Goal: Transaction & Acquisition: Purchase product/service

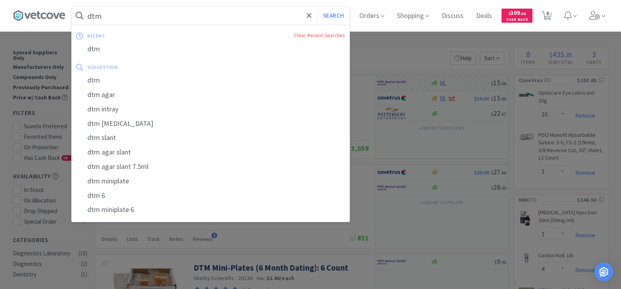
select select "10"
select select "1"
select select "4"
select select "1"
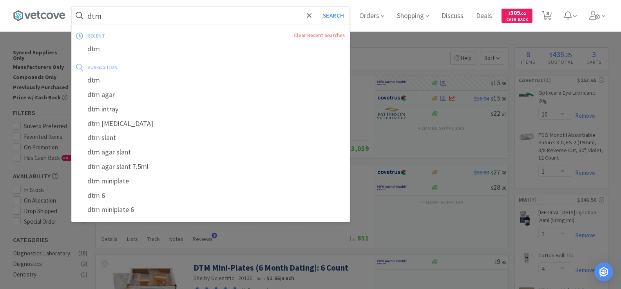
select select "1"
select select "4"
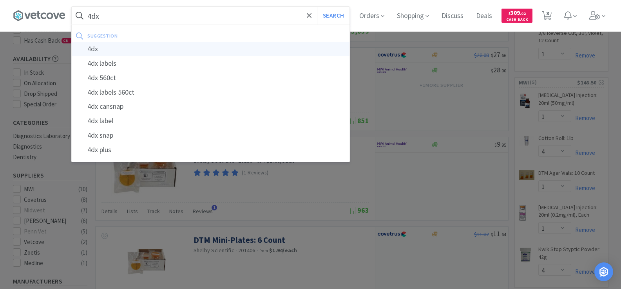
type input "4dx"
click at [120, 47] on div "4dx" at bounding box center [211, 49] width 278 height 14
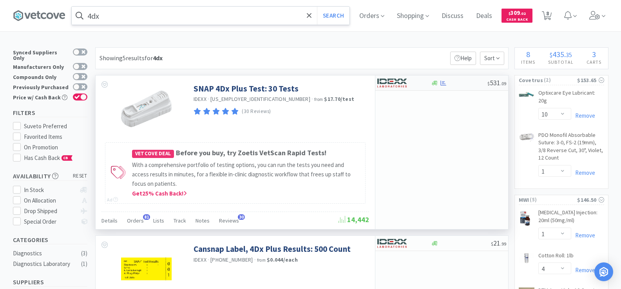
click at [406, 84] on img at bounding box center [391, 83] width 29 height 12
select select "1"
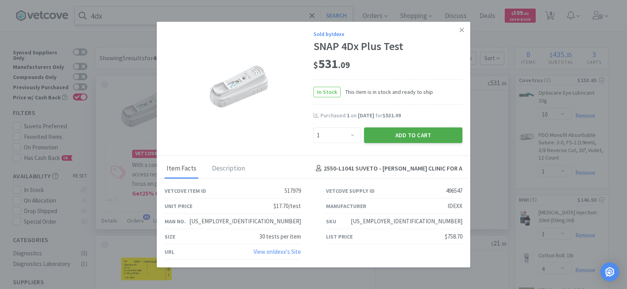
click at [421, 132] on button "Add to Cart" at bounding box center [413, 135] width 98 height 16
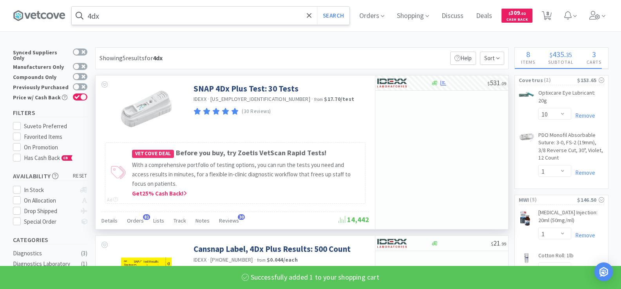
click at [114, 17] on input "4dx" at bounding box center [211, 16] width 278 height 18
select select "1"
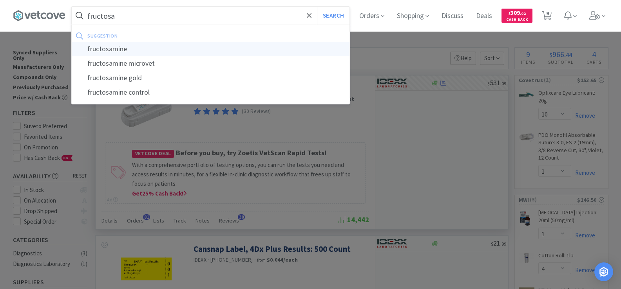
click at [127, 49] on div "fructosamine" at bounding box center [211, 49] width 278 height 14
type input "fructosamine"
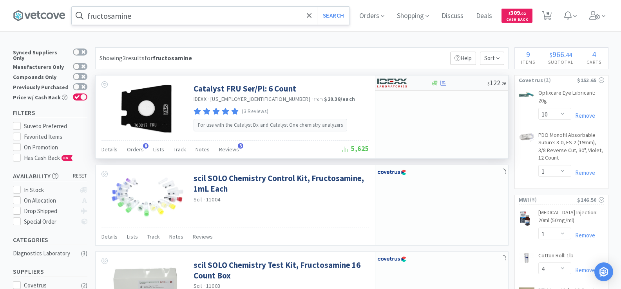
click at [438, 81] on div at bounding box center [435, 83] width 8 height 6
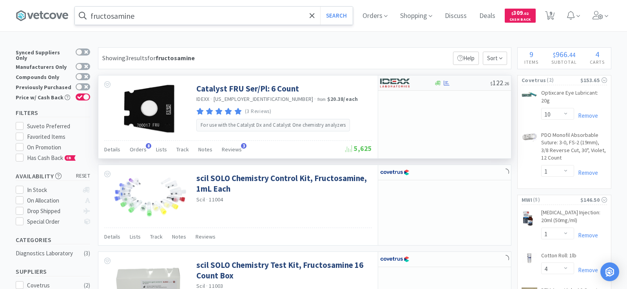
select select "1"
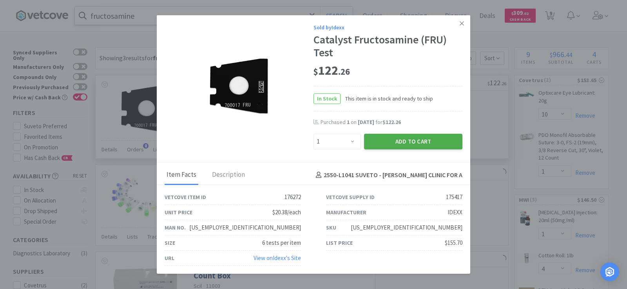
click at [417, 145] on button "Add to Cart" at bounding box center [413, 142] width 98 height 16
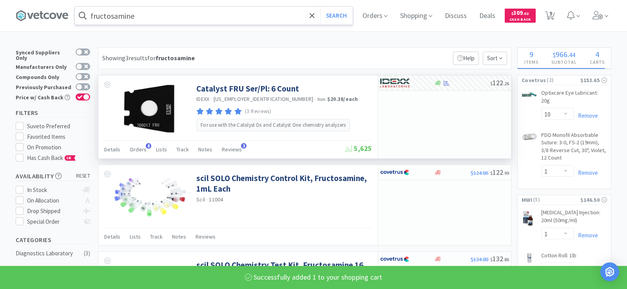
select select "1"
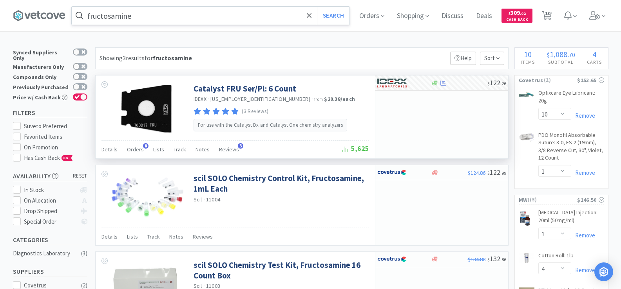
click at [143, 16] on input "fructosamine" at bounding box center [211, 16] width 278 height 18
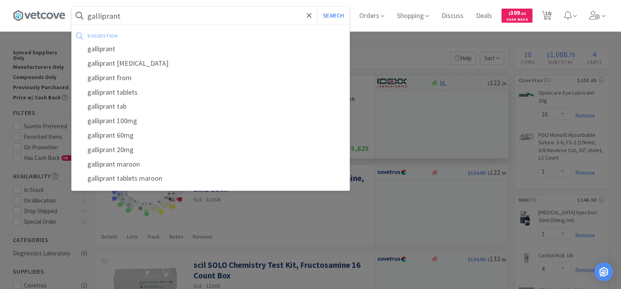
type input "galliprant"
click at [317, 7] on button "Search" at bounding box center [333, 16] width 33 height 18
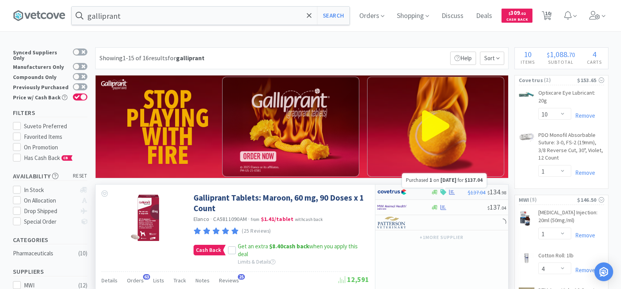
click at [450, 192] on icon at bounding box center [452, 193] width 6 height 6
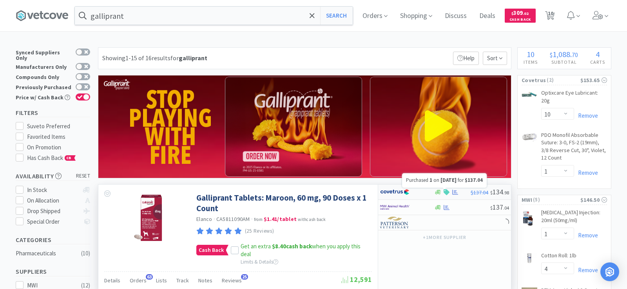
select select "1"
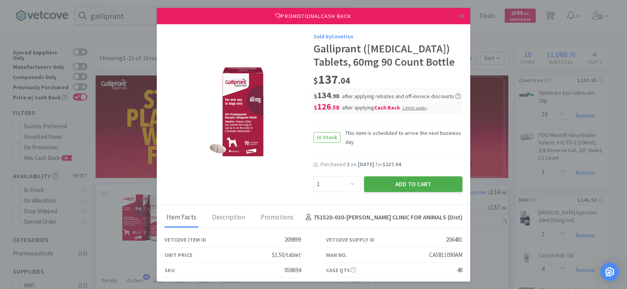
click at [427, 189] on button "Add to Cart" at bounding box center [413, 185] width 98 height 16
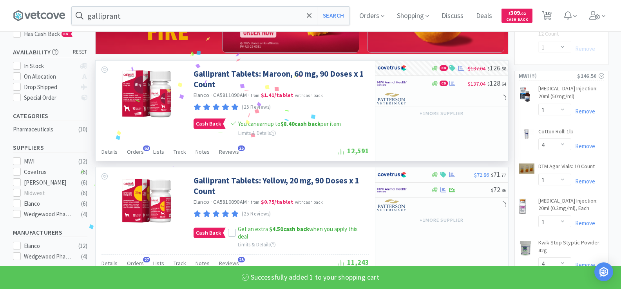
scroll to position [157, 0]
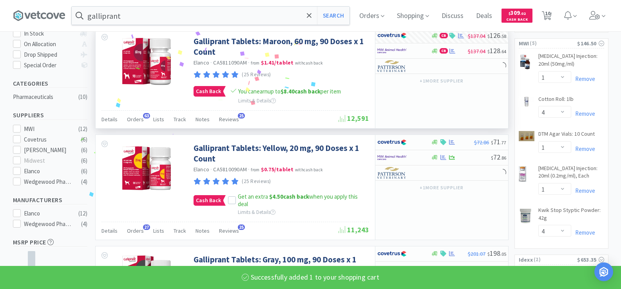
select select "1"
select select "10"
select select "1"
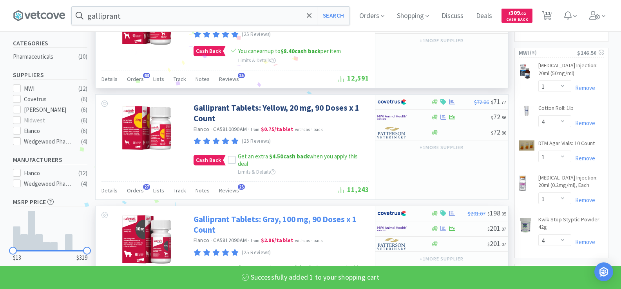
scroll to position [235, 0]
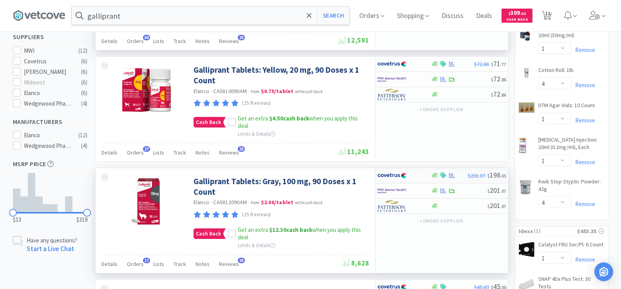
click at [451, 179] on div "$201.07 $ 198 . 05" at bounding box center [441, 175] width 133 height 15
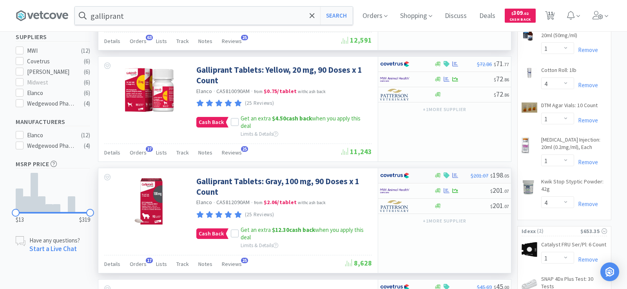
select select "1"
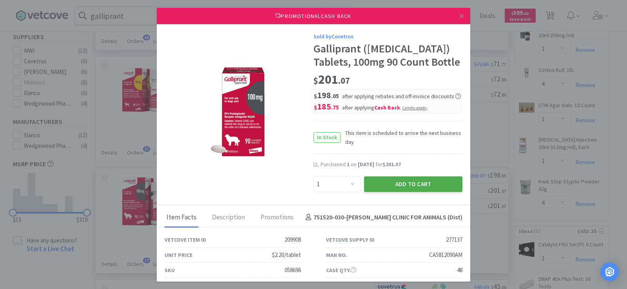
click at [427, 192] on button "Add to Cart" at bounding box center [413, 185] width 98 height 16
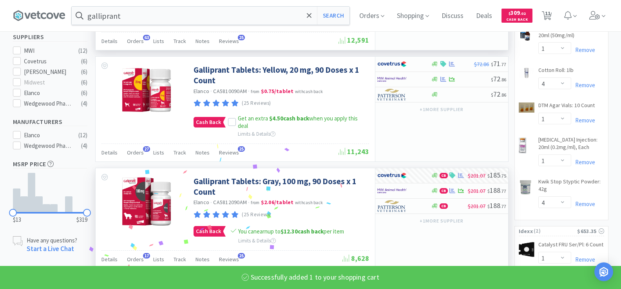
select select "1"
select select "10"
select select "1"
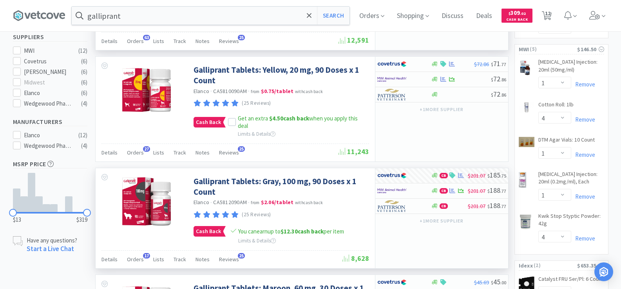
click at [125, 25] on div "galliprant Search Orders Shopping Discuss Discuss Deals Deals $ 309 . 02 Cash B…" at bounding box center [310, 15] width 595 height 31
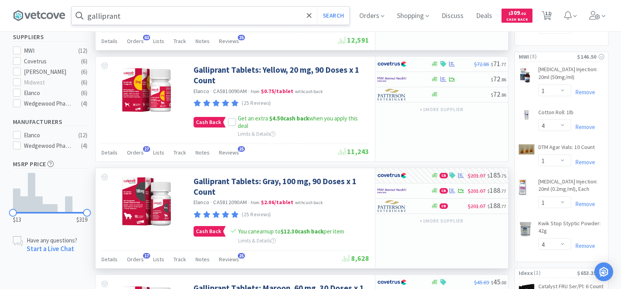
click at [129, 22] on input "galliprant" at bounding box center [211, 16] width 278 height 18
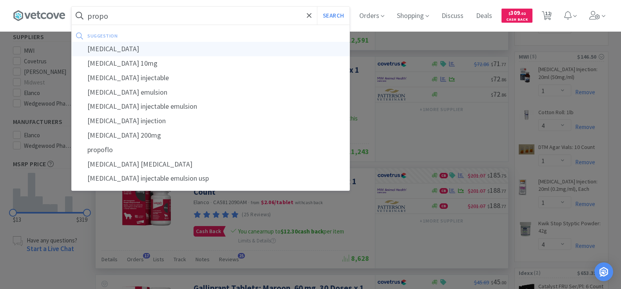
click at [136, 48] on div "[MEDICAL_DATA]" at bounding box center [211, 49] width 278 height 14
type input "[MEDICAL_DATA]"
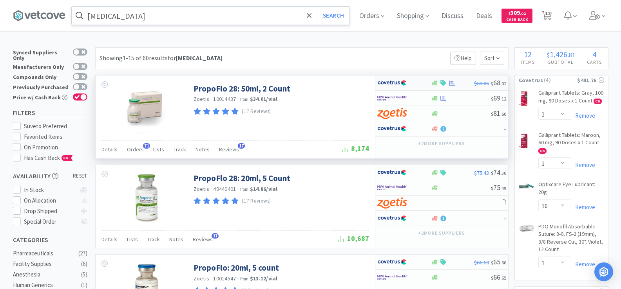
click at [451, 83] on icon at bounding box center [452, 82] width 6 height 5
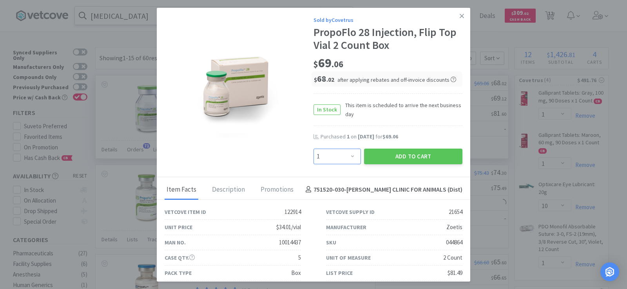
click at [341, 161] on select "Enter Quantity 1 2 3 4 5 6 7 8 9 10 11 12 13 14 15 16 17 18 19 20 Enter Quantity" at bounding box center [336, 157] width 47 height 16
select select "2"
click at [313, 149] on select "Enter Quantity 1 2 3 4 5 6 7 8 9 10 11 12 13 14 15 16 17 18 19 20 Enter Quantity" at bounding box center [336, 157] width 47 height 16
click at [380, 162] on button "Add to Cart" at bounding box center [413, 157] width 98 height 16
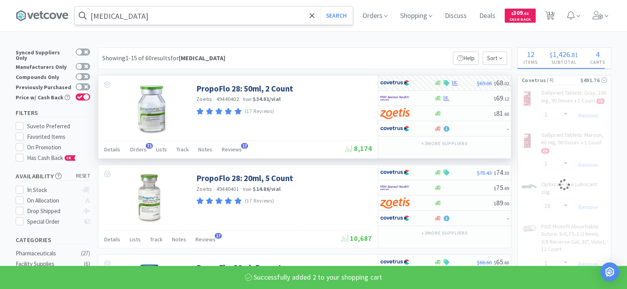
select select "2"
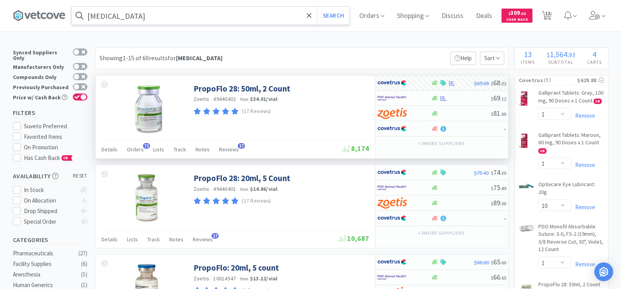
click at [125, 14] on input "[MEDICAL_DATA]" at bounding box center [211, 16] width 278 height 18
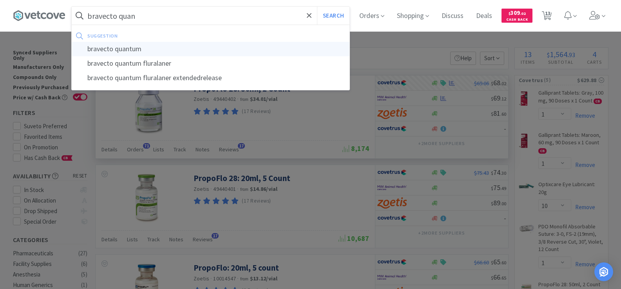
click at [132, 48] on div "bravecto quantum" at bounding box center [211, 49] width 278 height 14
type input "bravecto quantum"
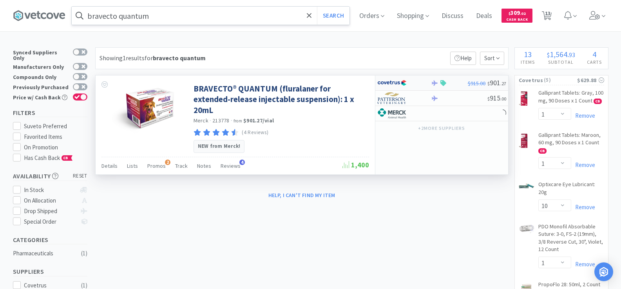
click at [412, 85] on div at bounding box center [398, 82] width 43 height 13
select select "1"
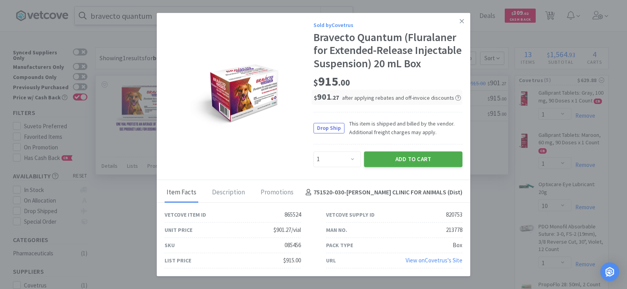
click at [419, 155] on button "Add to Cart" at bounding box center [413, 160] width 98 height 16
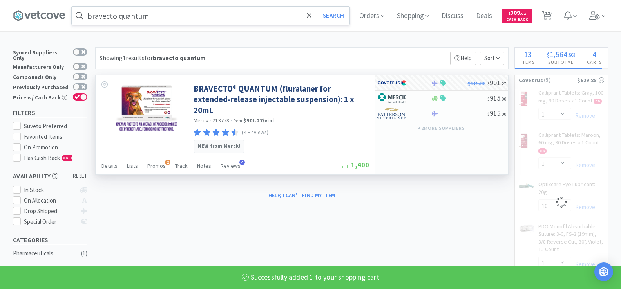
select select "1"
select select "10"
select select "1"
select select "2"
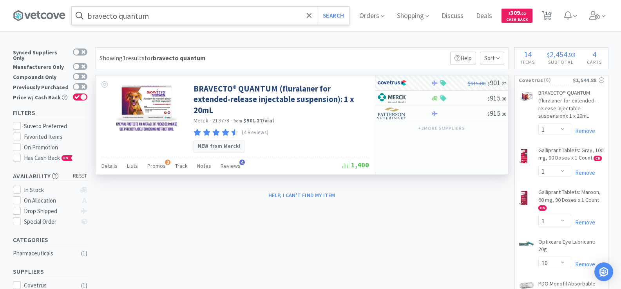
click at [176, 14] on input "bravecto quantum" at bounding box center [211, 16] width 278 height 18
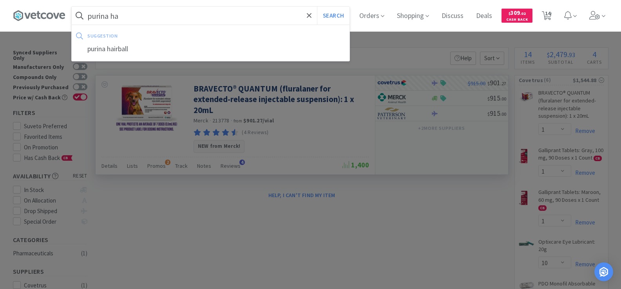
type input "purina ha"
click at [317, 7] on button "Search" at bounding box center [333, 16] width 33 height 18
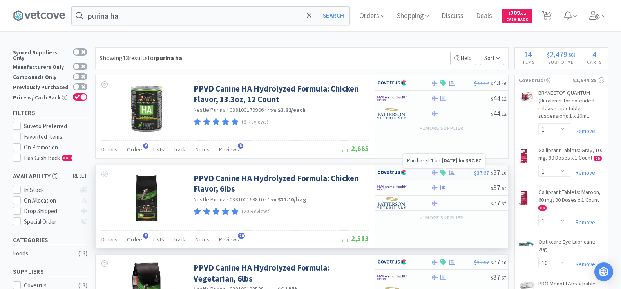
click at [454, 174] on icon at bounding box center [452, 173] width 6 height 6
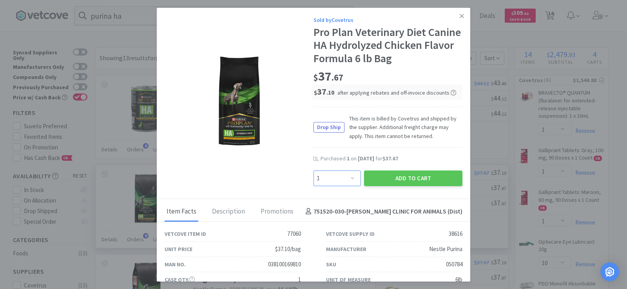
click at [332, 186] on select "Enter Quantity 1 2 3 4 5 6 7 8 9 10 11 12 13 14 15 16 17 18 19 20 Enter Quantity" at bounding box center [336, 179] width 47 height 16
select select "2"
click at [313, 171] on select "Enter Quantity 1 2 3 4 5 6 7 8 9 10 11 12 13 14 15 16 17 18 19 20 Enter Quantity" at bounding box center [336, 179] width 47 height 16
click at [411, 173] on button "Add to Cart" at bounding box center [413, 179] width 98 height 16
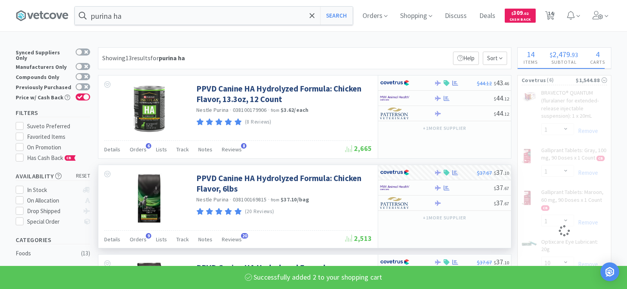
select select "2"
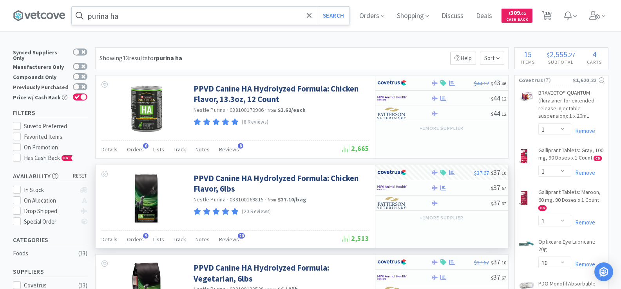
click at [141, 13] on input "purina ha" at bounding box center [211, 16] width 278 height 18
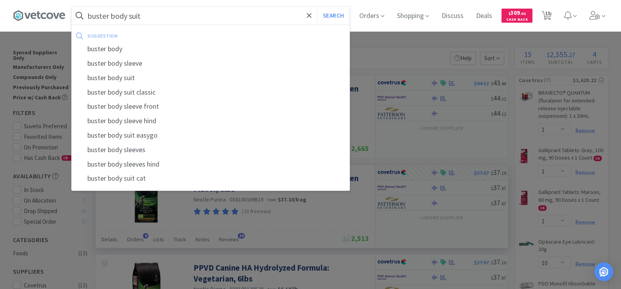
type input "buster body suit"
click at [317, 7] on button "Search" at bounding box center [333, 16] width 33 height 18
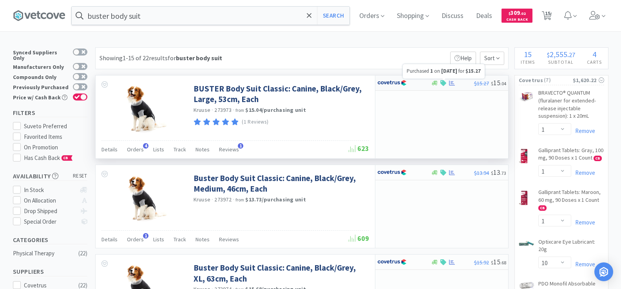
click at [452, 84] on icon at bounding box center [452, 82] width 6 height 5
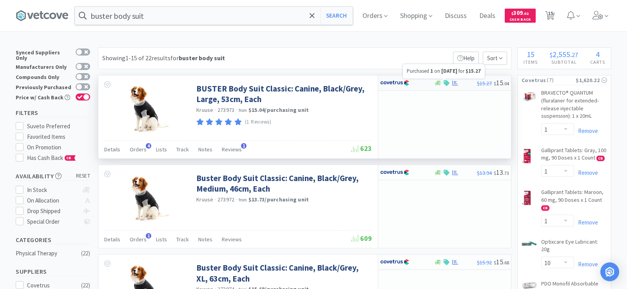
select select "1"
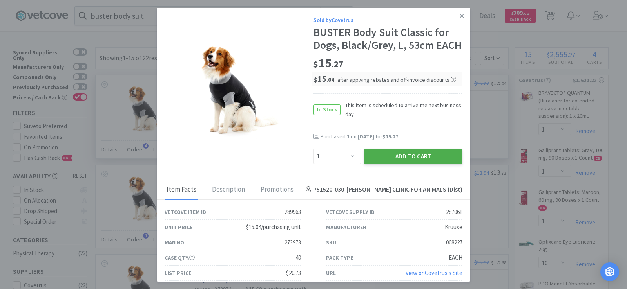
click at [443, 164] on button "Add to Cart" at bounding box center [413, 157] width 98 height 16
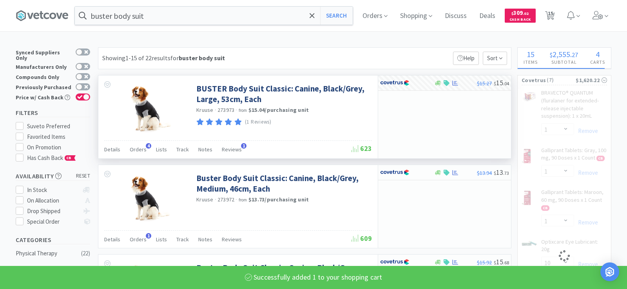
select select "1"
select select "10"
select select "1"
select select "2"
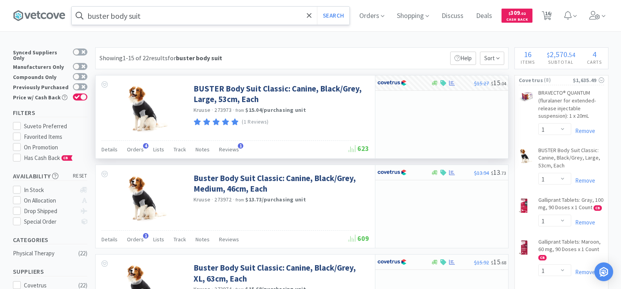
click at [163, 20] on input "buster body suit" at bounding box center [211, 16] width 278 height 18
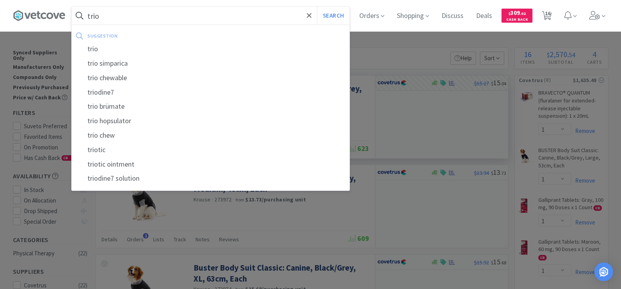
type input "trio"
click at [317, 7] on button "Search" at bounding box center [333, 16] width 33 height 18
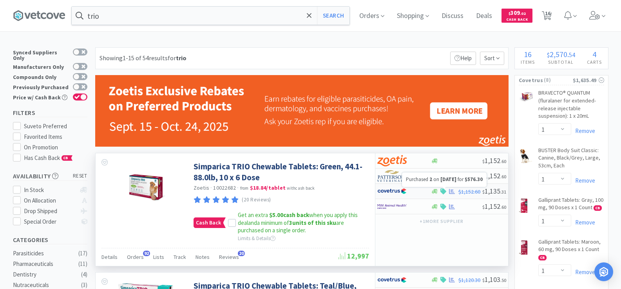
click at [451, 193] on icon at bounding box center [452, 192] width 6 height 6
select select "2"
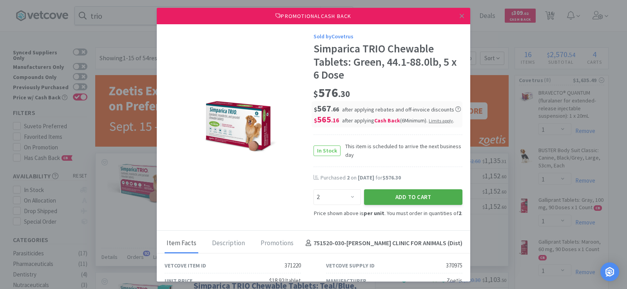
click at [412, 198] on button "Add to Cart" at bounding box center [413, 198] width 98 height 16
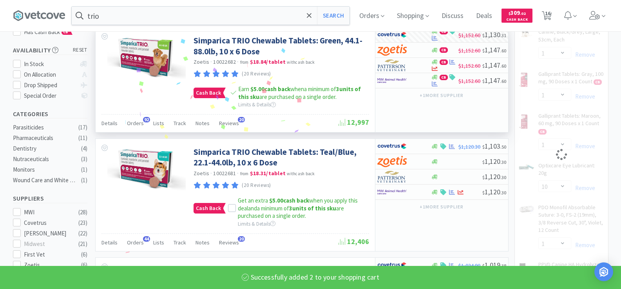
scroll to position [157, 0]
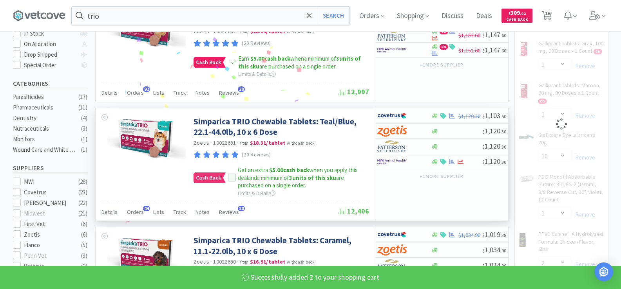
select select "2"
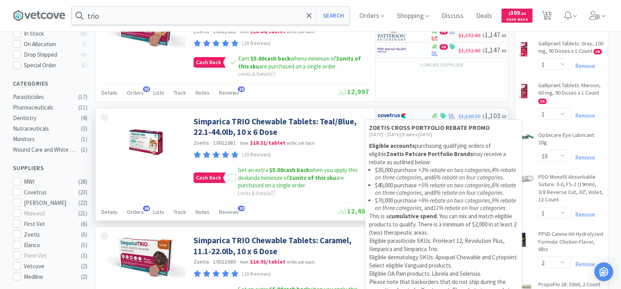
click at [445, 117] on icon at bounding box center [443, 116] width 6 height 6
select select "2"
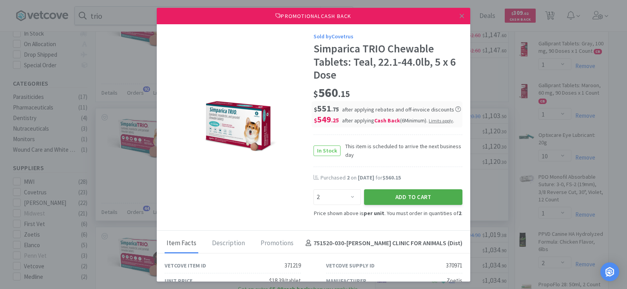
click at [417, 204] on button "Add to Cart" at bounding box center [413, 198] width 98 height 16
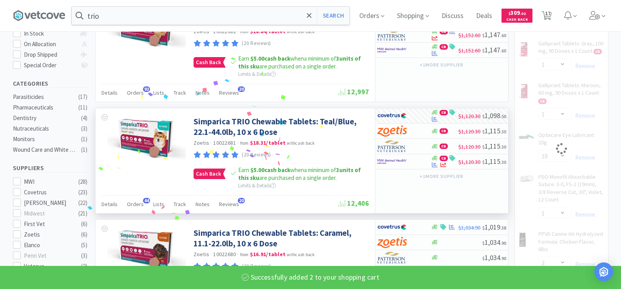
select select "2"
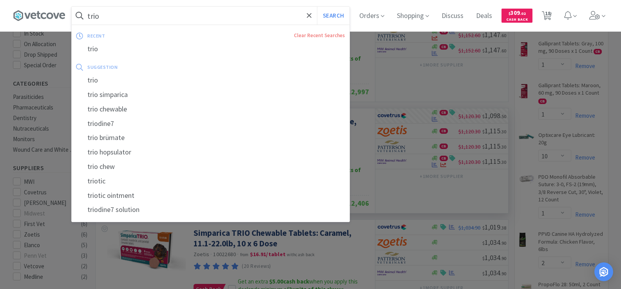
click at [134, 10] on input "trio" at bounding box center [211, 16] width 278 height 18
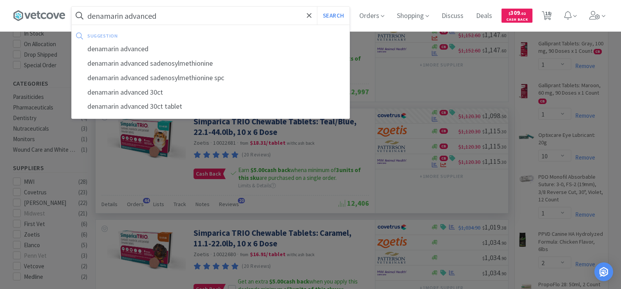
type input "denamarin advanced"
click at [317, 7] on button "Search" at bounding box center [333, 16] width 33 height 18
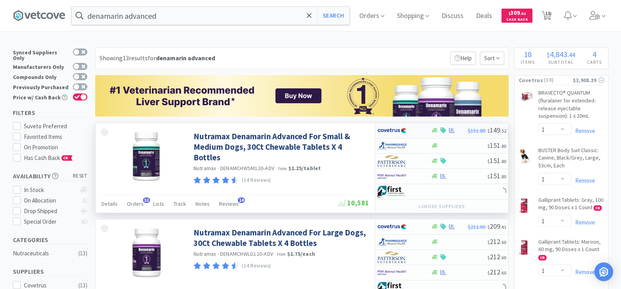
click at [448, 130] on div at bounding box center [452, 131] width 8 height 6
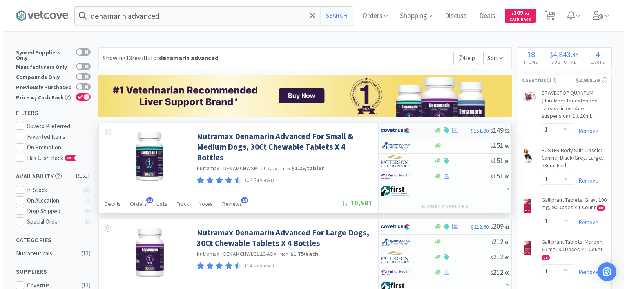
select select "1"
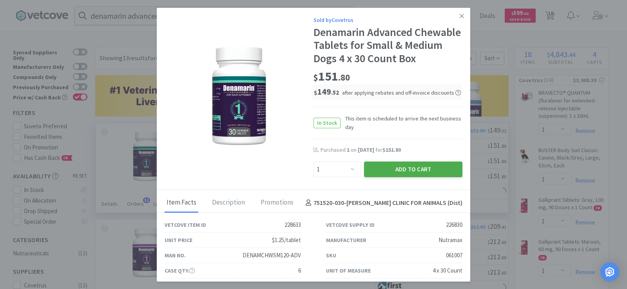
click at [422, 176] on button "Add to Cart" at bounding box center [413, 170] width 98 height 16
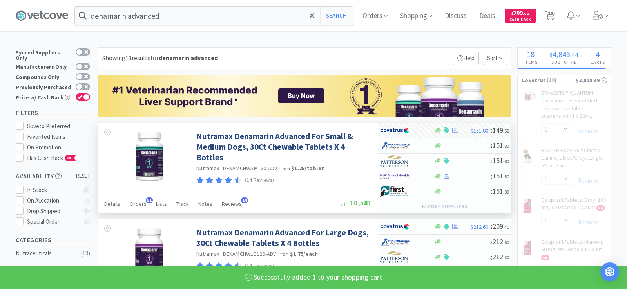
select select "1"
select select "10"
select select "1"
select select "2"
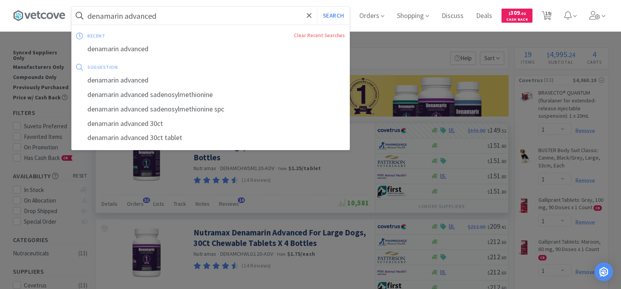
click at [166, 21] on input "denamarin advanced" at bounding box center [211, 16] width 278 height 18
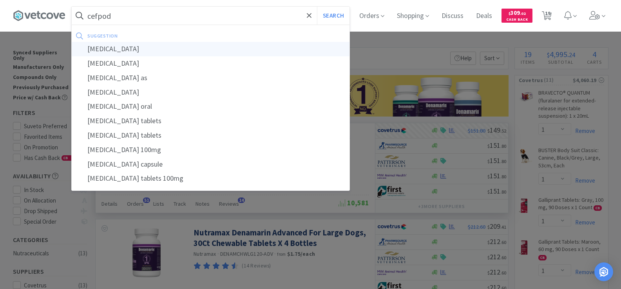
click at [173, 54] on div "[MEDICAL_DATA]" at bounding box center [211, 49] width 278 height 14
type input "[MEDICAL_DATA]"
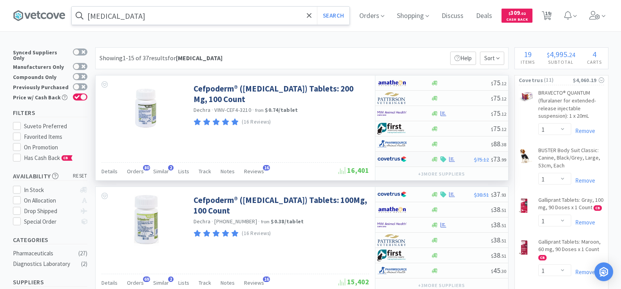
click at [448, 160] on div at bounding box center [452, 160] width 8 height 6
select select "1"
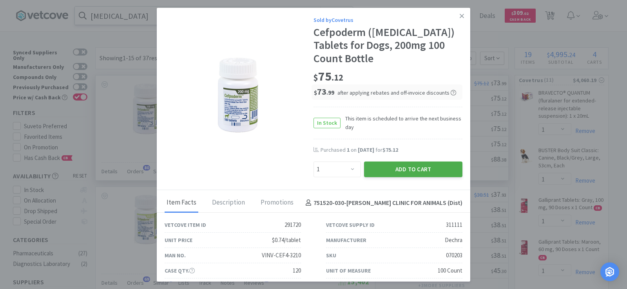
click at [403, 167] on button "Add to Cart" at bounding box center [413, 170] width 98 height 16
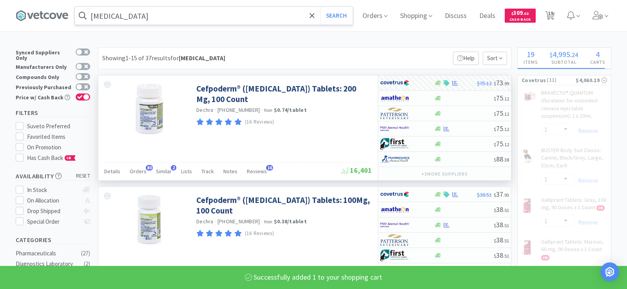
select select "1"
select select "10"
select select "1"
select select "2"
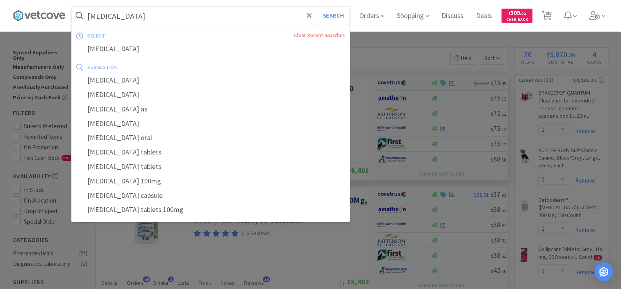
click at [143, 17] on input "[MEDICAL_DATA]" at bounding box center [211, 16] width 278 height 18
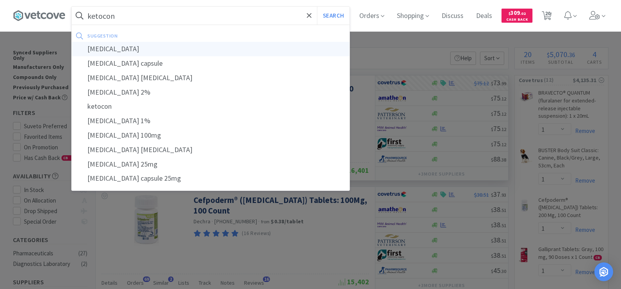
click at [141, 44] on div "[MEDICAL_DATA]" at bounding box center [211, 49] width 278 height 14
type input "[MEDICAL_DATA]"
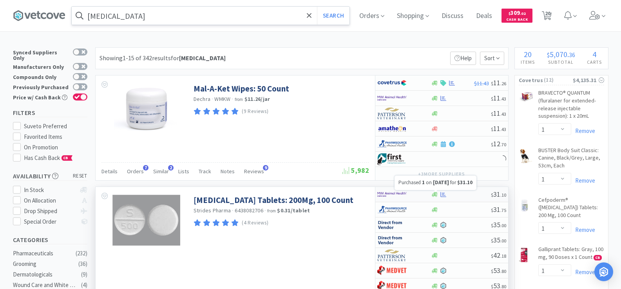
click at [443, 195] on icon at bounding box center [443, 194] width 6 height 5
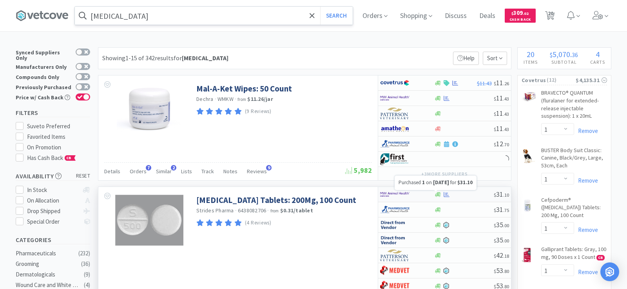
select select "1"
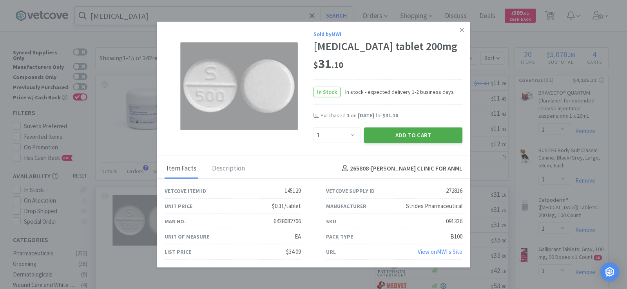
click at [398, 138] on button "Add to Cart" at bounding box center [413, 135] width 98 height 16
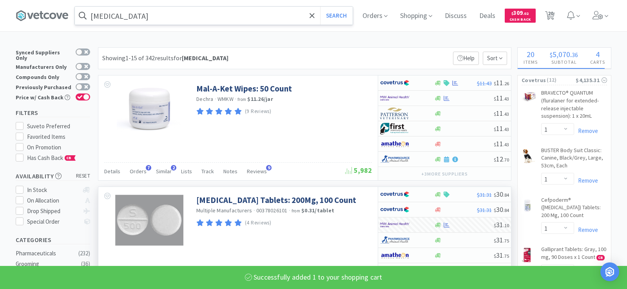
select select "1"
select select "4"
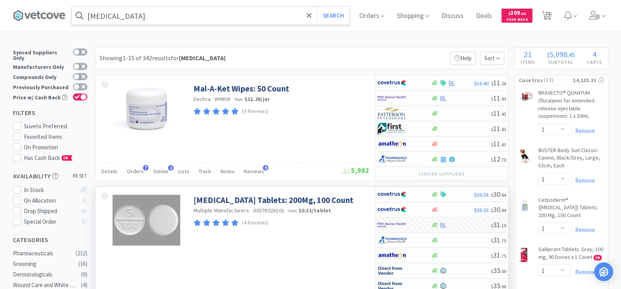
click at [143, 17] on input "[MEDICAL_DATA]" at bounding box center [211, 16] width 278 height 18
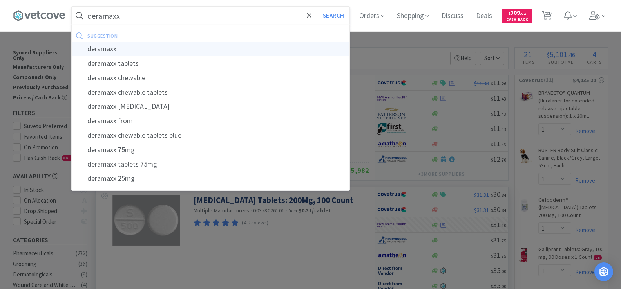
type input "deramaxx"
click at [164, 50] on div "deramaxx" at bounding box center [211, 49] width 278 height 14
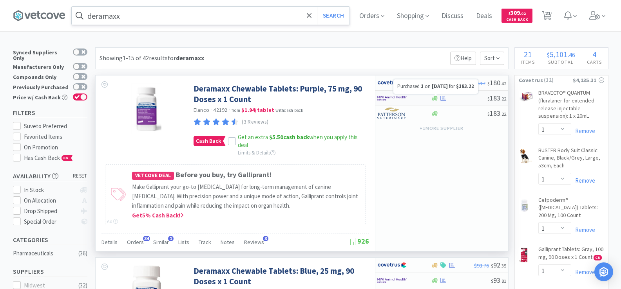
click at [441, 98] on icon at bounding box center [443, 99] width 6 height 6
select select "1"
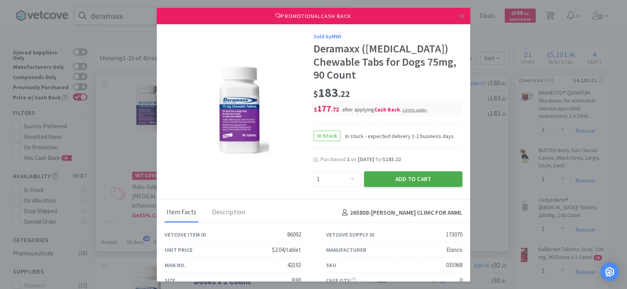
click at [399, 183] on button "Add to Cart" at bounding box center [413, 180] width 98 height 16
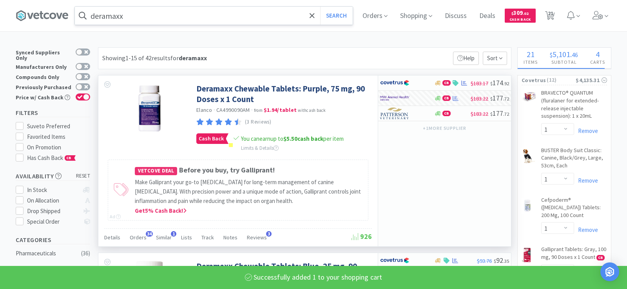
select select "1"
select select "4"
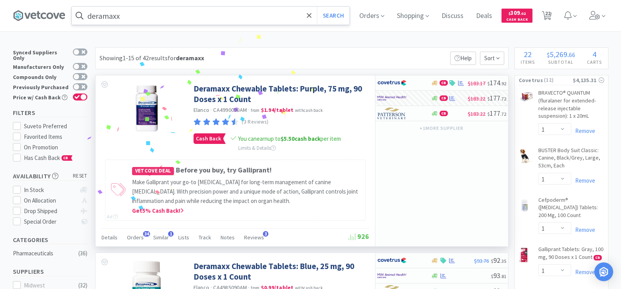
click at [130, 16] on input "deramaxx" at bounding box center [211, 16] width 278 height 18
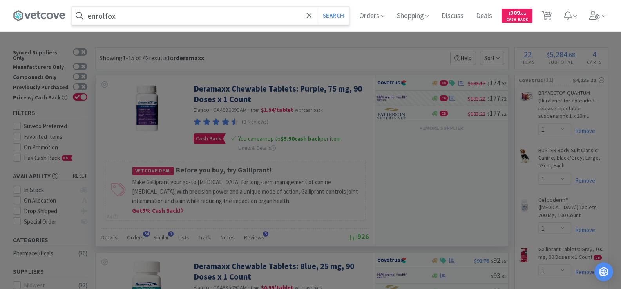
drag, startPoint x: 122, startPoint y: 17, endPoint x: 72, endPoint y: 17, distance: 49.7
click at [72, 17] on div "enrolfox Search Orders Shopping Discuss Discuss Deals Deals $ 309 . 02 Cash Bac…" at bounding box center [310, 15] width 595 height 31
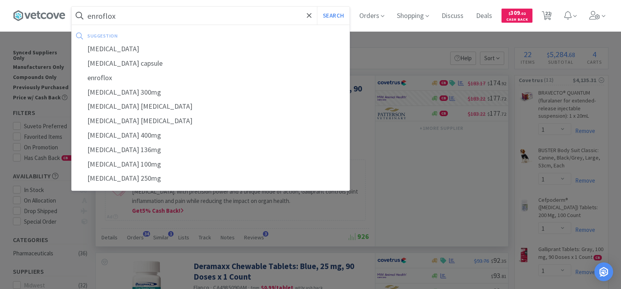
click at [317, 7] on button "Search" at bounding box center [333, 16] width 33 height 18
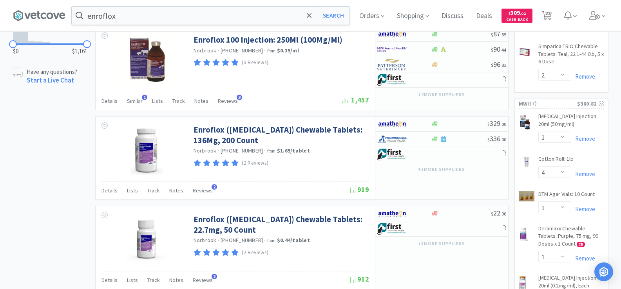
scroll to position [666, 0]
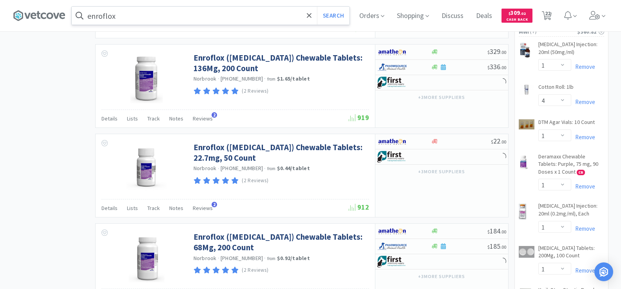
click at [130, 22] on input "enroflox" at bounding box center [211, 16] width 278 height 18
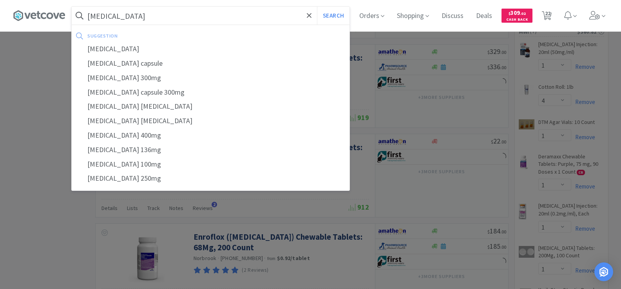
type input "[MEDICAL_DATA]"
click at [317, 7] on button "Search" at bounding box center [333, 16] width 33 height 18
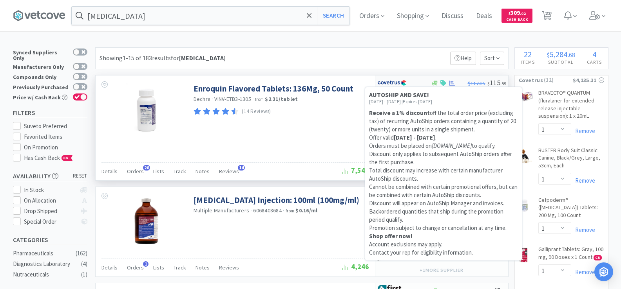
click at [443, 84] on icon at bounding box center [443, 83] width 6 height 6
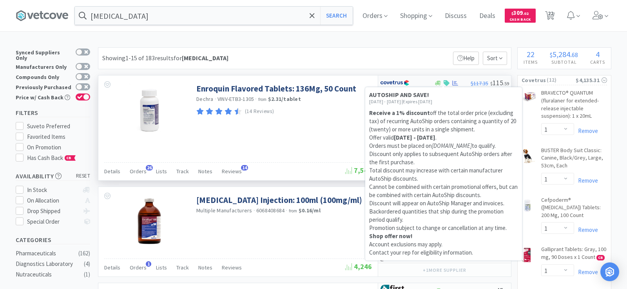
select select "1"
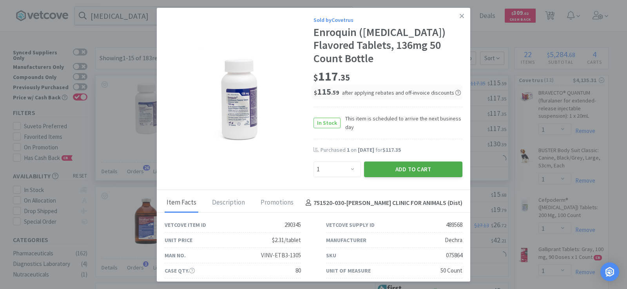
click at [414, 168] on button "Add to Cart" at bounding box center [413, 170] width 98 height 16
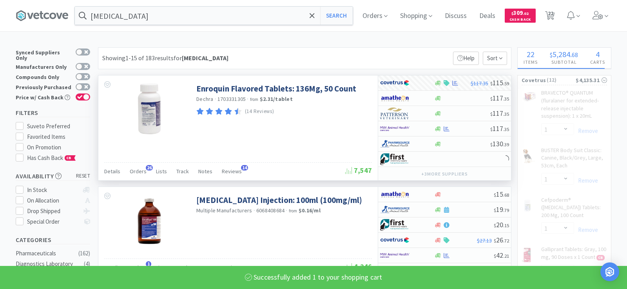
select select "1"
select select "10"
select select "1"
select select "2"
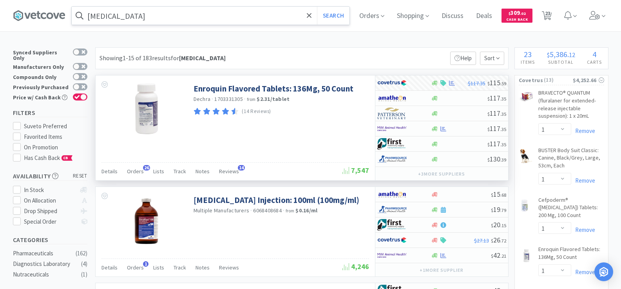
click at [136, 20] on input "[MEDICAL_DATA]" at bounding box center [211, 16] width 278 height 18
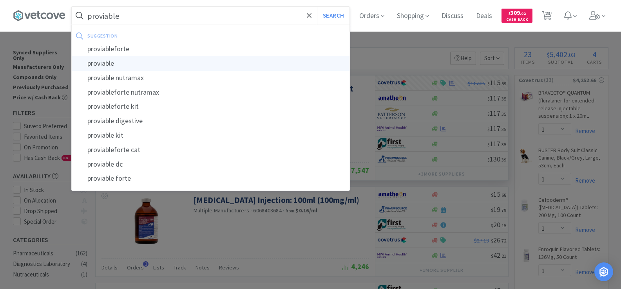
type input "proviable"
click at [145, 59] on div "proviable" at bounding box center [211, 63] width 278 height 14
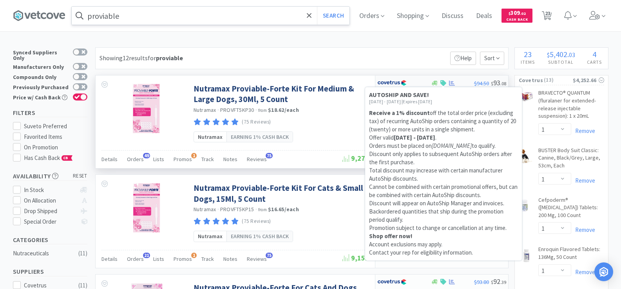
click at [448, 85] on div at bounding box center [452, 83] width 8 height 6
select select "1"
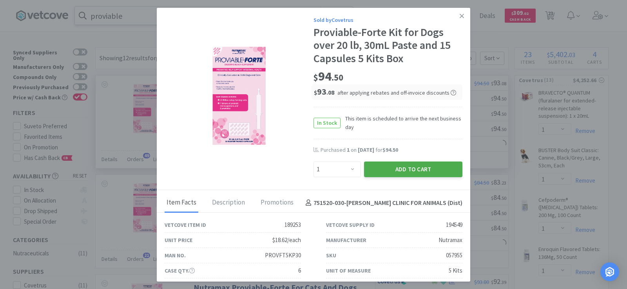
click at [442, 166] on button "Add to Cart" at bounding box center [413, 170] width 98 height 16
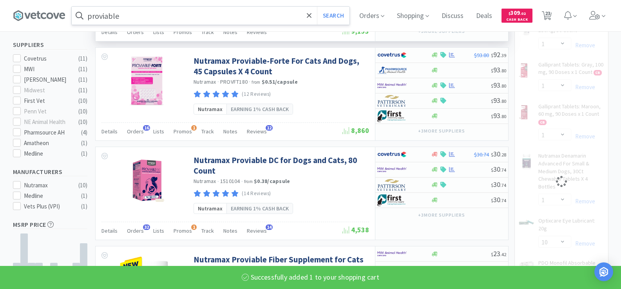
scroll to position [313, 0]
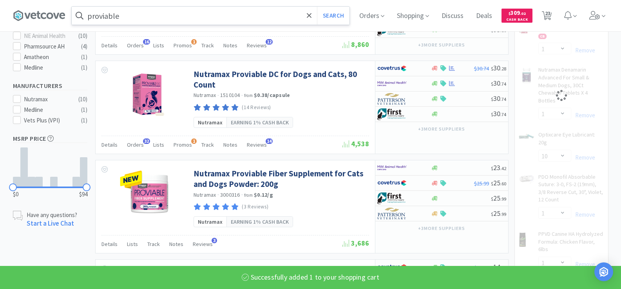
select select "1"
select select "10"
select select "1"
select select "2"
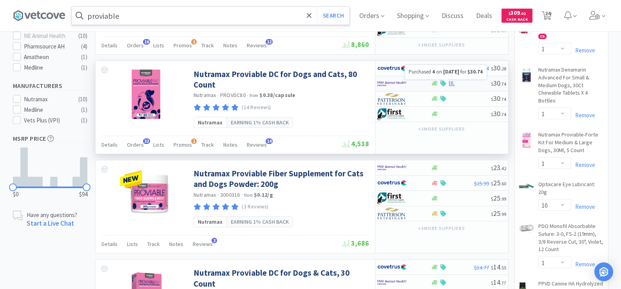
click at [448, 85] on div at bounding box center [452, 84] width 8 height 6
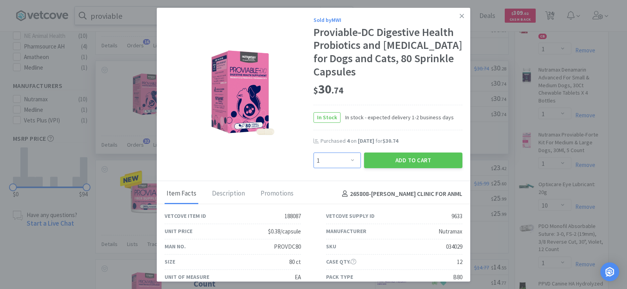
click at [347, 158] on select "Enter Quantity 1 2 3 4 5 6 7 8 9 10 11 12 13 14 15 16 17 18 19 20 Enter Quantity" at bounding box center [336, 161] width 47 height 16
select select "6"
click at [313, 153] on select "Enter Quantity 1 2 3 4 5 6 7 8 9 10 11 12 13 14 15 16 17 18 19 20 Enter Quantity" at bounding box center [336, 161] width 47 height 16
click at [417, 157] on button "Add to Cart" at bounding box center [413, 161] width 98 height 16
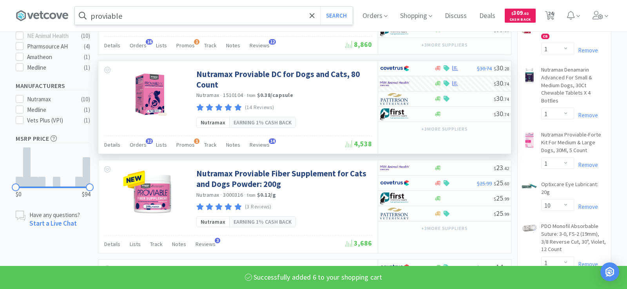
select select "6"
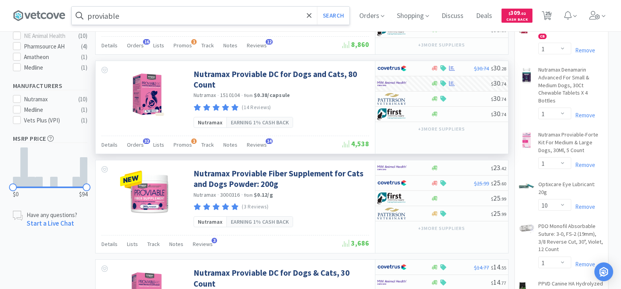
click at [129, 16] on input "proviable" at bounding box center [211, 16] width 278 height 18
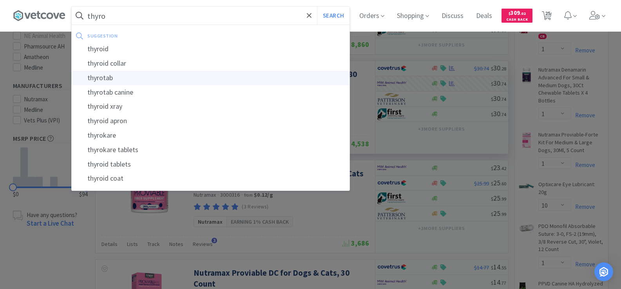
click at [145, 82] on div "thyrotab" at bounding box center [211, 78] width 278 height 14
type input "thyrotab"
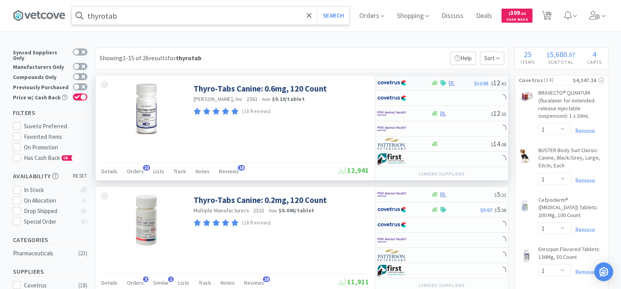
click at [449, 84] on icon at bounding box center [452, 82] width 6 height 5
select select "1"
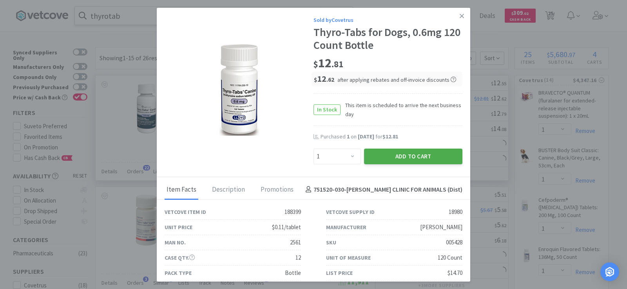
click at [411, 154] on button "Add to Cart" at bounding box center [413, 157] width 98 height 16
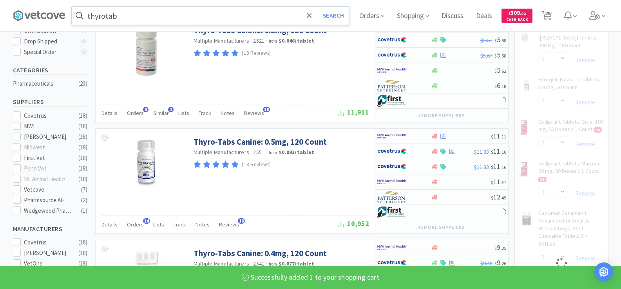
scroll to position [235, 0]
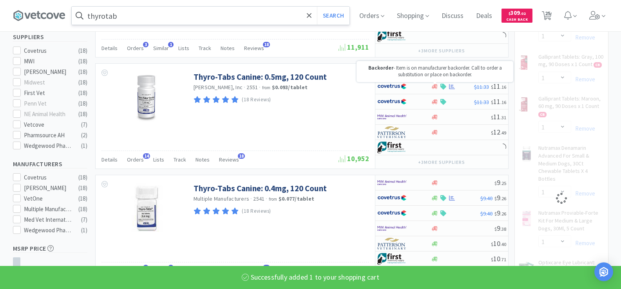
select select "1"
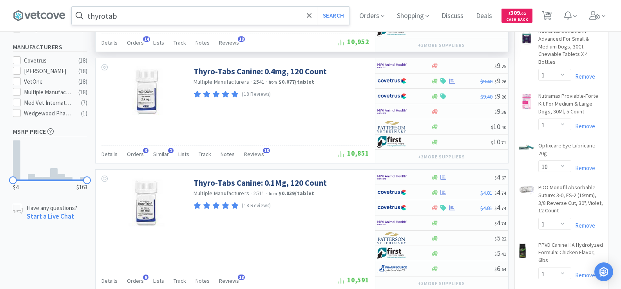
scroll to position [352, 0]
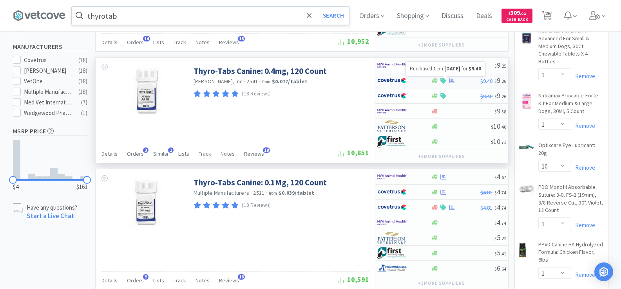
click at [449, 81] on icon at bounding box center [452, 80] width 6 height 5
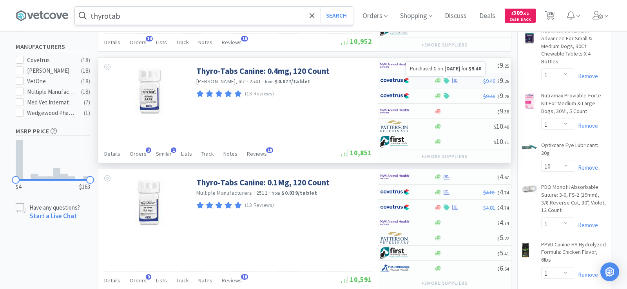
select select "1"
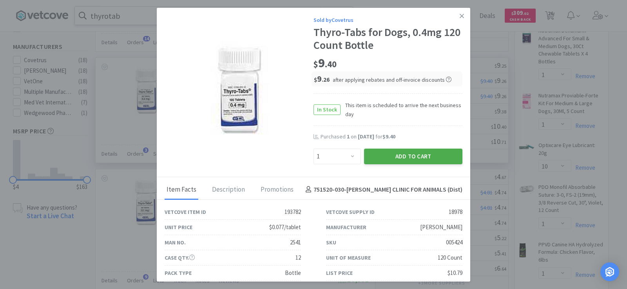
click at [412, 159] on button "Add to Cart" at bounding box center [413, 157] width 98 height 16
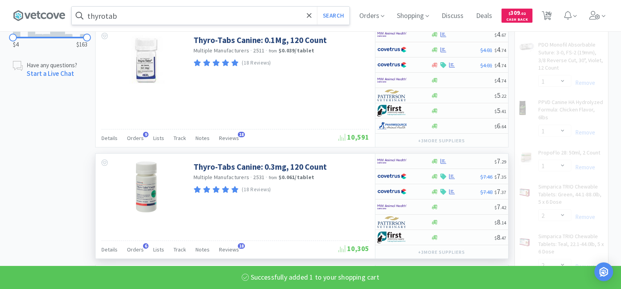
scroll to position [509, 0]
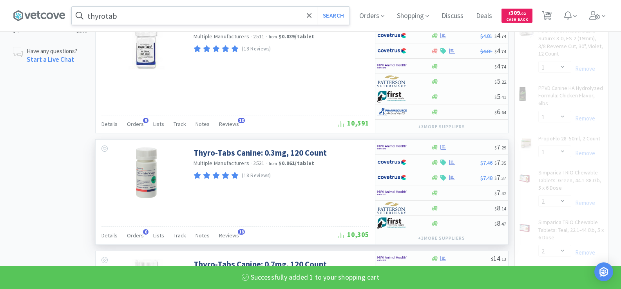
select select "1"
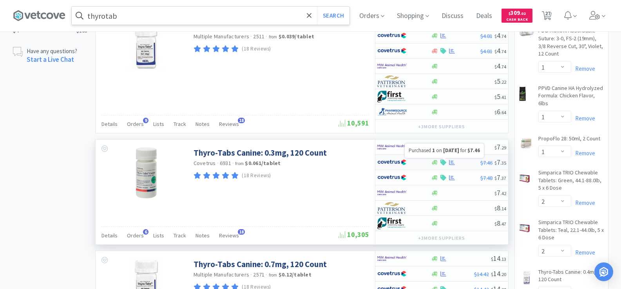
click at [452, 165] on icon at bounding box center [452, 162] width 6 height 5
select select "1"
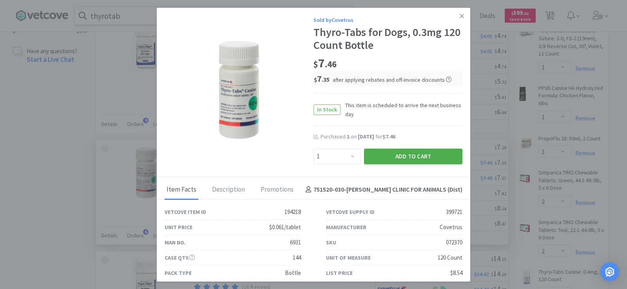
click at [430, 152] on button "Add to Cart" at bounding box center [413, 157] width 98 height 16
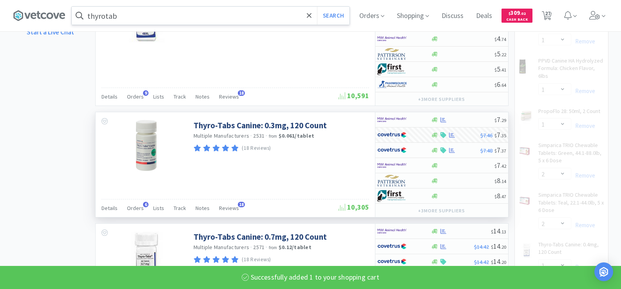
scroll to position [627, 0]
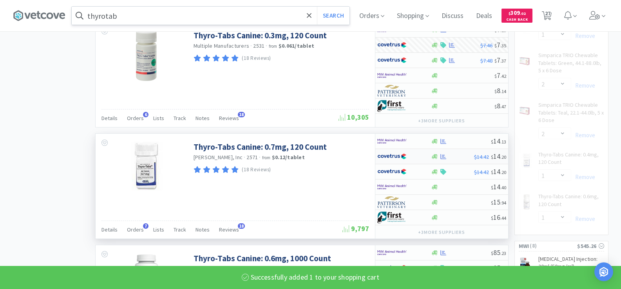
select select "1"
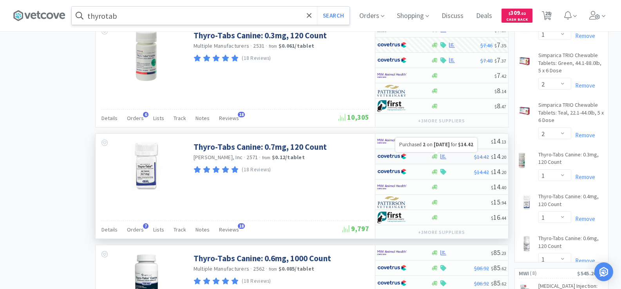
click at [442, 156] on icon at bounding box center [443, 156] width 6 height 5
select select "1"
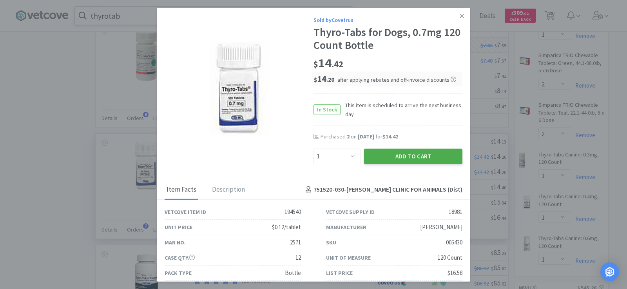
click at [430, 155] on button "Add to Cart" at bounding box center [413, 157] width 98 height 16
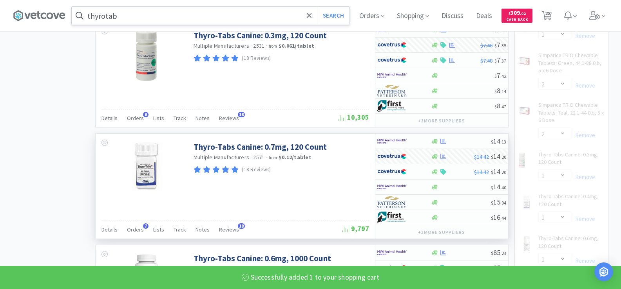
select select "1"
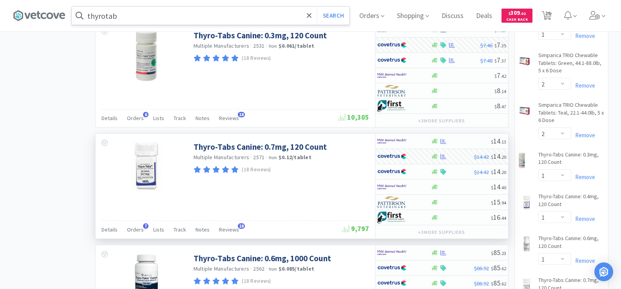
click at [131, 16] on input "thyrotab" at bounding box center [211, 16] width 278 height 18
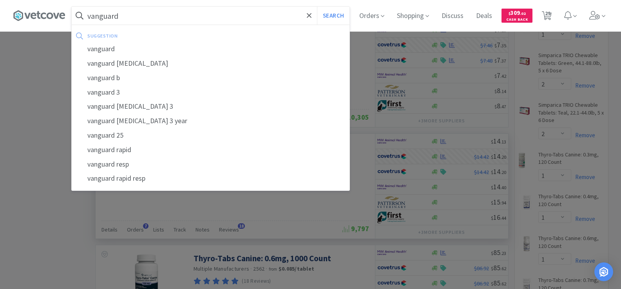
type input "vanguard"
click at [317, 7] on button "Search" at bounding box center [333, 16] width 33 height 18
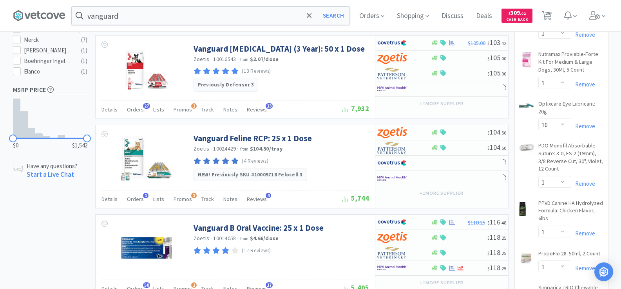
scroll to position [548, 0]
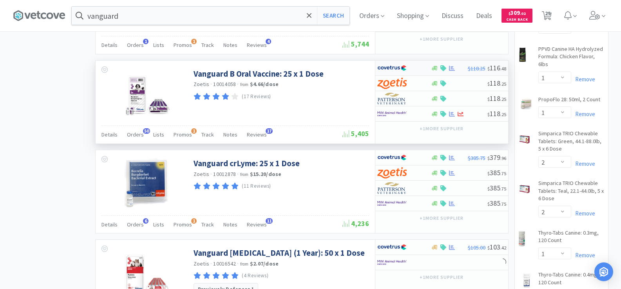
click at [453, 69] on icon at bounding box center [452, 67] width 6 height 5
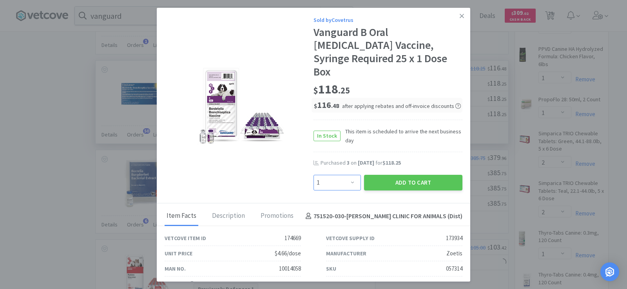
click at [333, 175] on select "Enter Quantity 1 2 3 4 5 6 7 8 9 10 11 12 13 14 15 16 17 18 19 20 Enter Quantity" at bounding box center [336, 183] width 47 height 16
select select "3"
click at [313, 175] on select "Enter Quantity 1 2 3 4 5 6 7 8 9 10 11 12 13 14 15 16 17 18 19 20 Enter Quantity" at bounding box center [336, 183] width 47 height 16
click at [415, 175] on button "Add to Cart" at bounding box center [413, 183] width 98 height 16
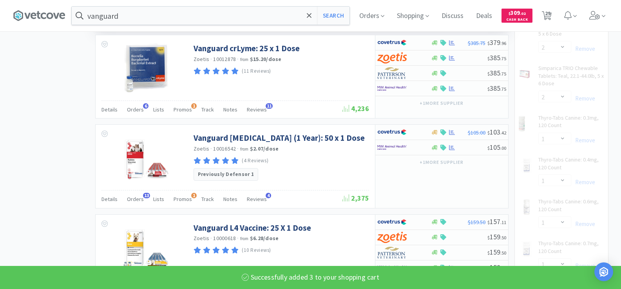
scroll to position [666, 0]
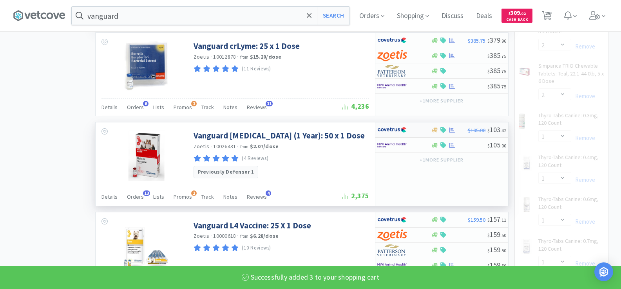
select select "3"
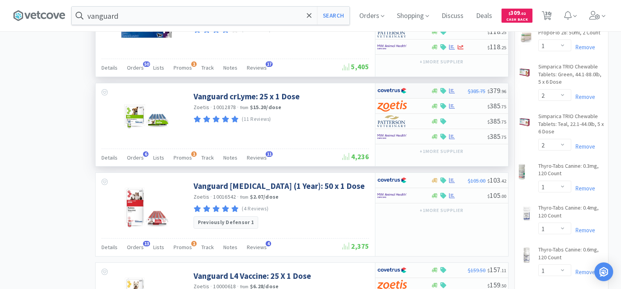
scroll to position [627, 0]
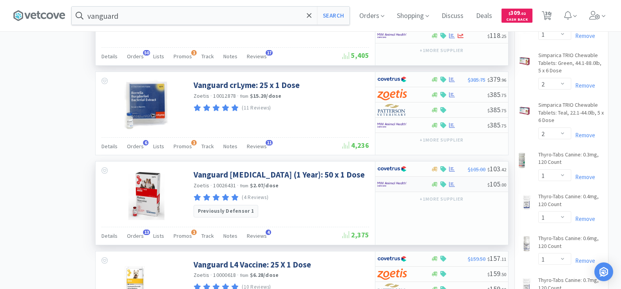
click at [452, 183] on icon at bounding box center [452, 184] width 6 height 5
select select "1"
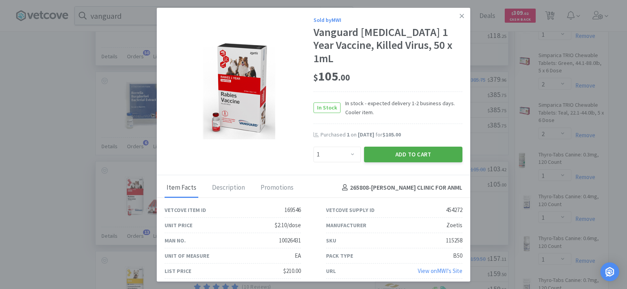
click at [418, 147] on button "Add to Cart" at bounding box center [413, 155] width 98 height 16
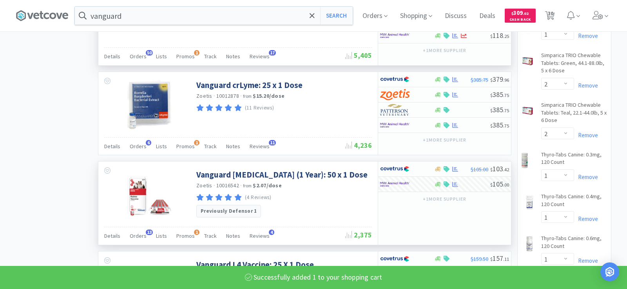
select select "1"
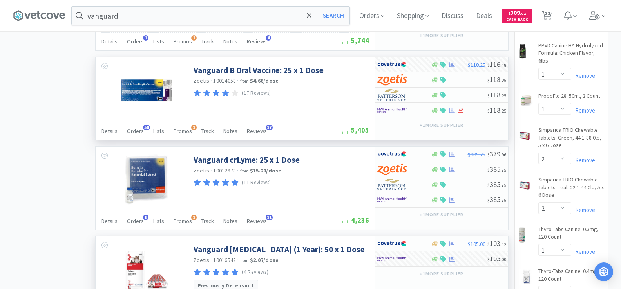
scroll to position [502, 0]
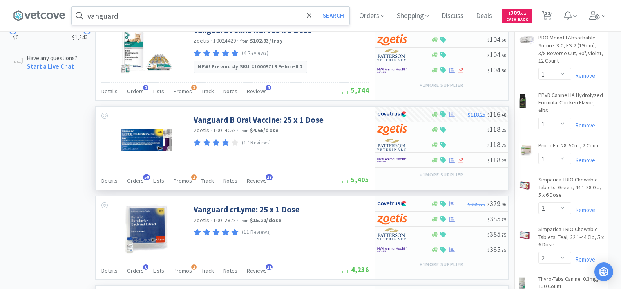
click at [152, 20] on input "vanguard" at bounding box center [211, 16] width 278 height 18
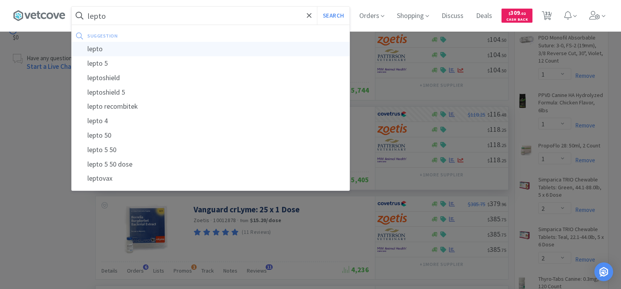
type input "lepto"
click at [172, 51] on div "lepto" at bounding box center [211, 49] width 278 height 14
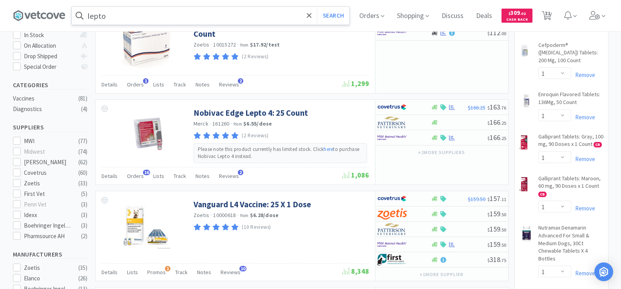
scroll to position [196, 0]
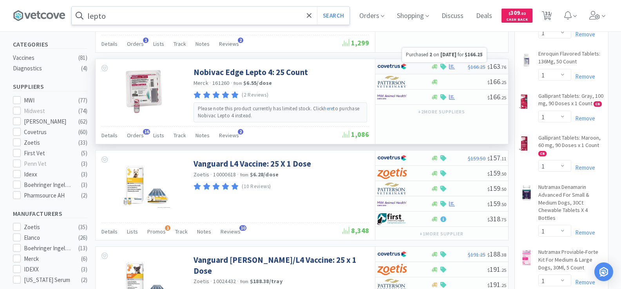
click at [449, 67] on icon at bounding box center [452, 67] width 6 height 6
select select "1"
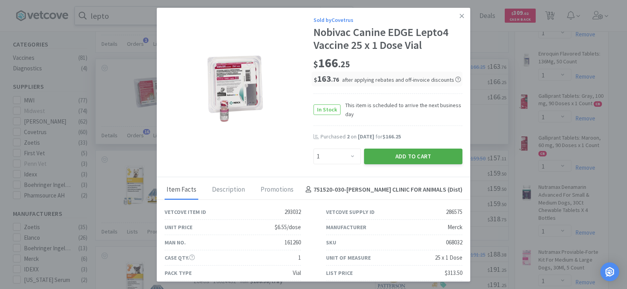
click at [422, 155] on button "Add to Cart" at bounding box center [413, 157] width 98 height 16
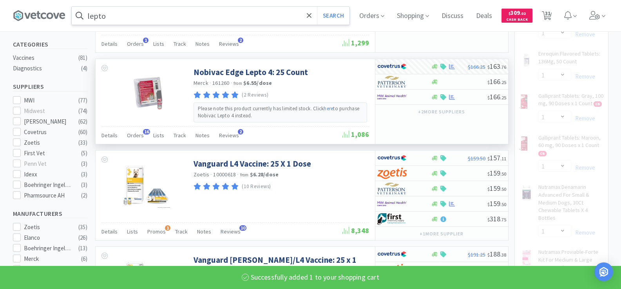
select select "1"
select select "10"
select select "1"
select select "2"
select select "1"
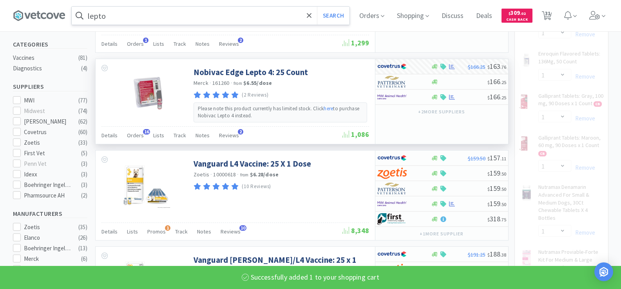
select select "3"
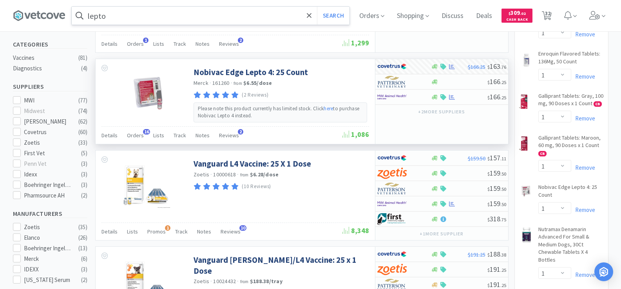
click at [120, 20] on input "lepto" at bounding box center [211, 16] width 278 height 18
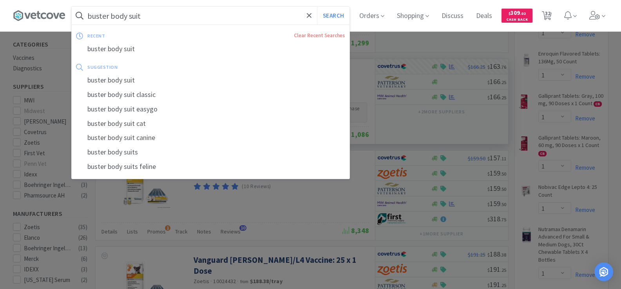
type input "buster body suit"
click at [317, 7] on button "Search" at bounding box center [333, 16] width 33 height 18
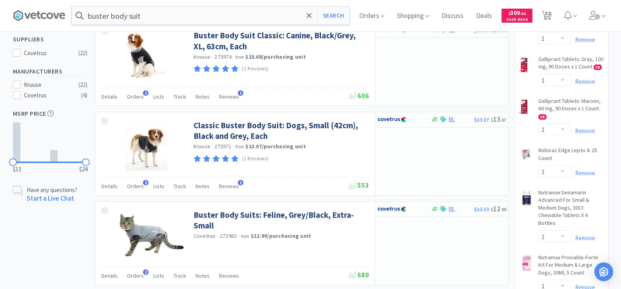
scroll to position [235, 0]
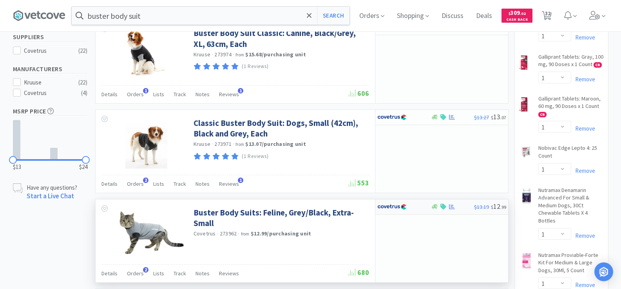
click at [446, 210] on div at bounding box center [443, 207] width 8 height 6
select select "1"
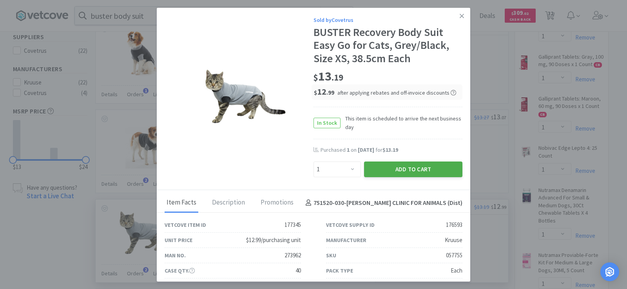
click at [420, 169] on button "Add to Cart" at bounding box center [413, 170] width 98 height 16
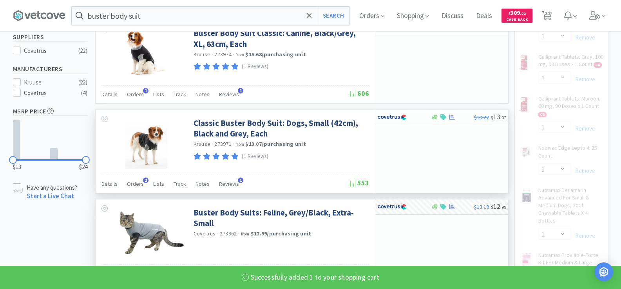
select select "1"
select select "10"
select select "1"
select select "2"
select select "1"
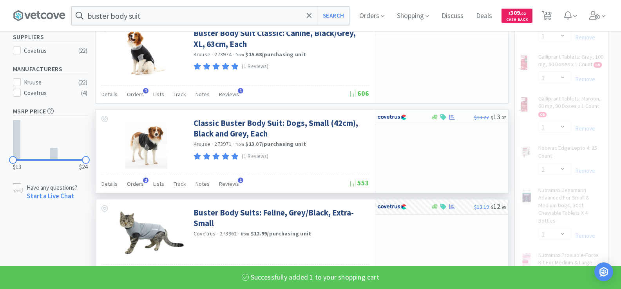
select select "3"
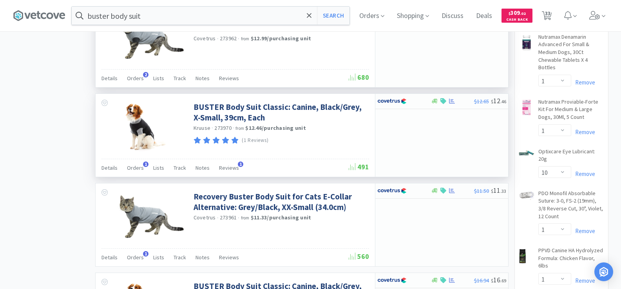
scroll to position [431, 0]
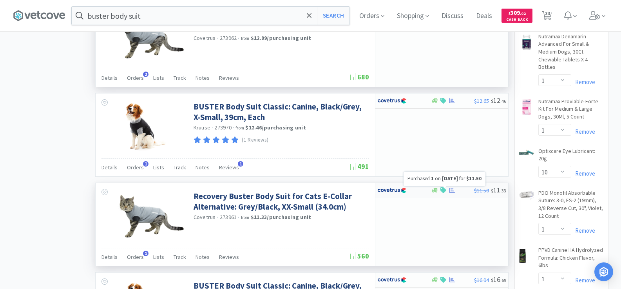
click at [450, 189] on icon at bounding box center [452, 191] width 6 height 6
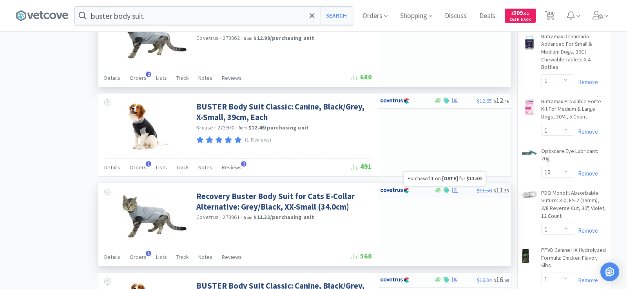
select select "1"
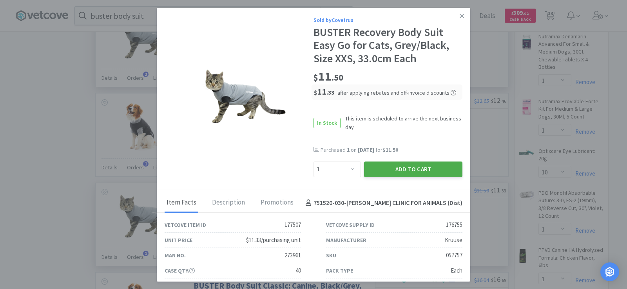
click at [426, 175] on button "Add to Cart" at bounding box center [413, 170] width 98 height 16
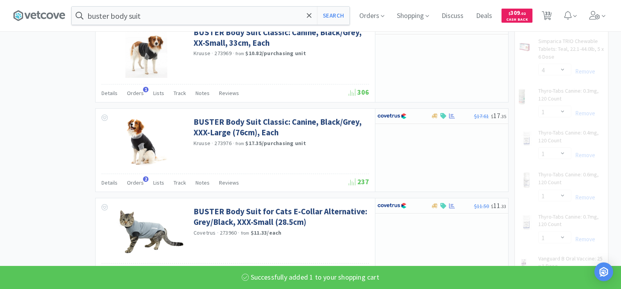
scroll to position [783, 0]
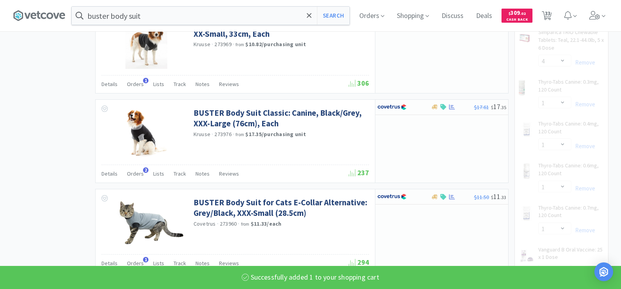
select select "2"
select select "1"
select select "3"
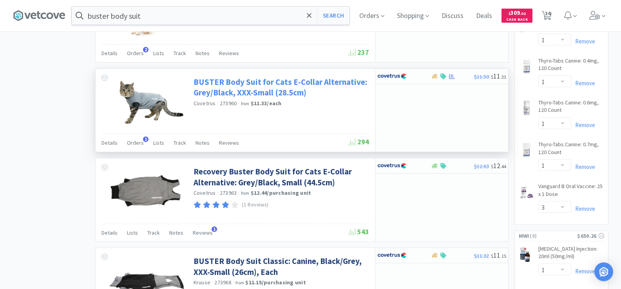
scroll to position [940, 0]
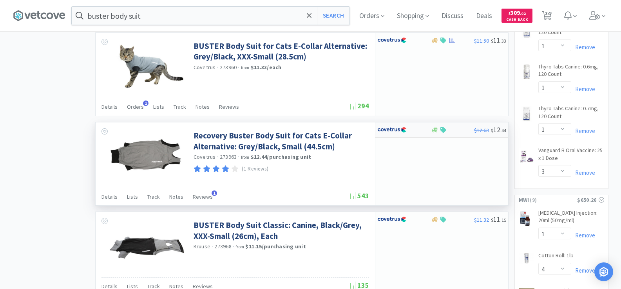
click at [403, 133] on img at bounding box center [391, 130] width 29 height 12
select select "1"
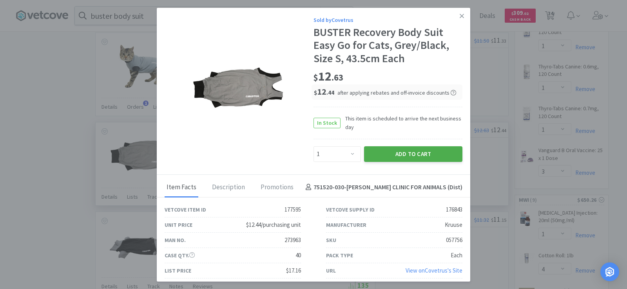
click at [426, 157] on button "Add to Cart" at bounding box center [413, 154] width 98 height 16
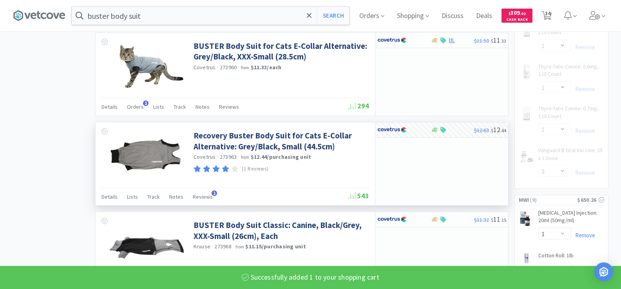
select select "2"
select select "1"
select select "3"
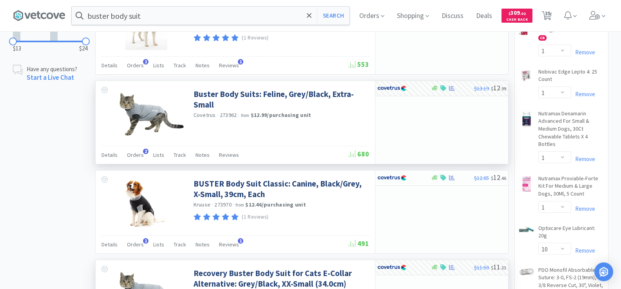
scroll to position [352, 0]
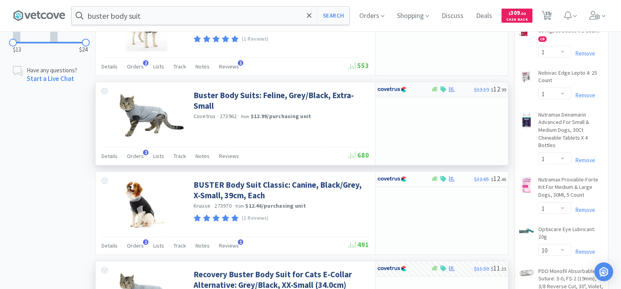
click at [388, 94] on img at bounding box center [391, 90] width 29 height 12
select select "1"
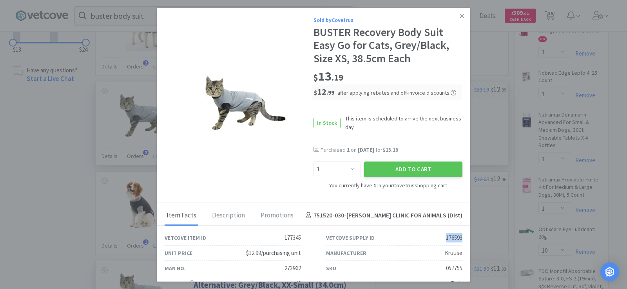
drag, startPoint x: 437, startPoint y: 240, endPoint x: 457, endPoint y: 239, distance: 20.4
click at [457, 239] on div "Vetcove Supply ID 176593" at bounding box center [393, 238] width 161 height 15
copy div "176593"
click at [459, 16] on icon at bounding box center [461, 16] width 4 height 4
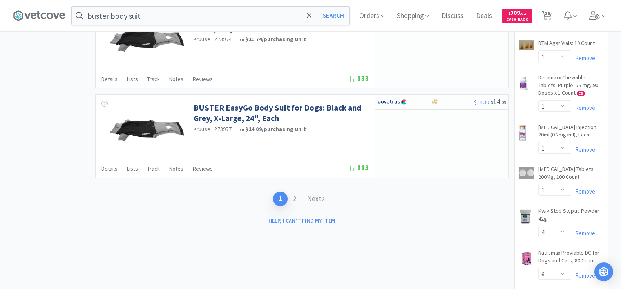
scroll to position [1253, 0]
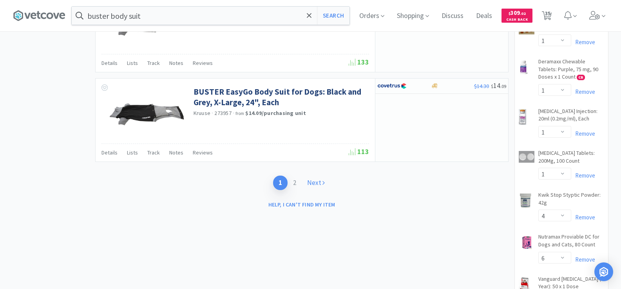
click at [315, 184] on link "Next" at bounding box center [316, 183] width 29 height 14
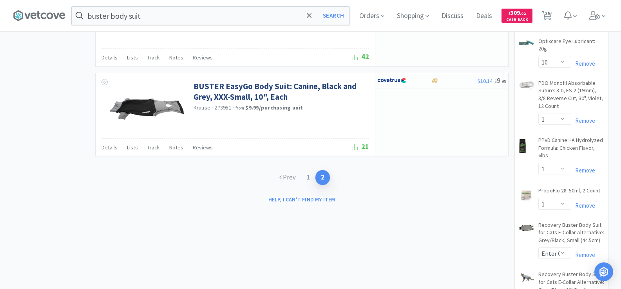
scroll to position [548, 0]
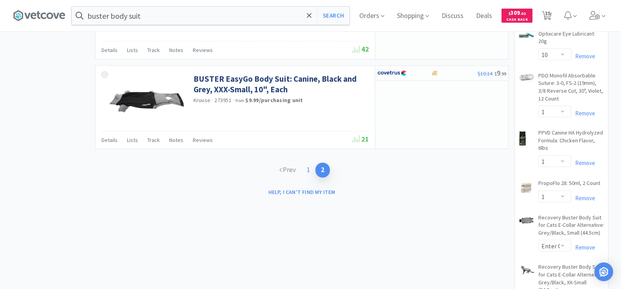
click at [308, 170] on link "1" at bounding box center [308, 170] width 14 height 14
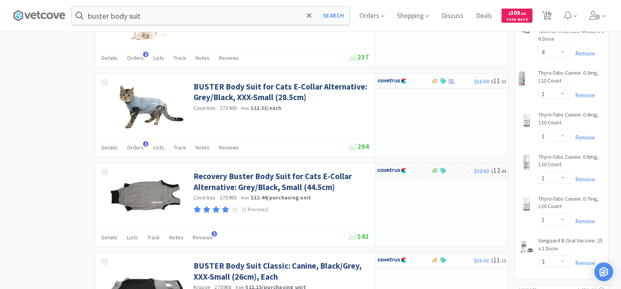
scroll to position [901, 0]
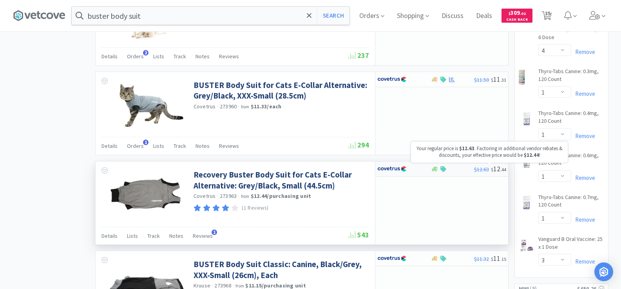
click at [494, 170] on span "$ 12 . 44" at bounding box center [498, 168] width 15 height 9
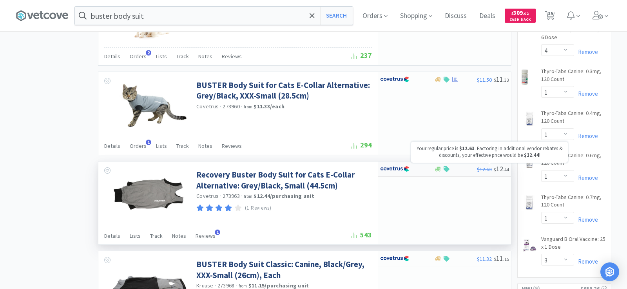
select select "1"
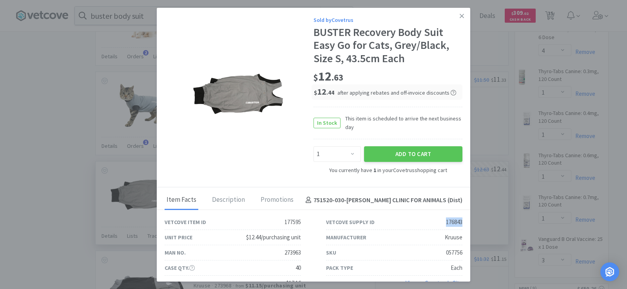
drag, startPoint x: 434, startPoint y: 221, endPoint x: 457, endPoint y: 222, distance: 23.1
click at [457, 222] on div "Vetcove Supply ID 176843" at bounding box center [393, 222] width 161 height 15
copy div "176843"
click at [455, 16] on link at bounding box center [462, 16] width 14 height 17
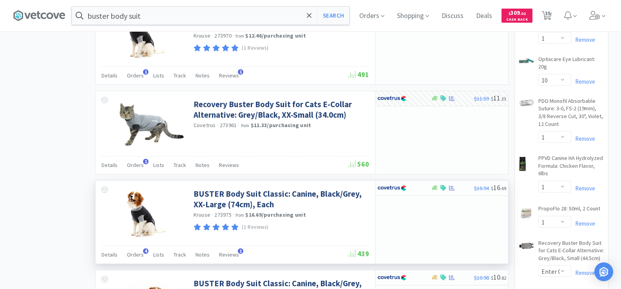
scroll to position [509, 0]
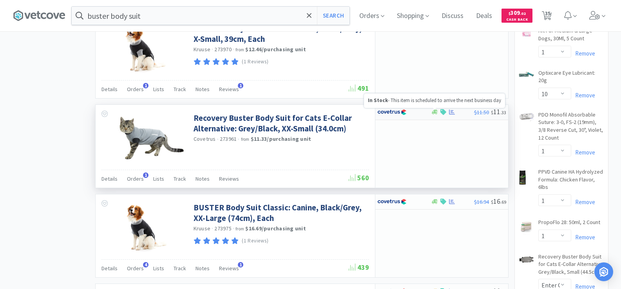
click at [437, 112] on icon at bounding box center [435, 112] width 6 height 6
select select "1"
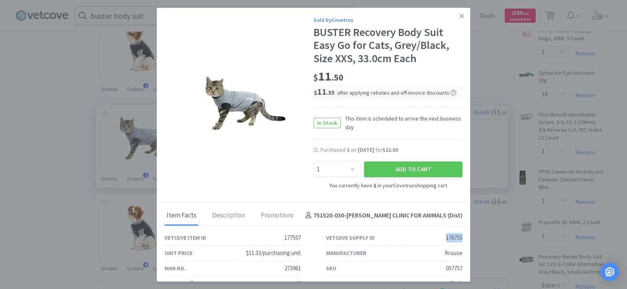
drag, startPoint x: 430, startPoint y: 236, endPoint x: 459, endPoint y: 238, distance: 28.2
click at [459, 238] on div "Vetcove Supply ID 176755" at bounding box center [393, 238] width 161 height 15
copy div "176755"
click at [455, 16] on link at bounding box center [462, 16] width 14 height 17
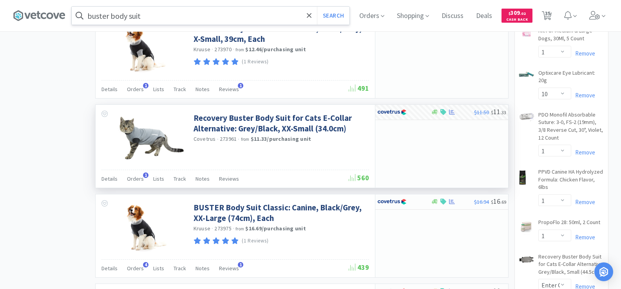
click at [162, 16] on input "buster body suit" at bounding box center [211, 16] width 278 height 18
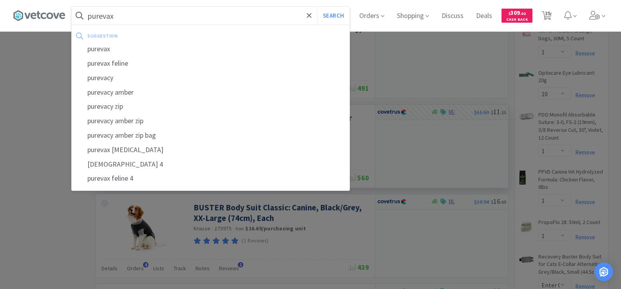
type input "purevax"
click at [317, 7] on button "Search" at bounding box center [333, 16] width 33 height 18
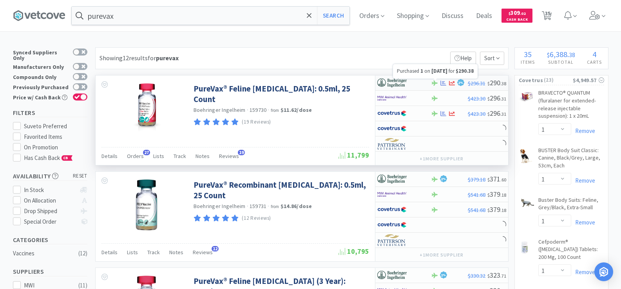
click at [441, 83] on icon at bounding box center [443, 83] width 6 height 6
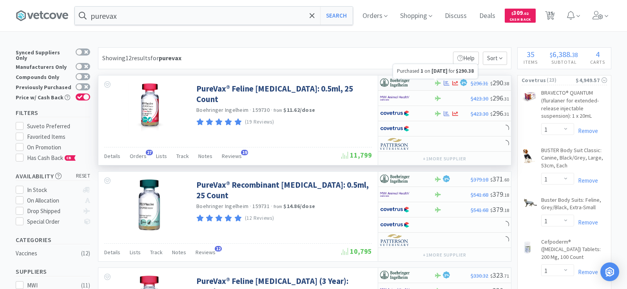
select select "1"
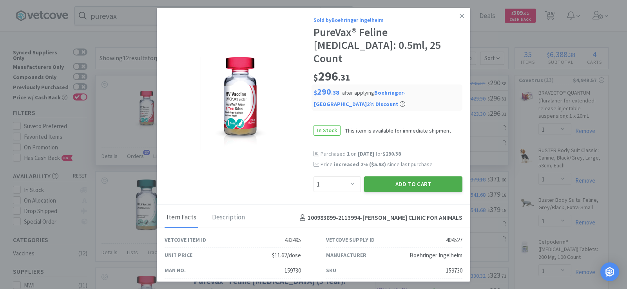
click at [446, 177] on button "Add to Cart" at bounding box center [413, 185] width 98 height 16
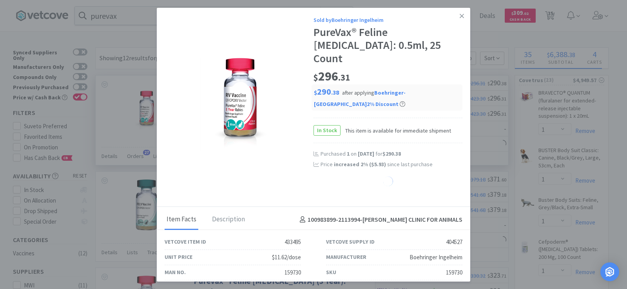
select select "1"
select select "4"
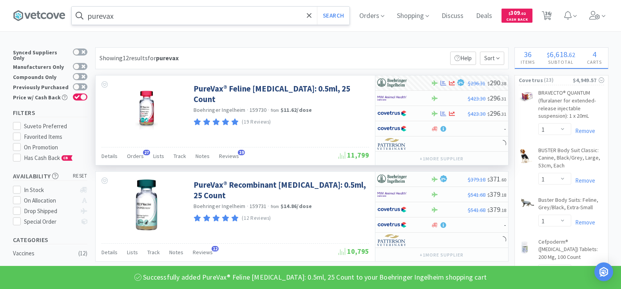
click at [128, 13] on input "purevax" at bounding box center [211, 16] width 278 height 18
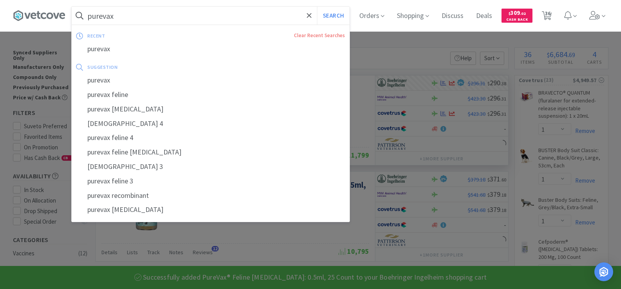
type input "b"
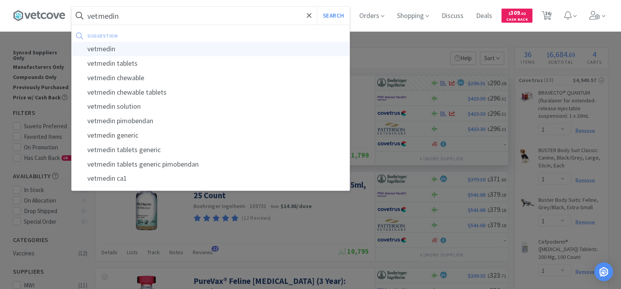
type input "vetmedin"
click at [130, 47] on div "vetmedin" at bounding box center [211, 49] width 278 height 14
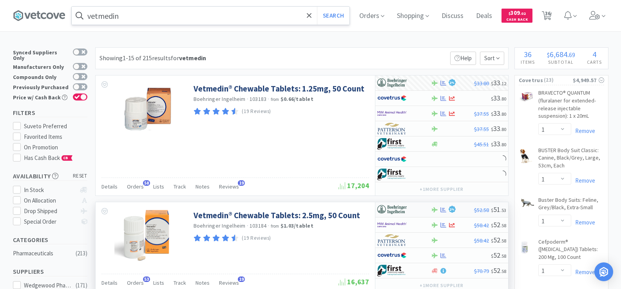
click at [441, 211] on icon at bounding box center [443, 210] width 6 height 6
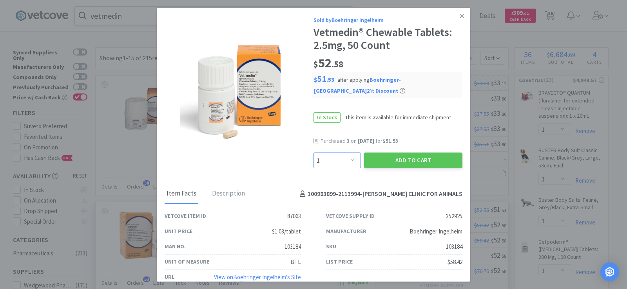
click at [324, 166] on select "Enter Quantity 1 2 3 4 5 6 7 8 9 10 11 12 13 14 15 16 17 18 19 20 Enter Quantity" at bounding box center [336, 161] width 47 height 16
select select "3"
click at [313, 153] on select "Enter Quantity 1 2 3 4 5 6 7 8 9 10 11 12 13 14 15 16 17 18 19 20 Enter Quantity" at bounding box center [336, 161] width 47 height 16
click at [425, 161] on button "Add to Cart" at bounding box center [413, 161] width 98 height 16
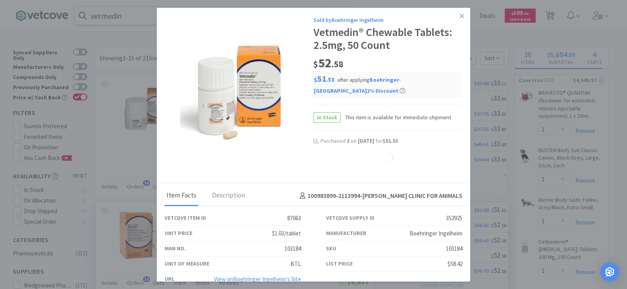
select select "3"
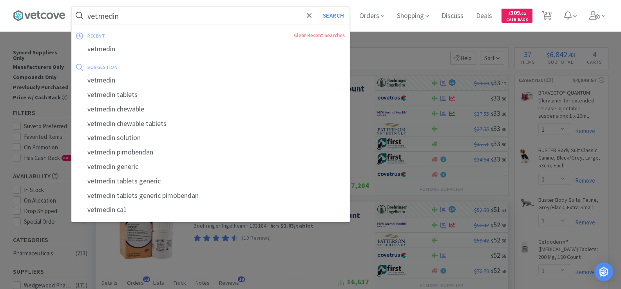
click at [134, 18] on input "vetmedin" at bounding box center [211, 16] width 278 height 18
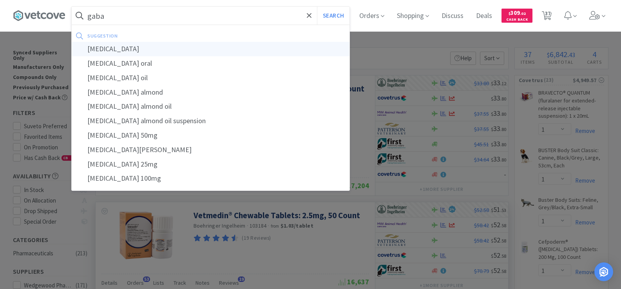
click at [134, 42] on div "[MEDICAL_DATA]" at bounding box center [211, 49] width 278 height 14
type input "[MEDICAL_DATA]"
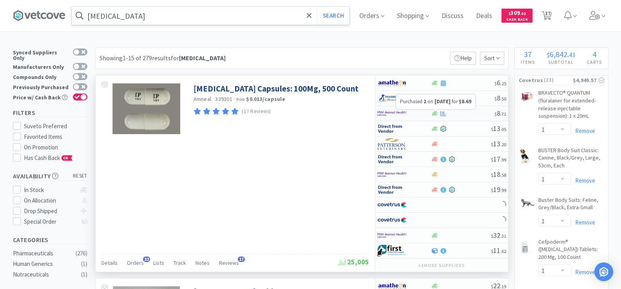
click at [445, 115] on icon at bounding box center [443, 114] width 6 height 6
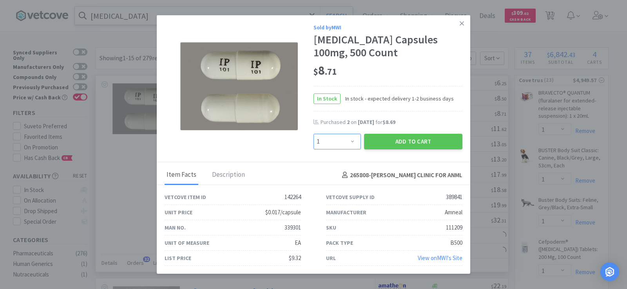
click at [358, 146] on select "Enter Quantity 1 2 3 4 5 6 7 8 9 10 11 12 13 14 15 16 17 18 19 20 Enter Quantity" at bounding box center [336, 142] width 47 height 16
select select "2"
click at [313, 134] on select "Enter Quantity 1 2 3 4 5 6 7 8 9 10 11 12 13 14 15 16 17 18 19 20 Enter Quantity" at bounding box center [336, 142] width 47 height 16
click at [405, 142] on button "Add to Cart" at bounding box center [413, 142] width 98 height 16
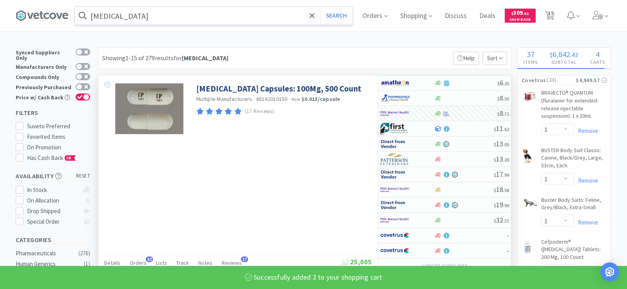
select select "2"
select select "1"
select select "4"
select select "6"
select select "1"
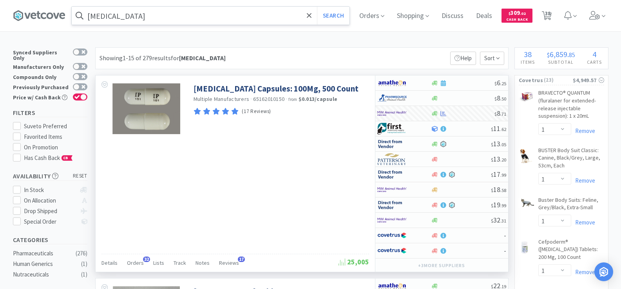
scroll to position [117, 0]
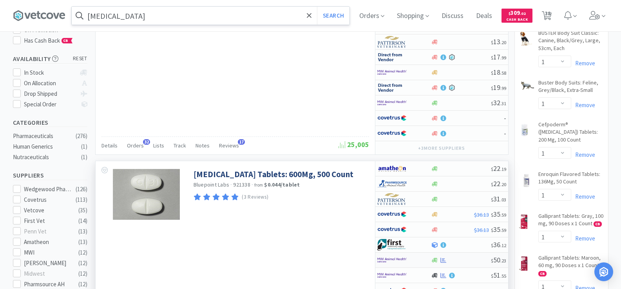
click at [447, 260] on div at bounding box center [461, 261] width 60 height 6
select select "1"
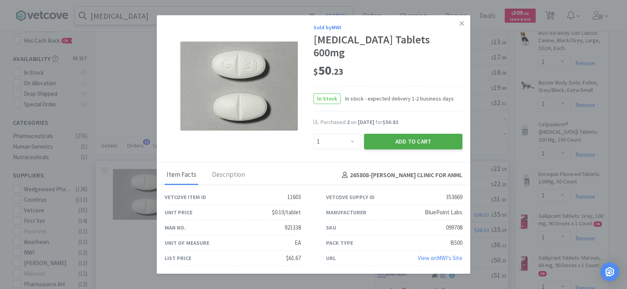
click at [414, 135] on button "Add to Cart" at bounding box center [413, 142] width 98 height 16
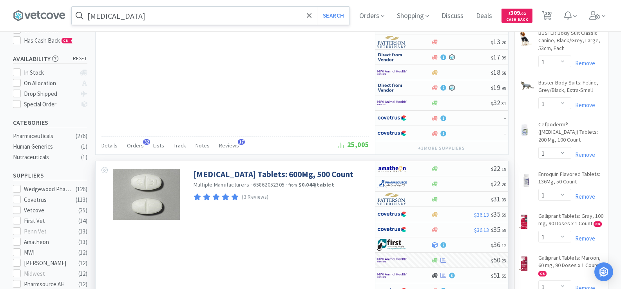
select select "1"
select select "4"
select select "6"
select select "1"
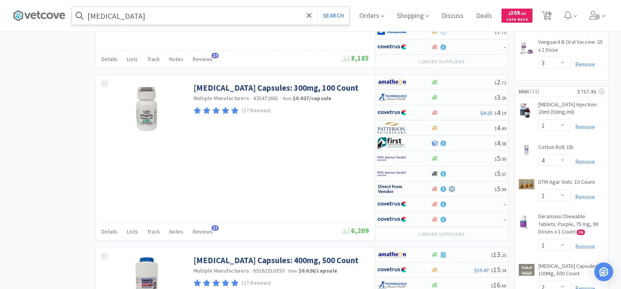
scroll to position [1097, 0]
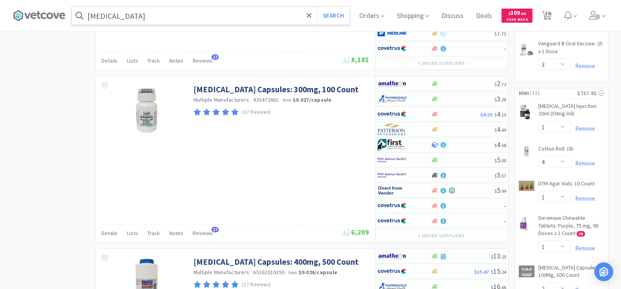
click at [133, 22] on input "[MEDICAL_DATA]" at bounding box center [211, 16] width 278 height 18
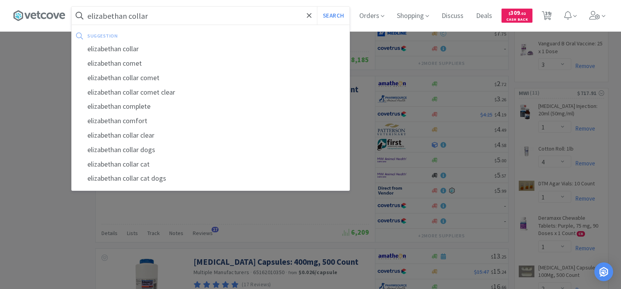
type input "elizabethan collar"
click at [317, 7] on button "Search" at bounding box center [333, 16] width 33 height 18
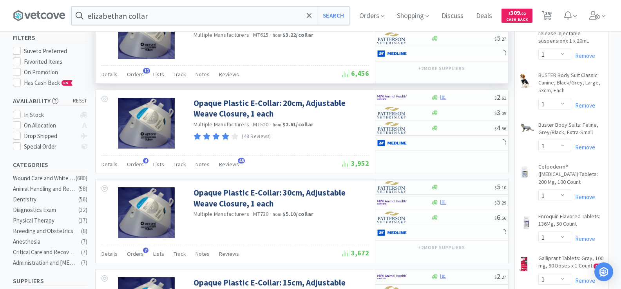
scroll to position [78, 0]
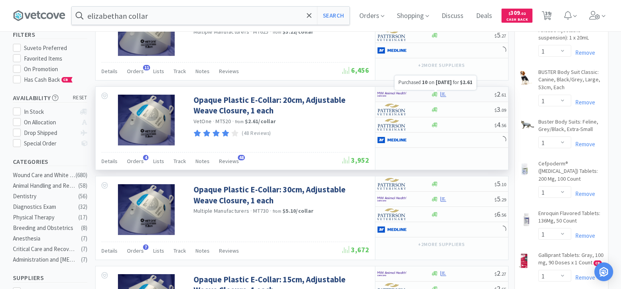
click at [440, 92] on div at bounding box center [443, 95] width 8 height 6
select select "10"
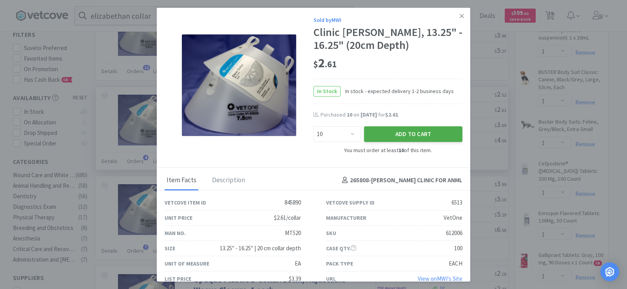
click at [408, 132] on button "Add to Cart" at bounding box center [413, 135] width 98 height 16
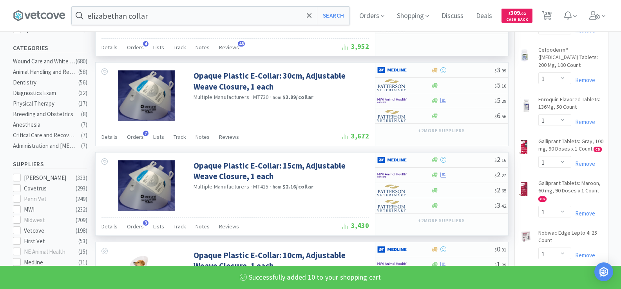
scroll to position [196, 0]
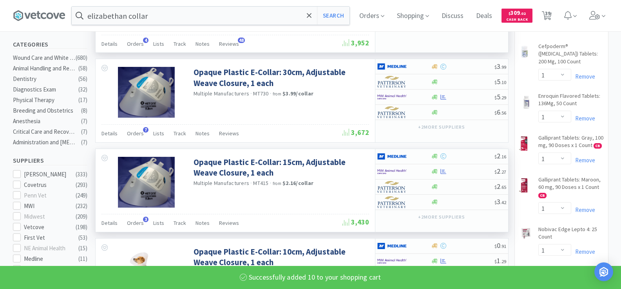
select select "10"
select select "1"
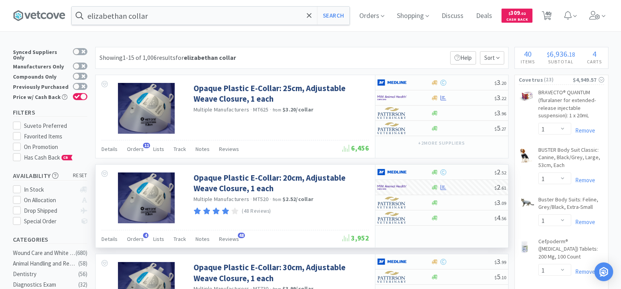
scroll to position [0, 0]
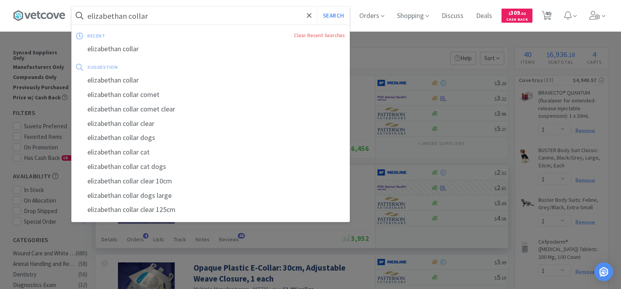
click at [152, 17] on input "elizabethan collar" at bounding box center [211, 16] width 278 height 18
click at [593, 152] on div at bounding box center [310, 144] width 621 height 289
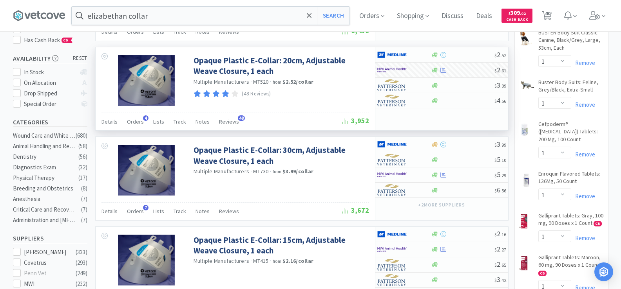
scroll to position [117, 0]
click at [162, 14] on input "elizabethan collar" at bounding box center [211, 16] width 278 height 18
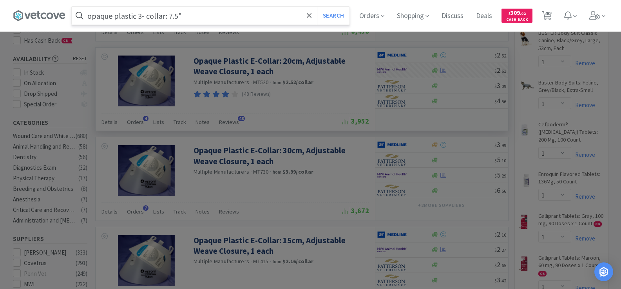
click at [317, 7] on button "Search" at bounding box center [333, 16] width 33 height 18
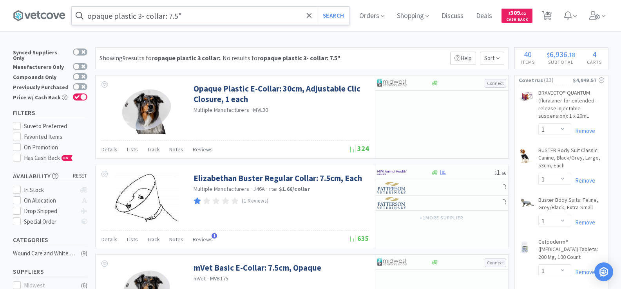
click at [143, 17] on input "opaque plastic 3- collar: 7.5"" at bounding box center [211, 16] width 278 height 18
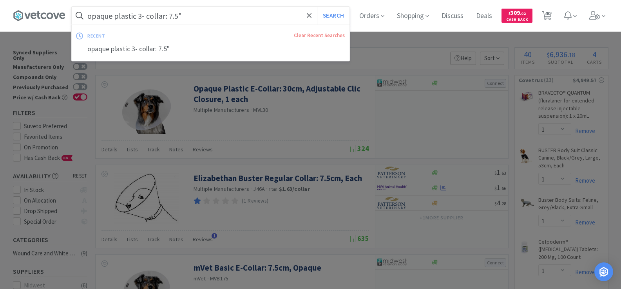
click at [145, 18] on input "opaque plastic 3- collar: 7.5"" at bounding box center [211, 16] width 278 height 18
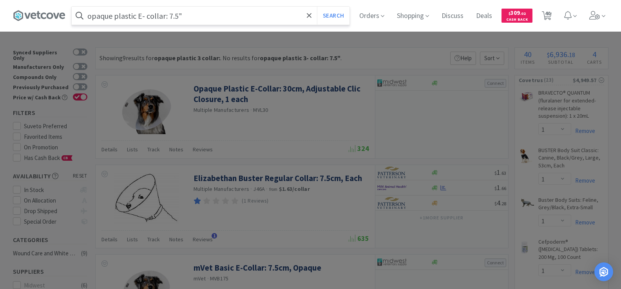
click at [291, 19] on input "opaque plastic E- collar: 7.5"" at bounding box center [211, 16] width 278 height 18
type input "opaque plastic E- collar: 7.5""
click at [331, 19] on button "Search" at bounding box center [333, 16] width 33 height 18
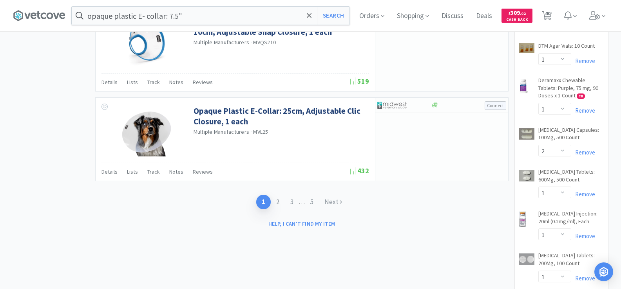
scroll to position [1253, 0]
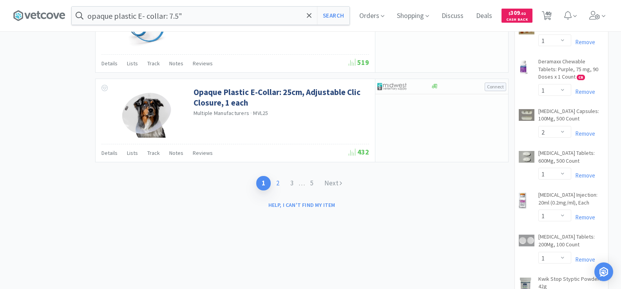
click at [282, 183] on link "2" at bounding box center [278, 183] width 14 height 14
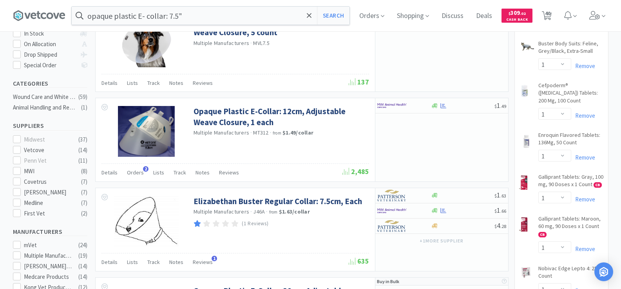
scroll to position [235, 0]
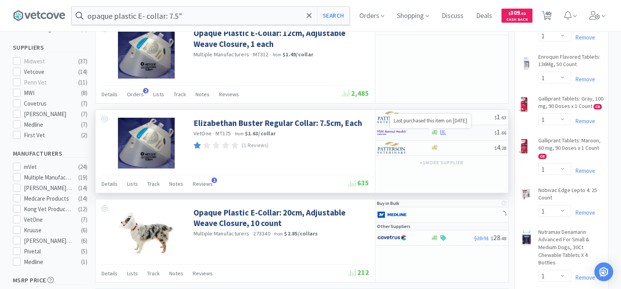
click at [443, 134] on icon at bounding box center [443, 133] width 6 height 6
select select "10"
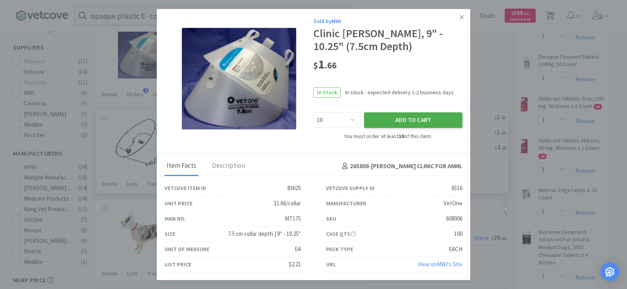
click at [393, 122] on button "Add to Cart" at bounding box center [413, 120] width 98 height 16
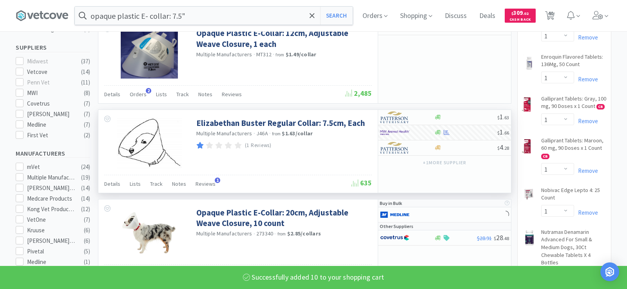
select select "10"
select select "2"
select select "1"
select select "4"
select select "10"
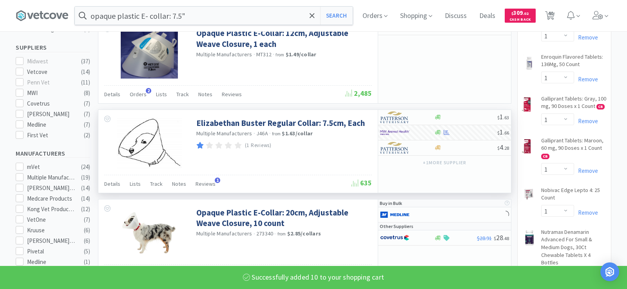
select select "6"
select select "1"
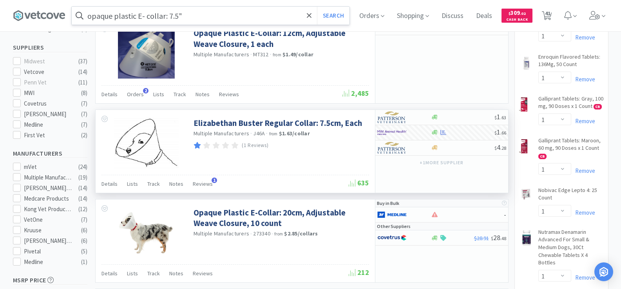
click at [186, 16] on input "opaque plastic E- collar: 7.5"" at bounding box center [211, 16] width 278 height 18
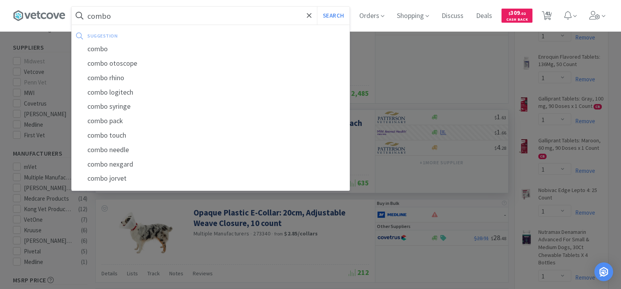
type input "combo"
click at [317, 7] on button "Search" at bounding box center [333, 16] width 33 height 18
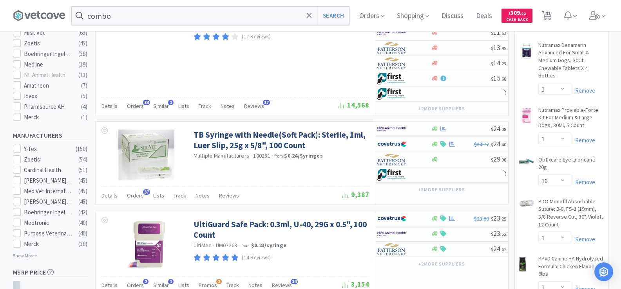
scroll to position [352, 0]
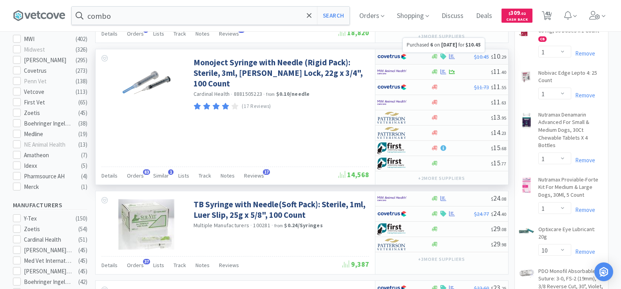
click at [453, 58] on icon at bounding box center [452, 57] width 6 height 6
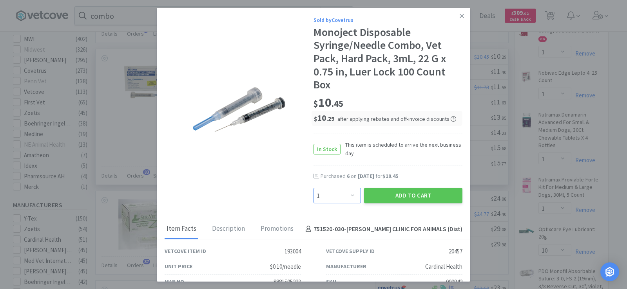
click at [336, 192] on select "Enter Quantity 1 2 3 4 5 6 7 8 9 10 11 12 13 14 15 16 17 18 19 20 Enter Quantity" at bounding box center [336, 196] width 47 height 16
select select "6"
click at [313, 188] on select "Enter Quantity 1 2 3 4 5 6 7 8 9 10 11 12 13 14 15 16 17 18 19 20 Enter Quantity" at bounding box center [336, 196] width 47 height 16
click at [394, 193] on button "Add to Cart" at bounding box center [413, 196] width 98 height 16
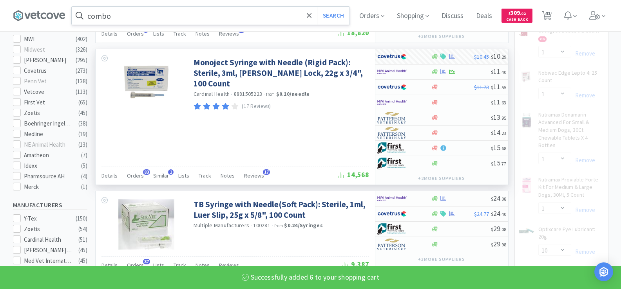
click at [140, 15] on input "combo" at bounding box center [211, 16] width 278 height 18
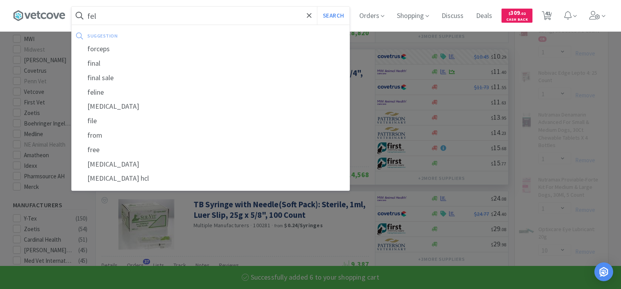
type input "felv"
select select "6"
select select "1"
select select "10"
select select "1"
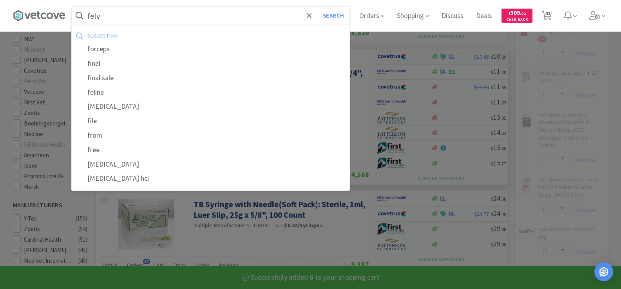
select select "2"
select select "1"
select select "3"
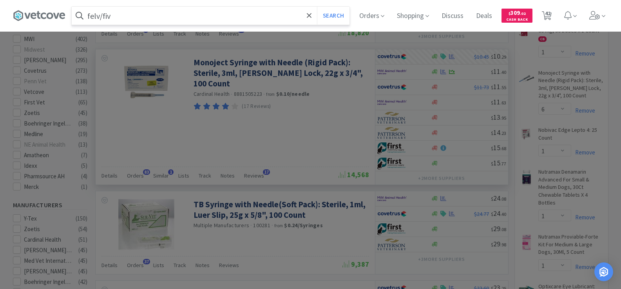
type input "felv/fiv"
click at [317, 7] on button "Search" at bounding box center [333, 16] width 33 height 18
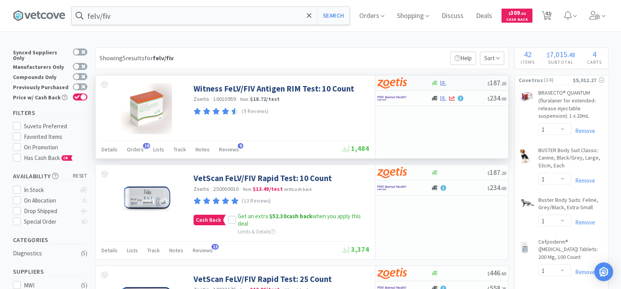
click at [443, 84] on icon at bounding box center [443, 82] width 6 height 5
select select "1"
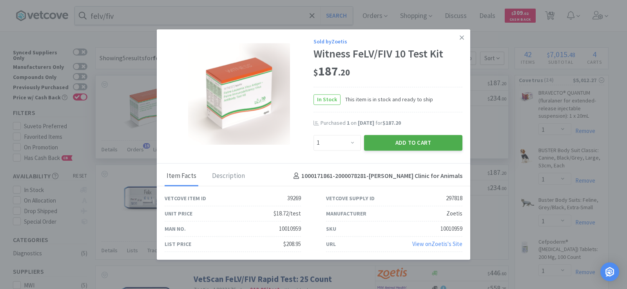
click at [436, 142] on button "Add to Cart" at bounding box center [413, 143] width 98 height 16
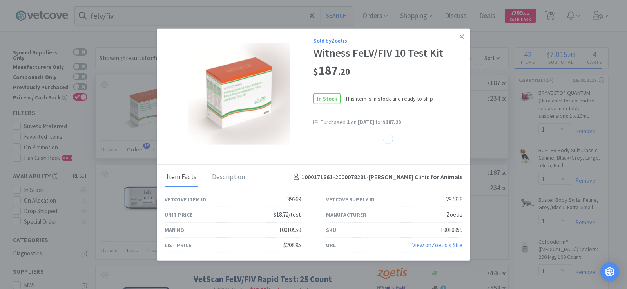
select select "1"
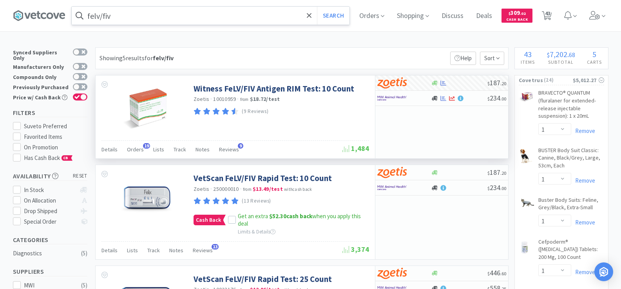
click at [129, 19] on input "felv/fiv" at bounding box center [211, 16] width 278 height 18
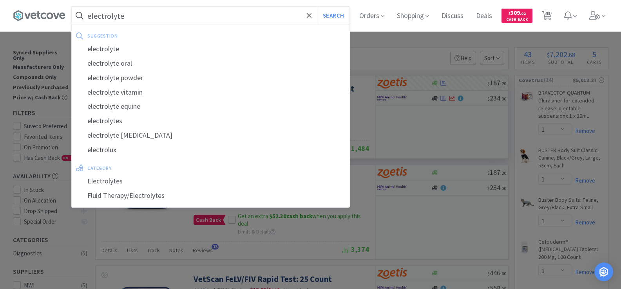
click at [317, 7] on button "Search" at bounding box center [333, 16] width 33 height 18
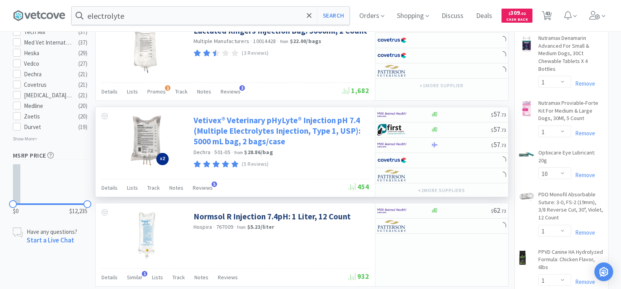
scroll to position [548, 0]
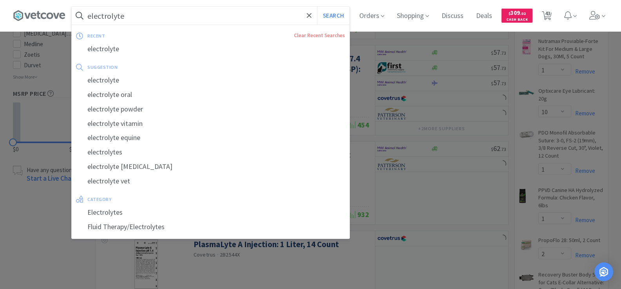
click at [164, 17] on input "electrolyte" at bounding box center [211, 16] width 278 height 18
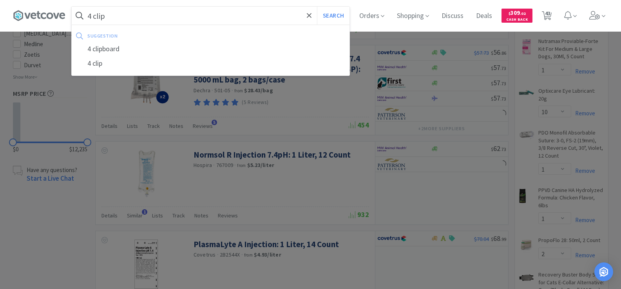
type input "4 clip"
click at [317, 7] on button "Search" at bounding box center [333, 16] width 33 height 18
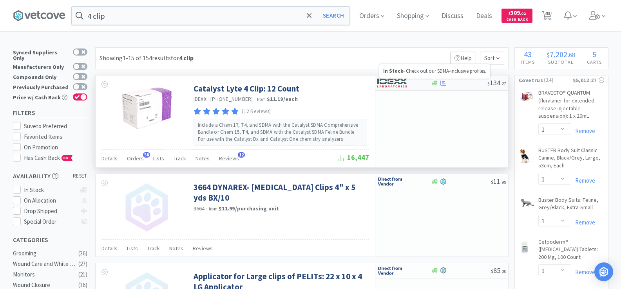
click at [443, 83] on icon at bounding box center [443, 82] width 6 height 5
select select "1"
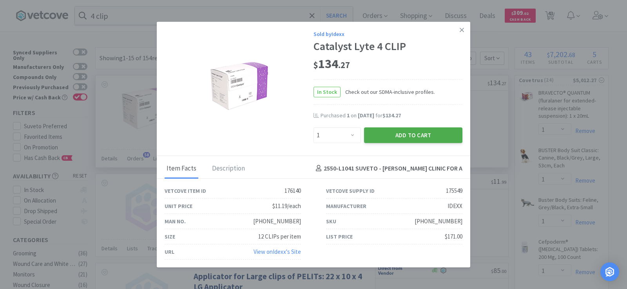
click at [430, 139] on button "Add to Cart" at bounding box center [413, 135] width 98 height 16
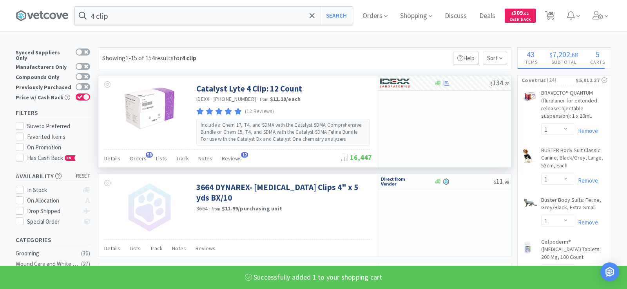
select select "1"
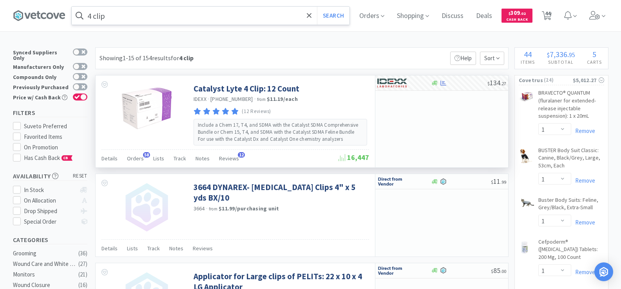
click at [132, 19] on input "4 clip" at bounding box center [211, 16] width 278 height 18
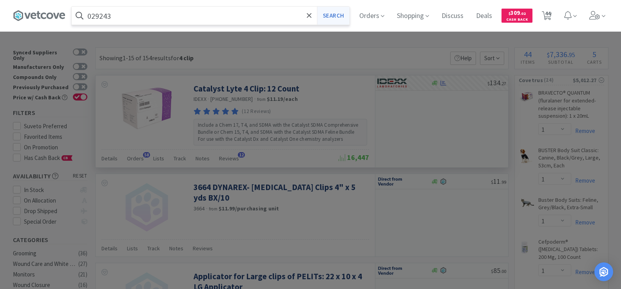
type input "029243"
click at [331, 17] on button "Search" at bounding box center [333, 16] width 33 height 18
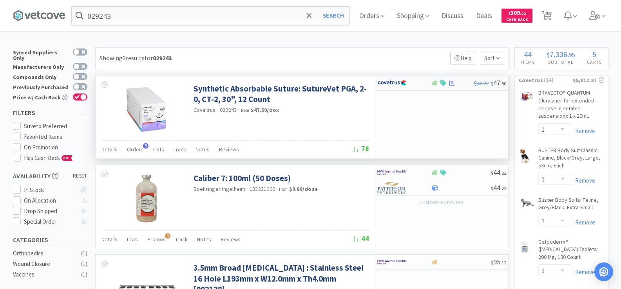
click at [448, 83] on div at bounding box center [452, 83] width 8 height 6
select select "1"
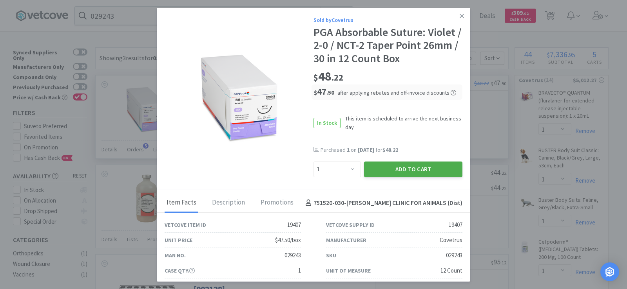
click at [411, 168] on button "Add to Cart" at bounding box center [413, 170] width 98 height 16
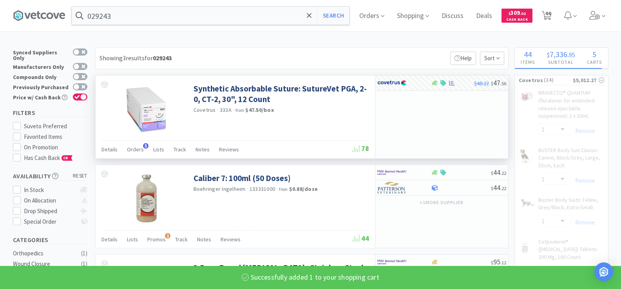
select select "1"
select select "3"
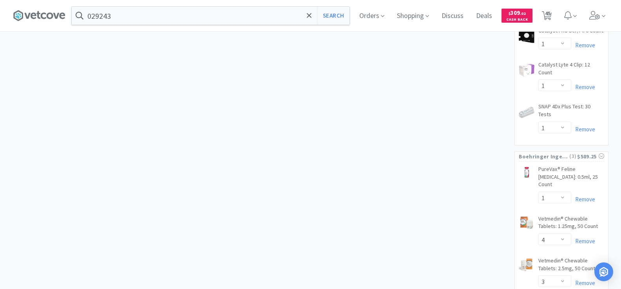
scroll to position [1914, 0]
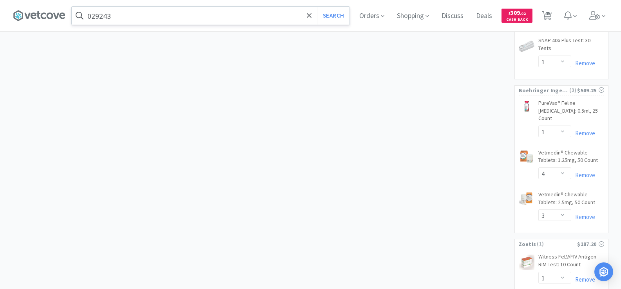
click at [128, 19] on input "029243" at bounding box center [211, 16] width 278 height 18
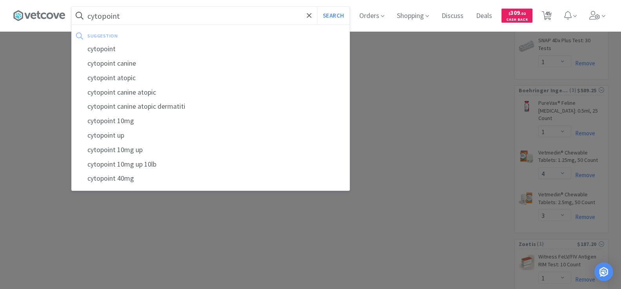
type input "cytopoint"
click at [317, 7] on button "Search" at bounding box center [333, 16] width 33 height 18
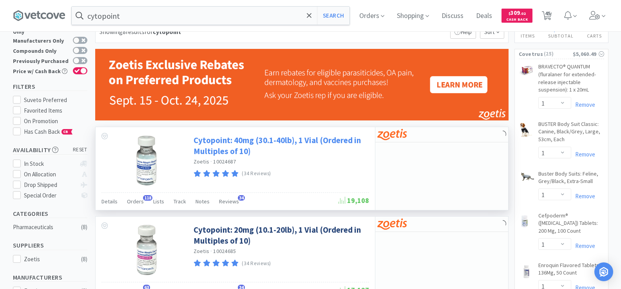
scroll to position [78, 0]
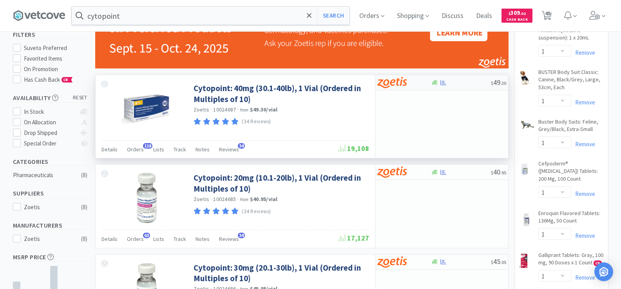
click at [439, 86] on div "$ 49 . 30" at bounding box center [441, 82] width 133 height 15
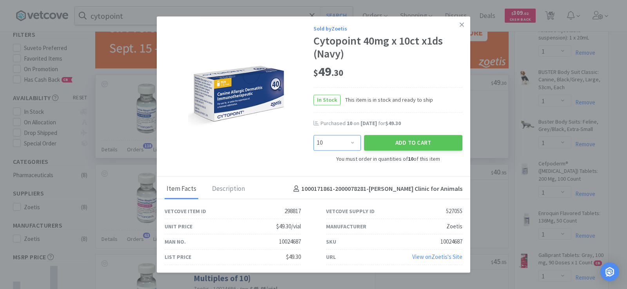
click at [343, 145] on select "Enter Quantity 10 20 30 40 50 60 70 80 90 100 110 120 130 140 150 160 170 180 1…" at bounding box center [336, 144] width 47 height 16
select select "20"
click at [313, 136] on select "Enter Quantity 10 20 30 40 50 60 70 80 90 100 110 120 130 140 150 160 170 180 1…" at bounding box center [336, 144] width 47 height 16
click at [406, 147] on button "Add to Cart" at bounding box center [413, 144] width 98 height 16
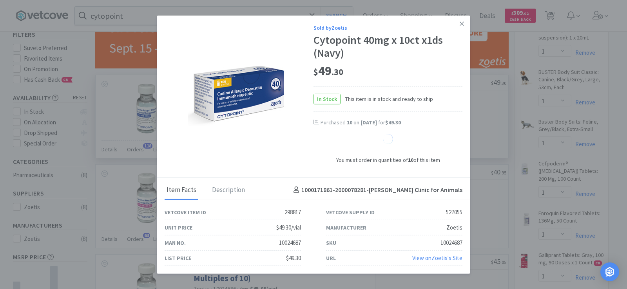
select select "20"
select select "1"
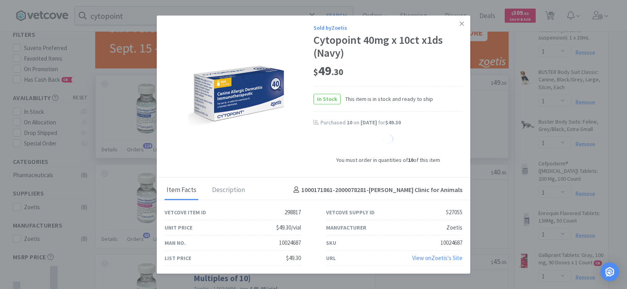
select select "1"
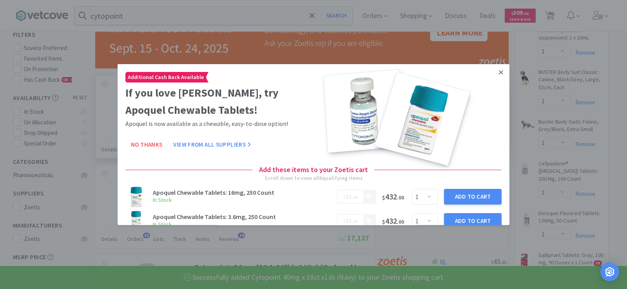
click at [499, 74] on icon at bounding box center [501, 72] width 4 height 7
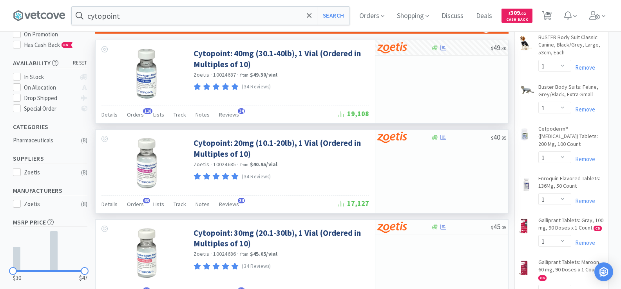
scroll to position [157, 0]
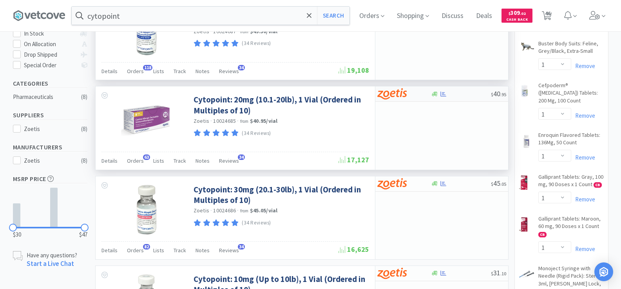
click at [441, 99] on div "$ 40 . 95" at bounding box center [441, 94] width 133 height 15
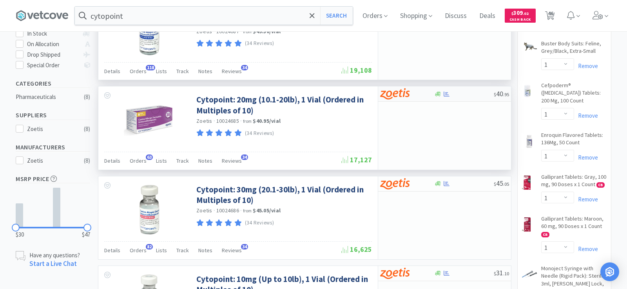
select select "10"
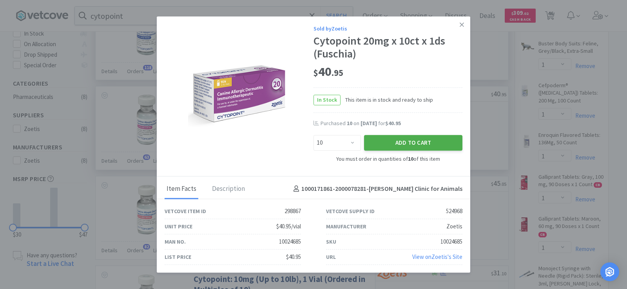
click at [453, 142] on button "Add to Cart" at bounding box center [413, 144] width 98 height 16
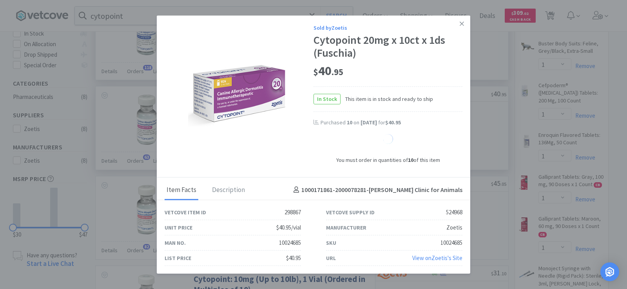
select select "10"
select select "20"
select select "1"
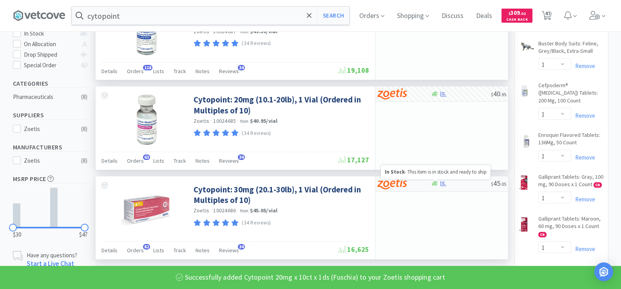
click at [437, 185] on icon at bounding box center [435, 184] width 6 height 6
select select "10"
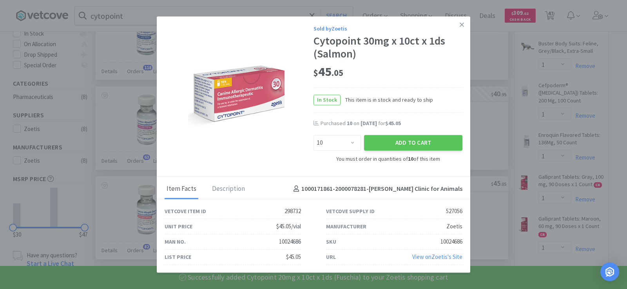
click at [412, 153] on div "Sold by [PERSON_NAME] 30mg x 10ct x 1ds (Salmon) $ 45 . 05 In Stock This item i…" at bounding box center [387, 93] width 149 height 139
click at [411, 147] on button "Add to Cart" at bounding box center [413, 144] width 98 height 16
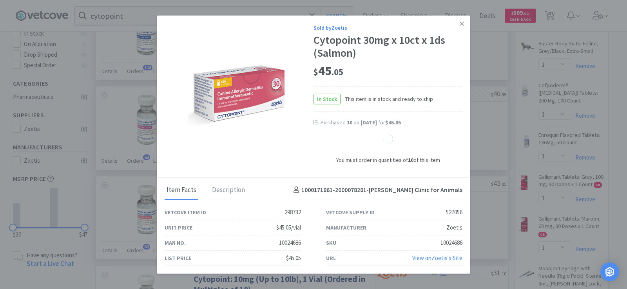
select select "10"
select select "20"
select select "1"
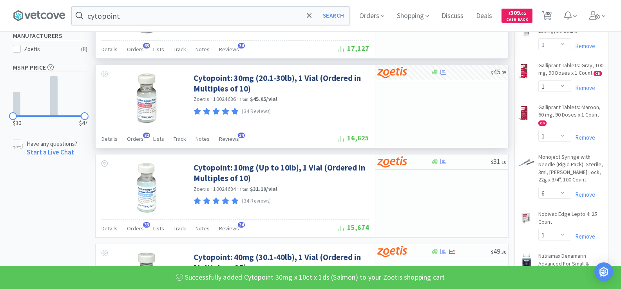
scroll to position [274, 0]
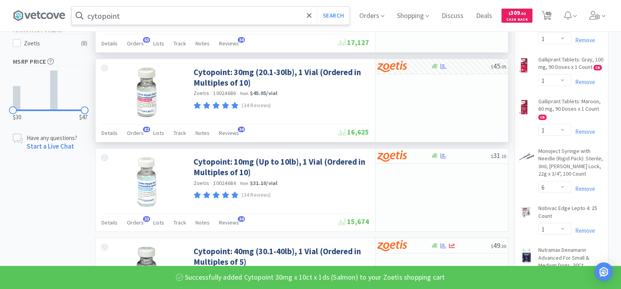
click at [172, 13] on input "cytopoint" at bounding box center [211, 16] width 278 height 18
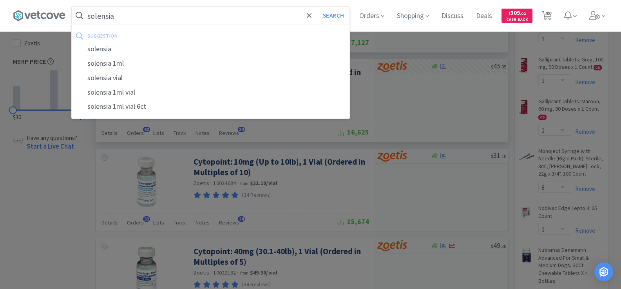
type input "solensia"
click at [317, 7] on button "Search" at bounding box center [333, 16] width 33 height 18
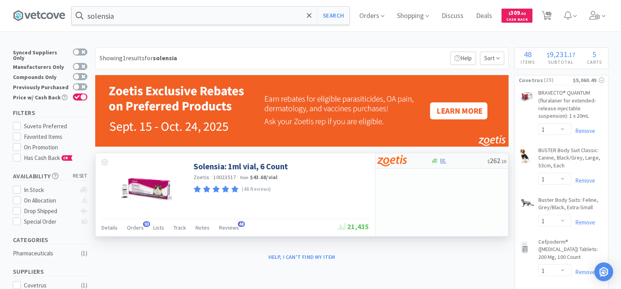
click at [440, 163] on icon at bounding box center [443, 161] width 6 height 6
select select "1"
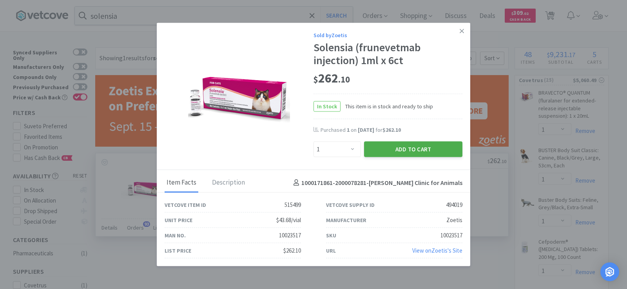
click at [418, 152] on button "Add to Cart" at bounding box center [413, 150] width 98 height 16
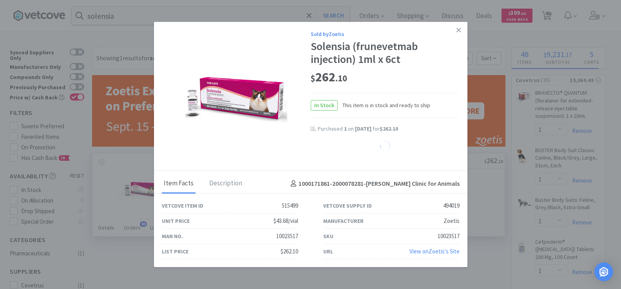
select select "1"
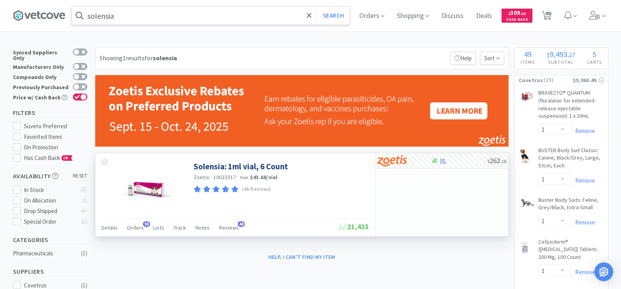
click at [122, 18] on input "solensia" at bounding box center [211, 16] width 278 height 18
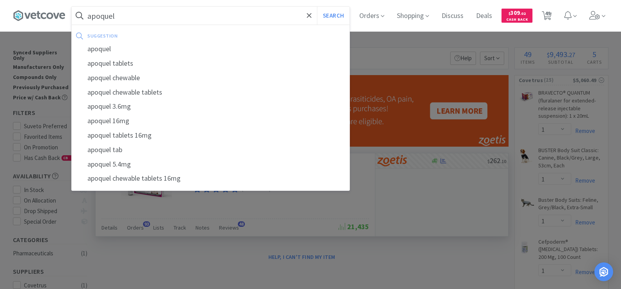
type input "apoquel"
click at [317, 7] on button "Search" at bounding box center [333, 16] width 33 height 18
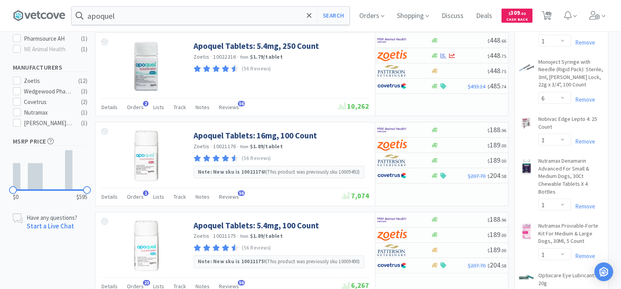
scroll to position [431, 0]
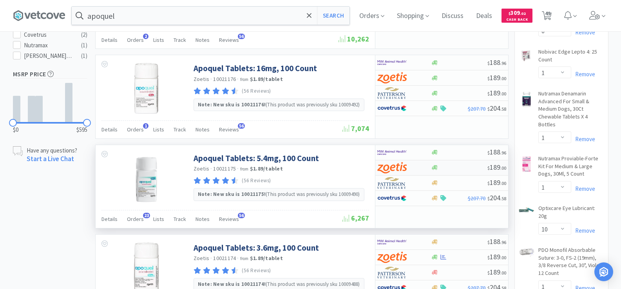
click at [423, 168] on div at bounding box center [404, 167] width 54 height 13
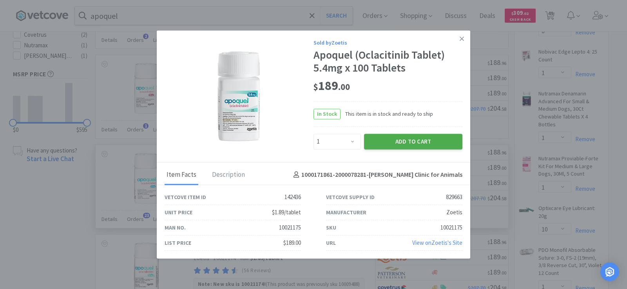
click at [408, 146] on button "Add to Cart" at bounding box center [413, 142] width 98 height 16
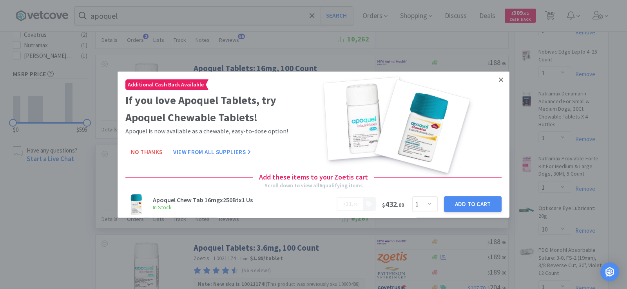
click at [497, 79] on link at bounding box center [501, 79] width 14 height 17
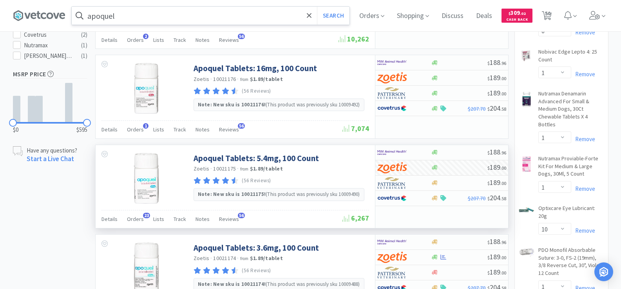
click at [123, 16] on input "apoquel" at bounding box center [211, 16] width 278 height 18
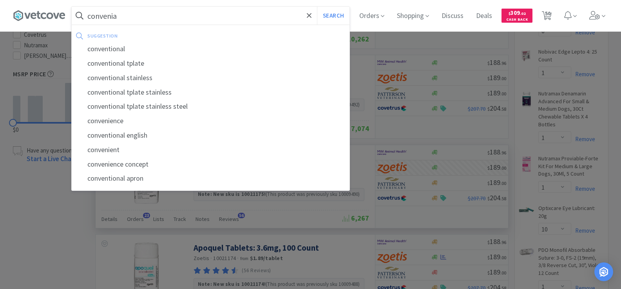
click at [317, 7] on button "Search" at bounding box center [333, 16] width 33 height 18
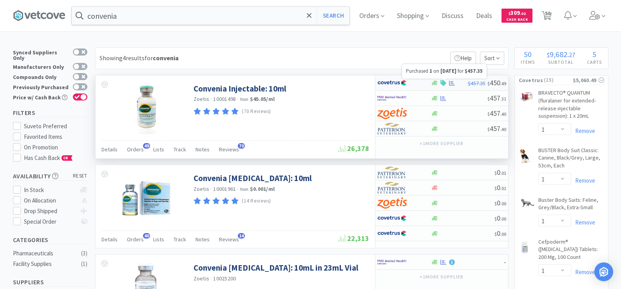
click at [452, 83] on icon at bounding box center [452, 82] width 6 height 5
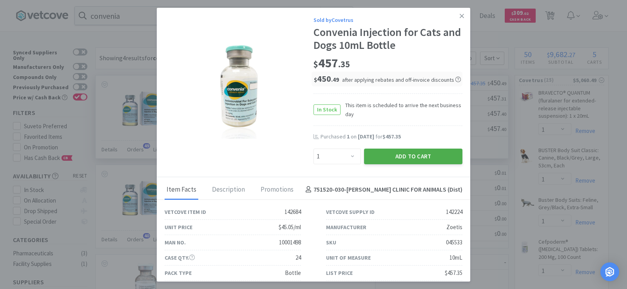
click at [412, 154] on button "Add to Cart" at bounding box center [413, 157] width 98 height 16
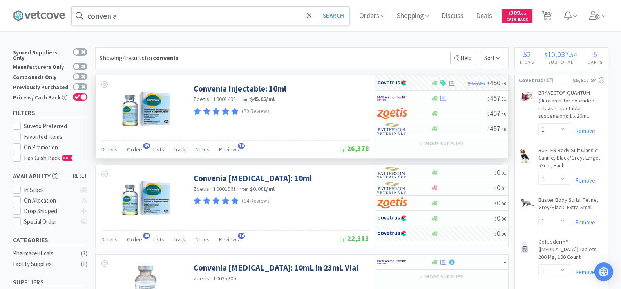
click at [143, 11] on input "convenia" at bounding box center [211, 16] width 278 height 18
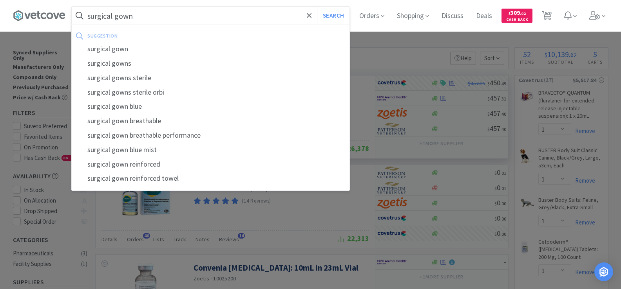
click at [317, 7] on button "Search" at bounding box center [333, 16] width 33 height 18
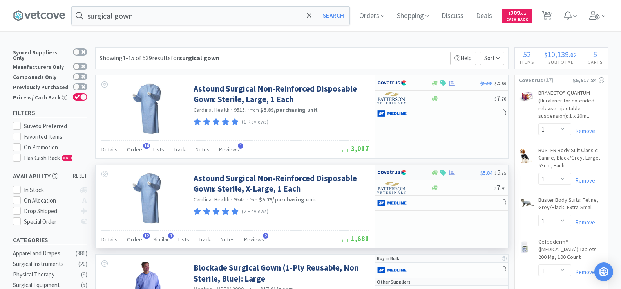
click at [452, 171] on icon at bounding box center [452, 173] width 6 height 6
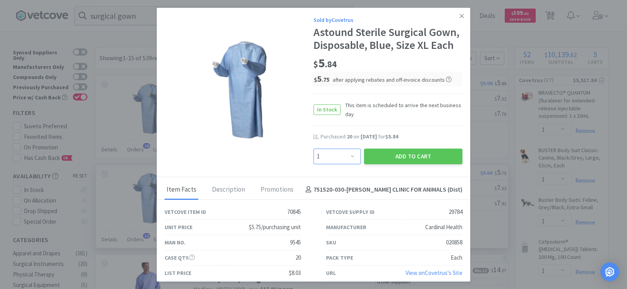
click at [351, 157] on select "Enter Quantity 1 2 3 4 5 6 7 8 9 10 11 12 13 14 15 16 17 18 19 20 Enter Quantity" at bounding box center [336, 157] width 47 height 16
click at [313, 149] on select "Enter Quantity 1 2 3 4 5 6 7 8 9 10 11 12 13 14 15 16 17 18 19 20 Enter Quantity" at bounding box center [336, 157] width 47 height 16
click at [391, 162] on button "Add to Cart" at bounding box center [413, 157] width 98 height 16
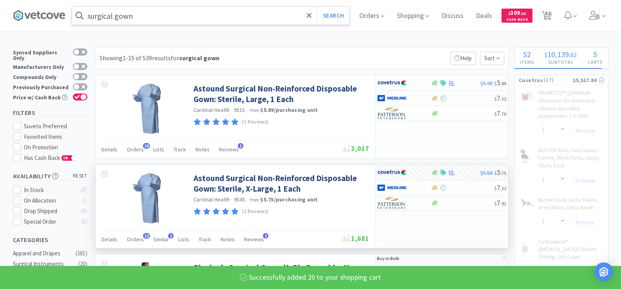
click at [147, 18] on input "surgical gown" at bounding box center [211, 16] width 278 height 18
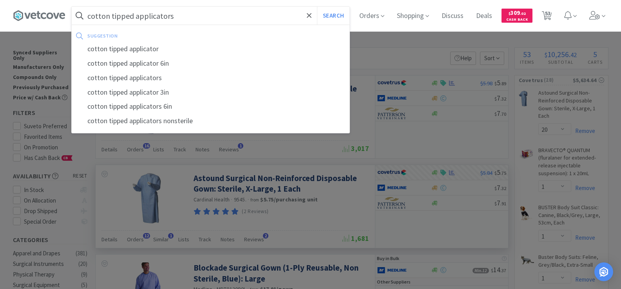
click at [317, 7] on button "Search" at bounding box center [333, 16] width 33 height 18
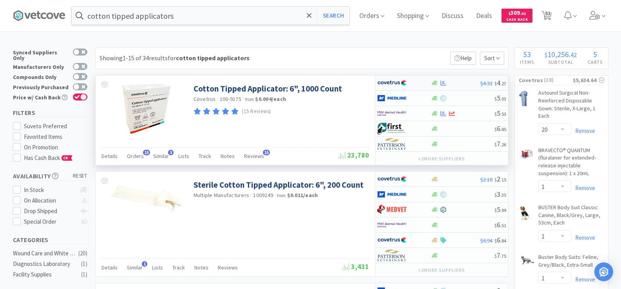
click at [445, 86] on div "$4.33 $ 4 . 27" at bounding box center [441, 83] width 133 height 15
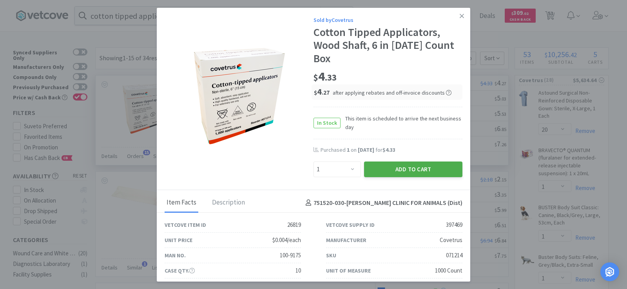
click at [413, 168] on button "Add to Cart" at bounding box center [413, 170] width 98 height 16
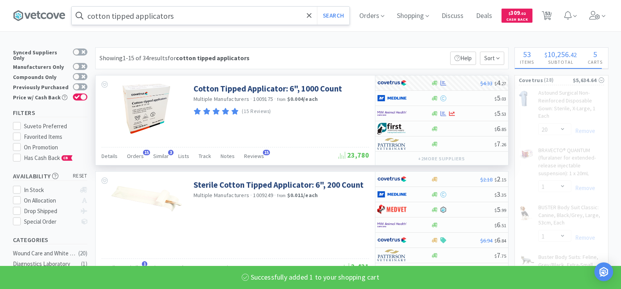
click at [184, 22] on input "cotton tipped applicators" at bounding box center [211, 16] width 278 height 18
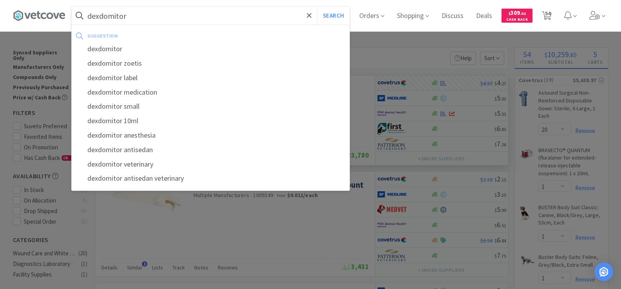
click at [317, 7] on button "Search" at bounding box center [333, 16] width 33 height 18
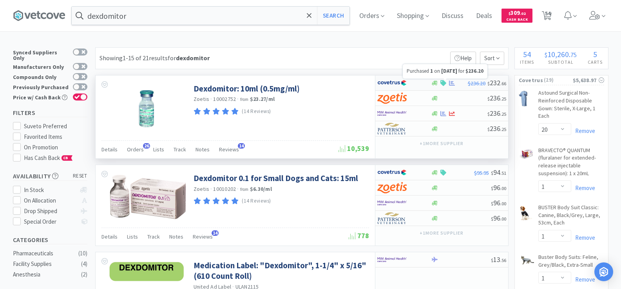
click at [449, 84] on icon at bounding box center [452, 82] width 6 height 5
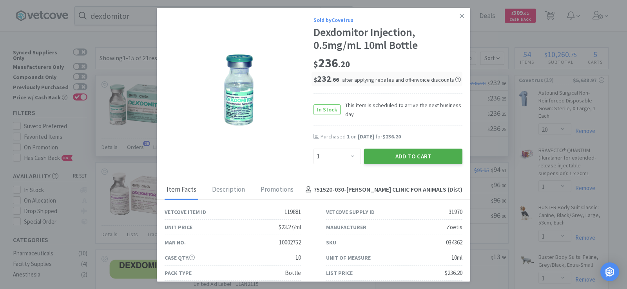
click at [397, 161] on button "Add to Cart" at bounding box center [413, 157] width 98 height 16
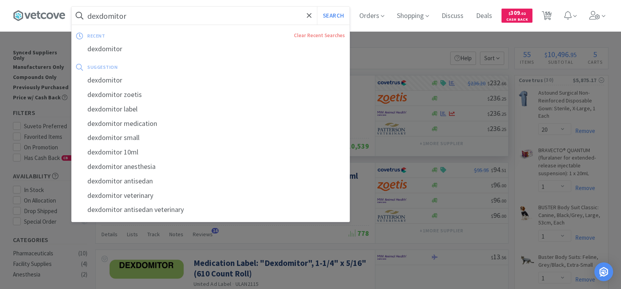
click at [137, 16] on input "dexdomitor" at bounding box center [211, 16] width 278 height 18
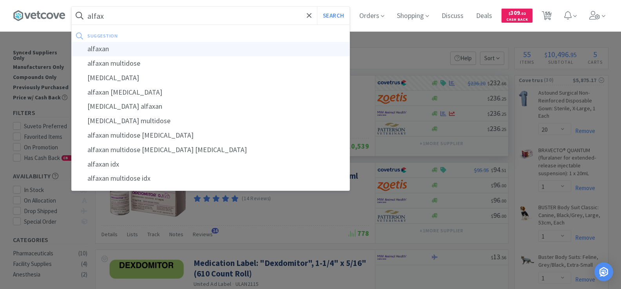
click at [140, 51] on div "alfaxan" at bounding box center [211, 49] width 278 height 14
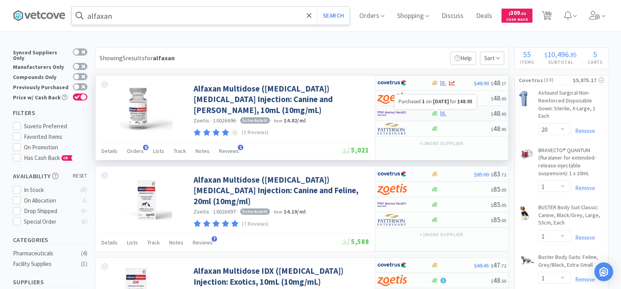
click at [443, 113] on icon at bounding box center [443, 113] width 6 height 5
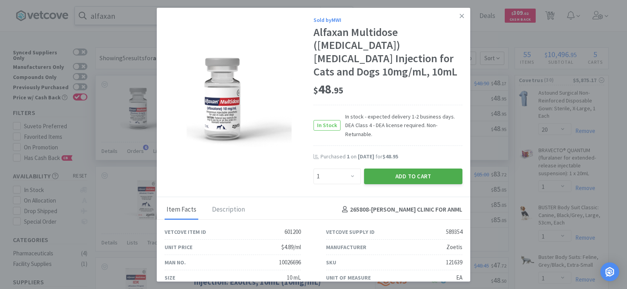
click at [421, 169] on button "Add to Cart" at bounding box center [413, 177] width 98 height 16
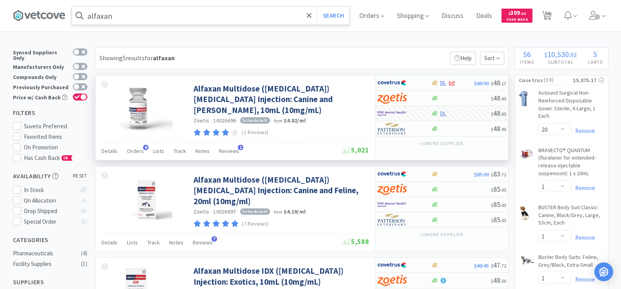
click at [114, 18] on input "alfaxan" at bounding box center [211, 16] width 278 height 18
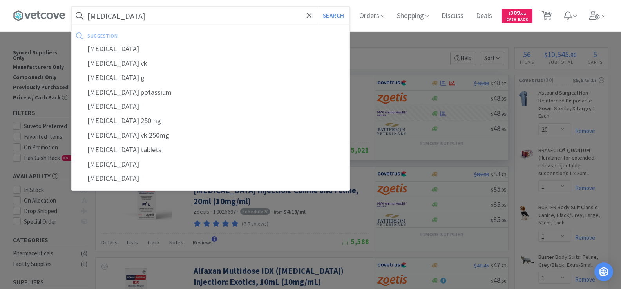
click at [317, 7] on button "Search" at bounding box center [333, 16] width 33 height 18
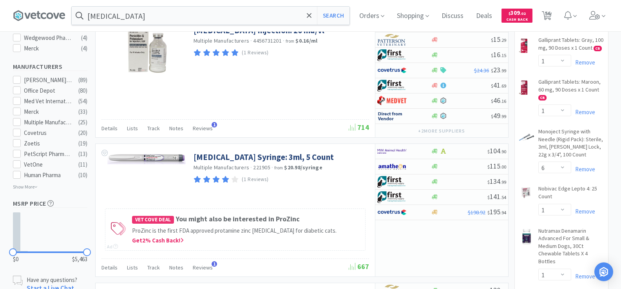
scroll to position [587, 0]
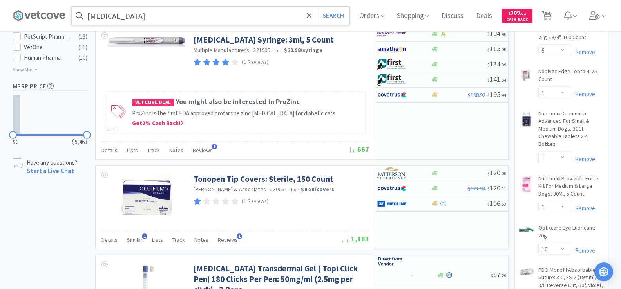
click at [143, 17] on input "[MEDICAL_DATA]" at bounding box center [211, 16] width 278 height 18
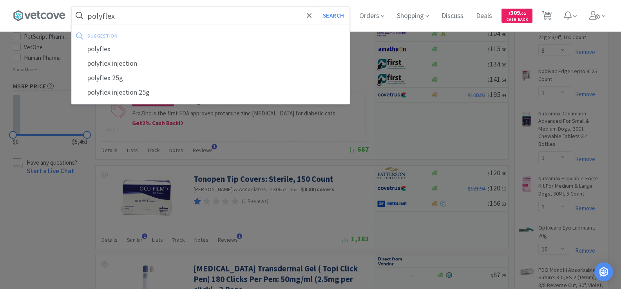
click at [317, 7] on button "Search" at bounding box center [333, 16] width 33 height 18
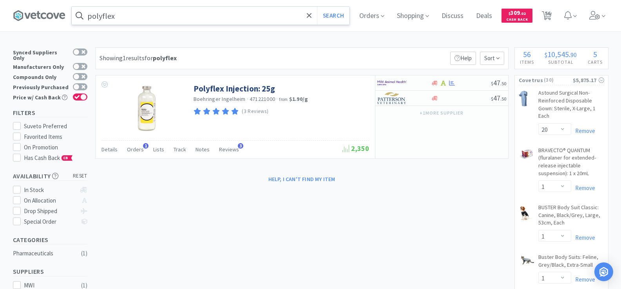
click at [134, 20] on input "polyflex" at bounding box center [211, 16] width 278 height 18
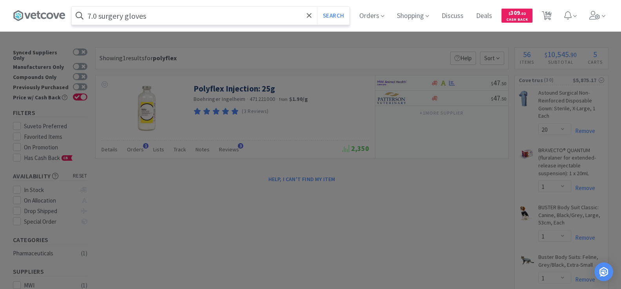
click at [317, 7] on button "Search" at bounding box center [333, 16] width 33 height 18
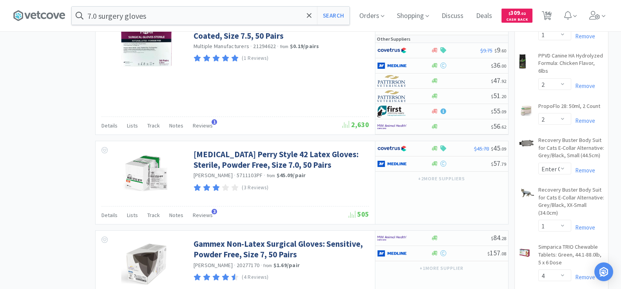
scroll to position [862, 0]
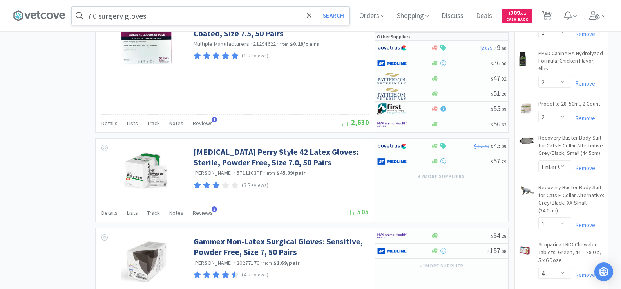
click at [177, 14] on input "7.0 surgery gloves" at bounding box center [211, 16] width 278 height 18
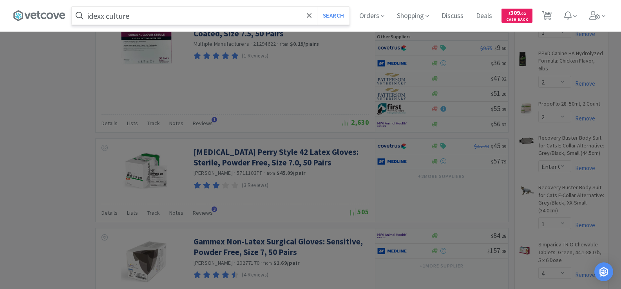
click at [317, 7] on button "Search" at bounding box center [333, 16] width 33 height 18
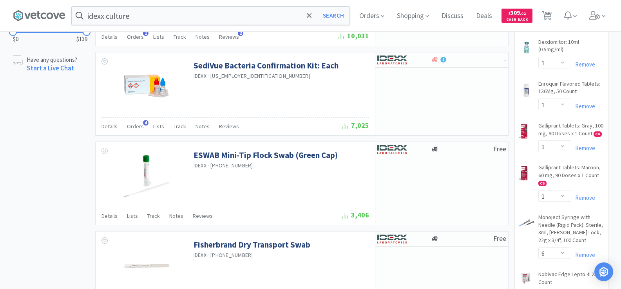
scroll to position [313, 0]
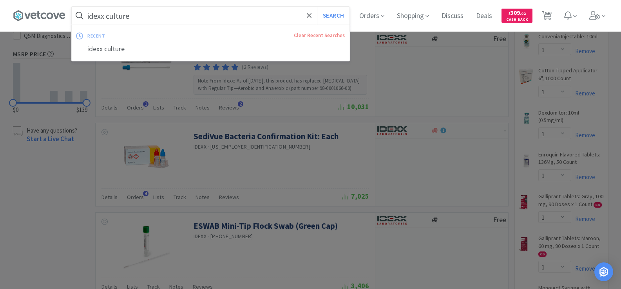
click at [159, 20] on input "idexx culture" at bounding box center [211, 16] width 278 height 18
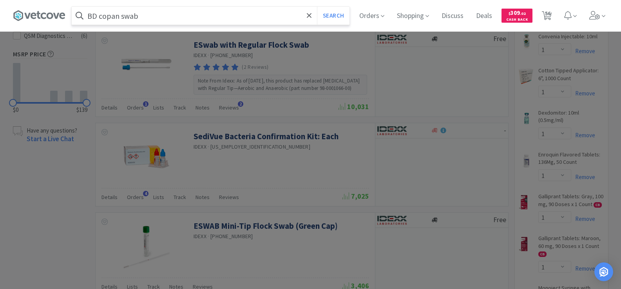
click at [317, 7] on button "Search" at bounding box center [333, 16] width 33 height 18
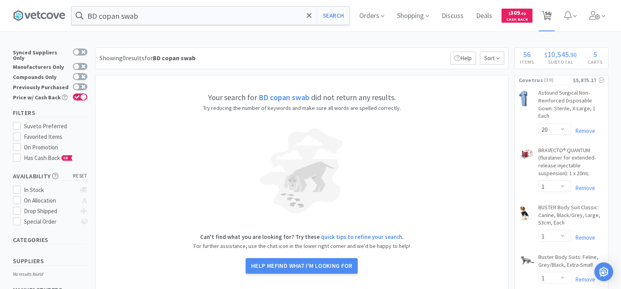
click at [550, 15] on span "56" at bounding box center [547, 13] width 5 height 31
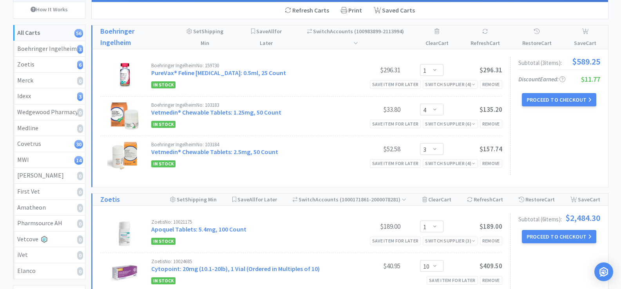
scroll to position [78, 0]
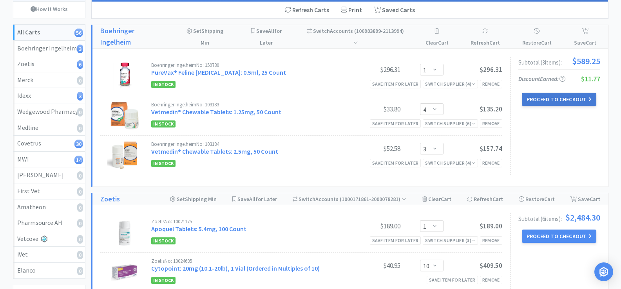
click at [552, 93] on button "Proceed to Checkout" at bounding box center [559, 99] width 74 height 13
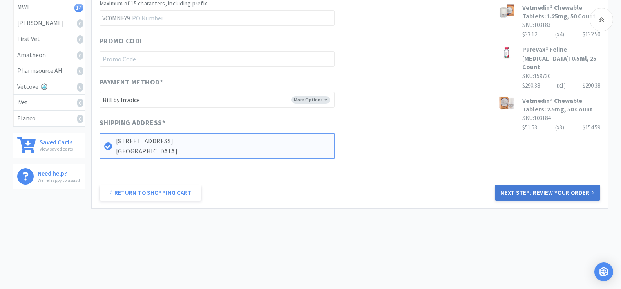
click at [542, 197] on button "Next Step: Review Your Order" at bounding box center [547, 193] width 105 height 16
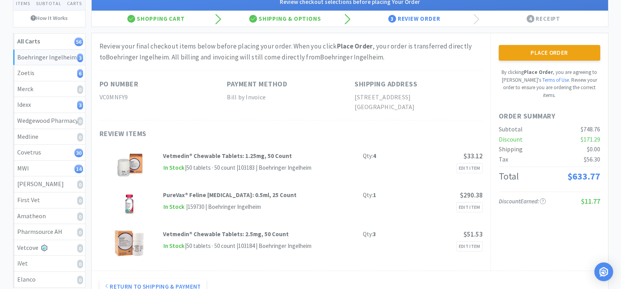
scroll to position [78, 0]
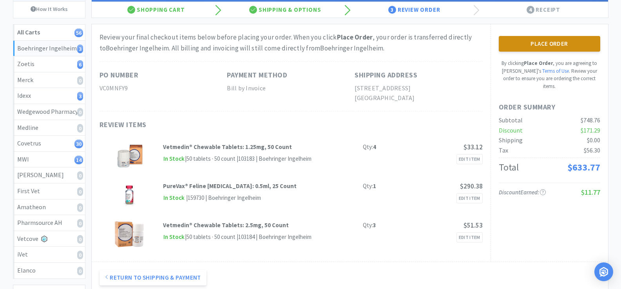
click at [534, 49] on button "Place Order" at bounding box center [549, 44] width 101 height 16
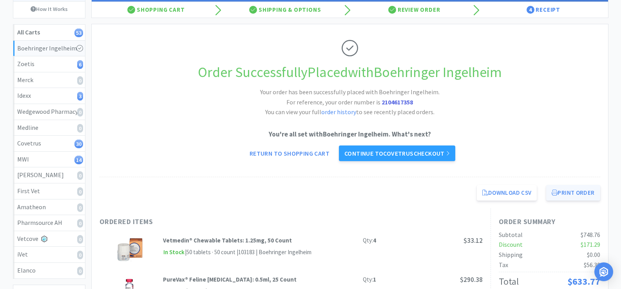
click at [573, 195] on button "Print Order" at bounding box center [573, 193] width 54 height 16
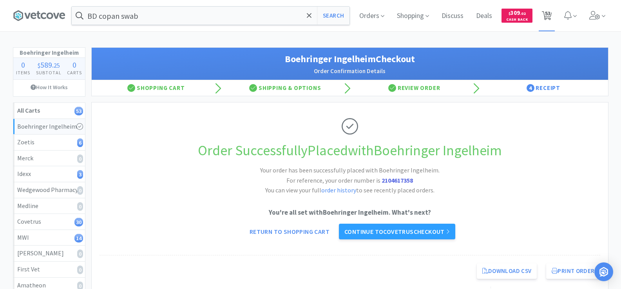
click at [548, 15] on span "53" at bounding box center [547, 13] width 5 height 31
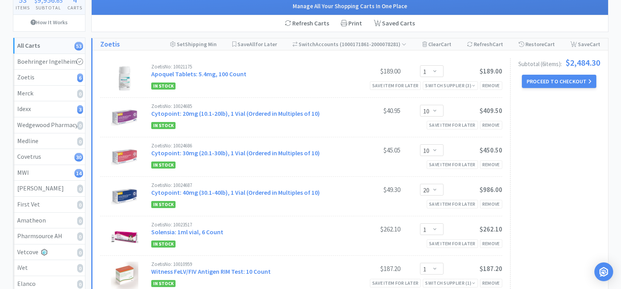
scroll to position [78, 0]
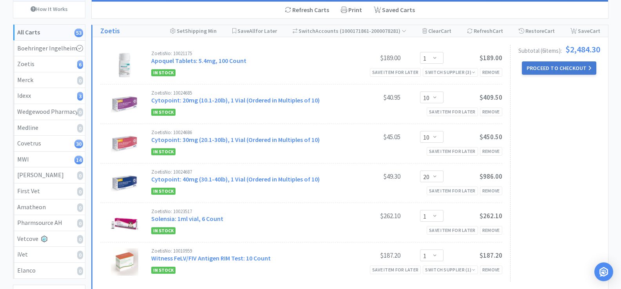
click at [570, 71] on button "Proceed to Checkout" at bounding box center [559, 67] width 74 height 13
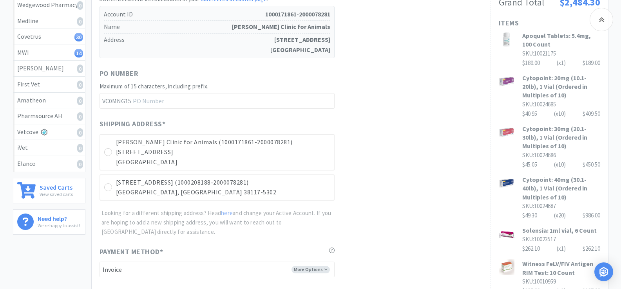
scroll to position [312, 0]
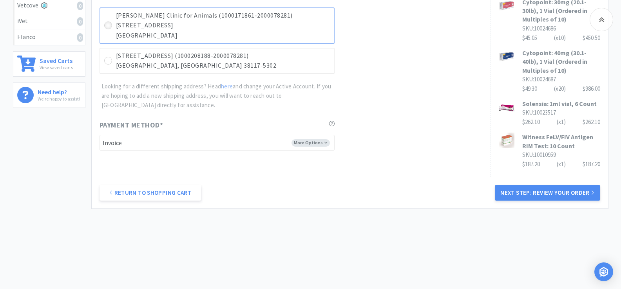
click at [110, 25] on icon at bounding box center [108, 26] width 6 height 6
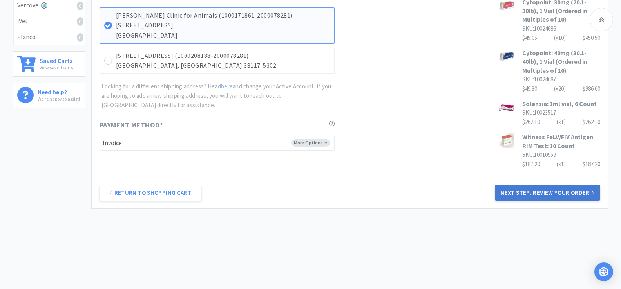
click at [541, 194] on button "Next Step: Review Your Order" at bounding box center [547, 193] width 105 height 16
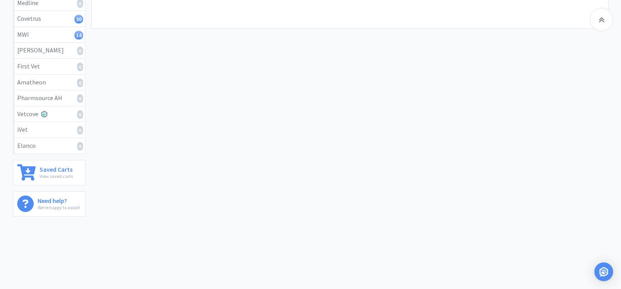
scroll to position [0, 0]
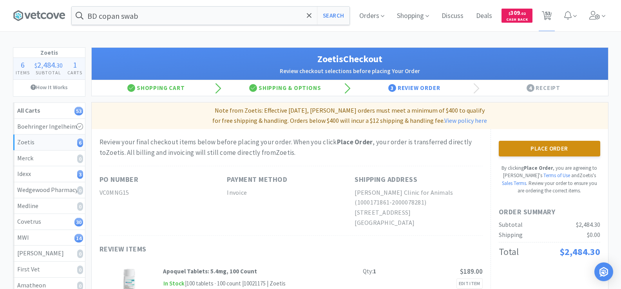
click at [553, 153] on button "Place Order" at bounding box center [549, 149] width 101 height 16
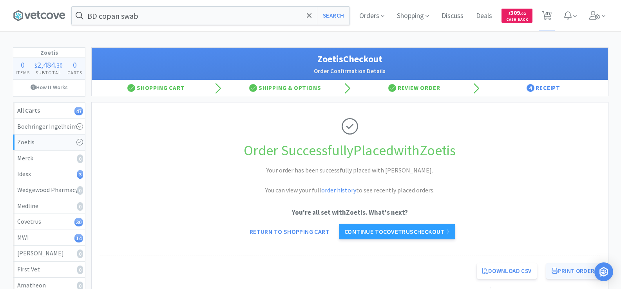
click at [575, 277] on button "Print Order" at bounding box center [573, 272] width 54 height 16
click at [542, 13] on icon at bounding box center [547, 15] width 10 height 9
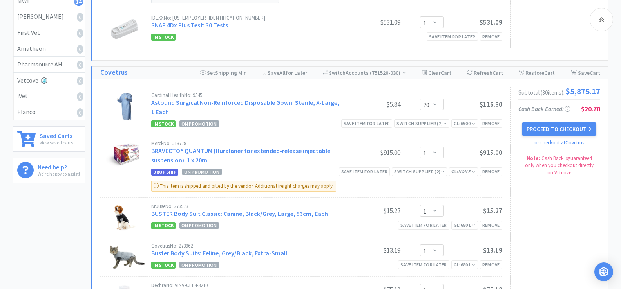
scroll to position [235, 0]
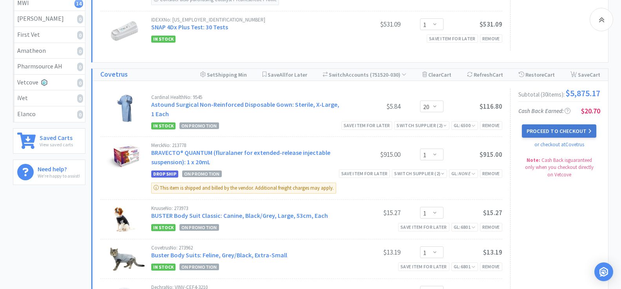
click at [582, 136] on button "Proceed to Checkout" at bounding box center [559, 131] width 74 height 13
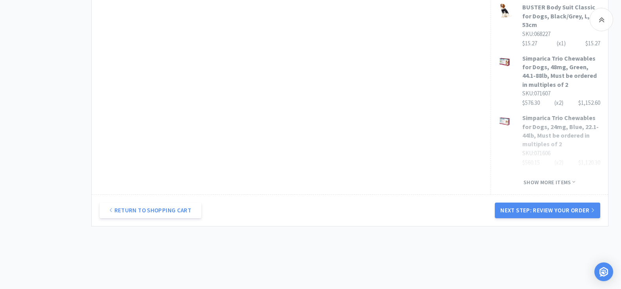
click at [564, 203] on button "Next Step: Review Your Order" at bounding box center [547, 211] width 105 height 16
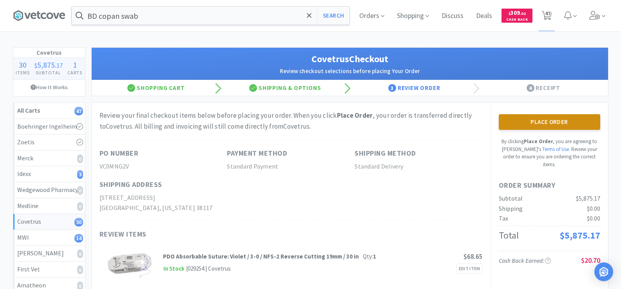
click at [566, 119] on button "Place Order" at bounding box center [549, 122] width 101 height 16
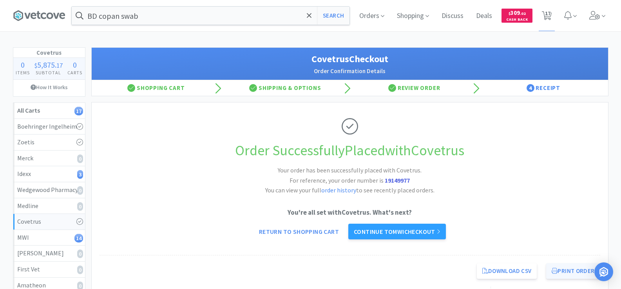
click at [580, 268] on button "Print Order" at bounding box center [573, 272] width 54 height 16
click at [440, 234] on icon at bounding box center [438, 232] width 4 height 6
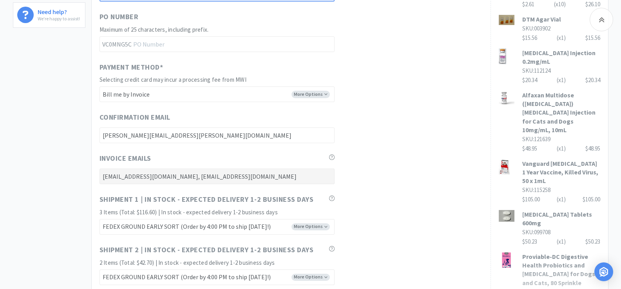
scroll to position [431, 0]
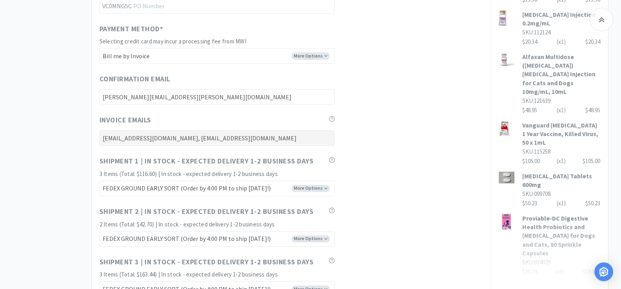
click at [556, 288] on span "Show more items" at bounding box center [549, 291] width 52 height 7
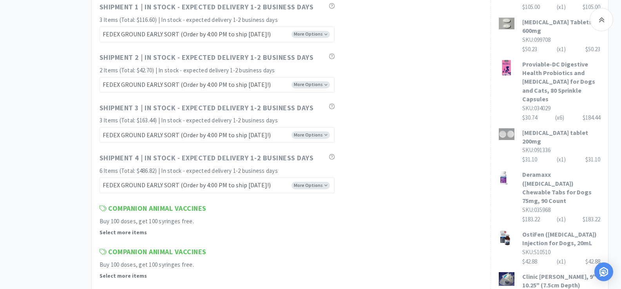
scroll to position [587, 0]
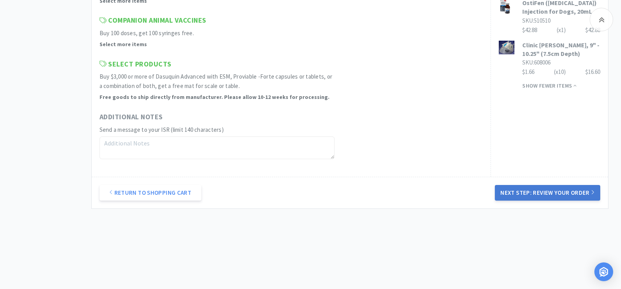
click at [561, 197] on button "Next Step: Review Your Order" at bounding box center [547, 193] width 105 height 16
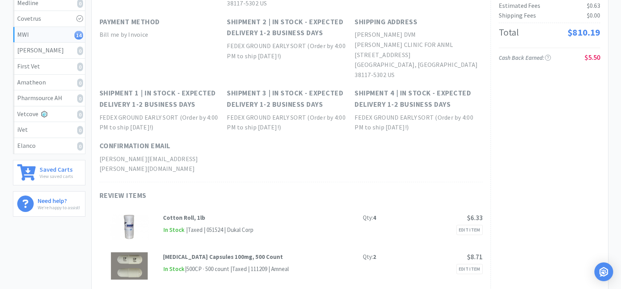
scroll to position [0, 0]
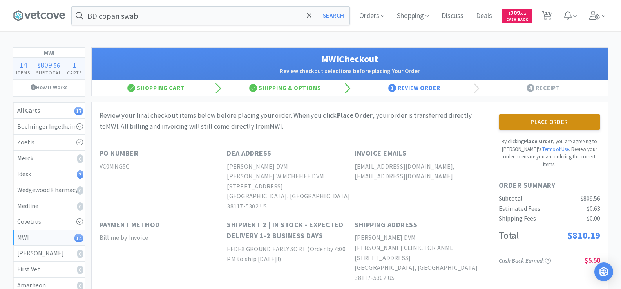
click at [541, 124] on button "Place Order" at bounding box center [549, 122] width 101 height 16
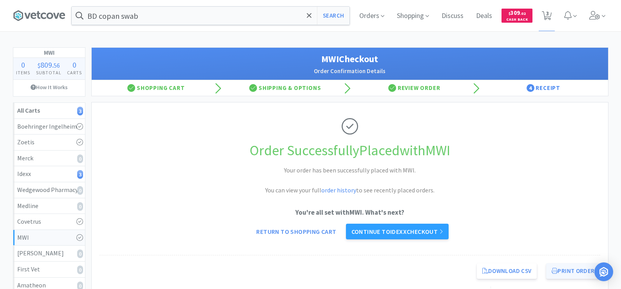
click at [561, 271] on button "Print Order" at bounding box center [573, 272] width 54 height 16
click at [188, 14] on input "BD copan swab" at bounding box center [211, 16] width 278 height 18
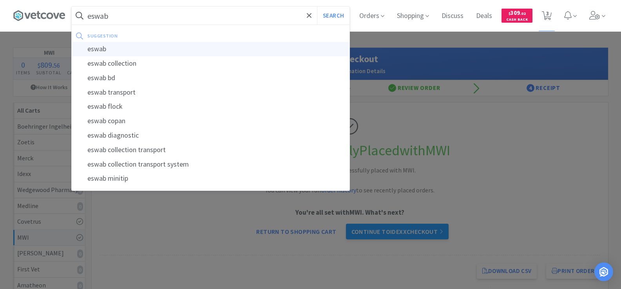
click at [182, 46] on div "eswab" at bounding box center [211, 49] width 278 height 14
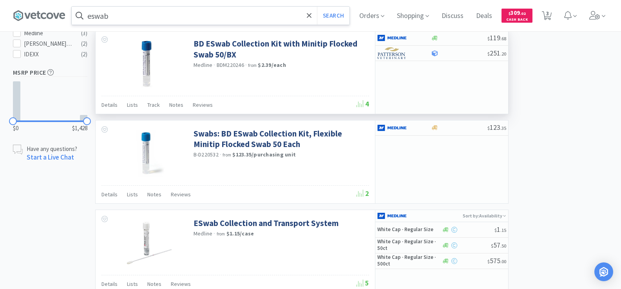
scroll to position [313, 0]
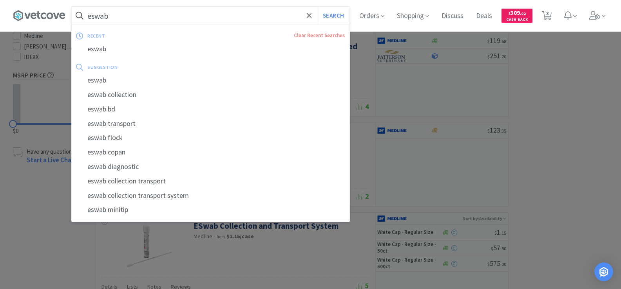
click at [170, 18] on input "eswab" at bounding box center [211, 16] width 278 height 18
click at [172, 18] on input "eswab" at bounding box center [211, 16] width 278 height 18
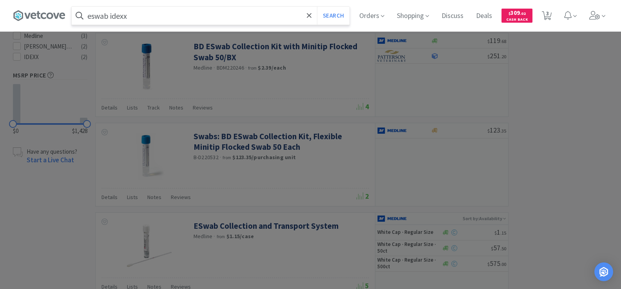
click at [317, 7] on button "Search" at bounding box center [333, 16] width 33 height 18
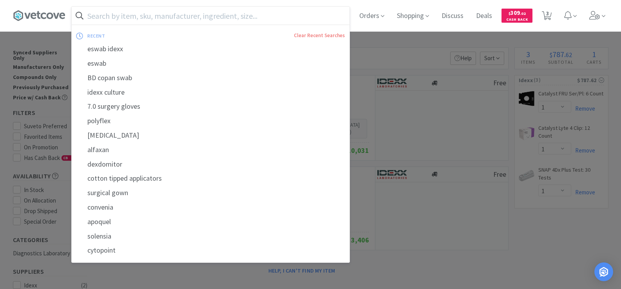
paste input "[PHONE_NUMBER]"
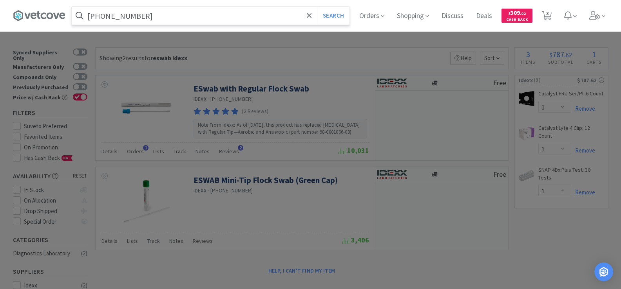
click at [317, 7] on button "Search" at bounding box center [333, 16] width 33 height 18
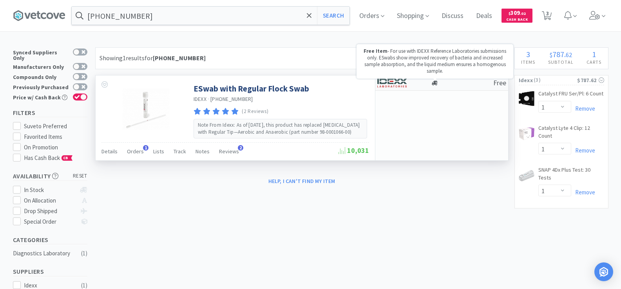
click at [436, 83] on icon at bounding box center [435, 83] width 6 height 5
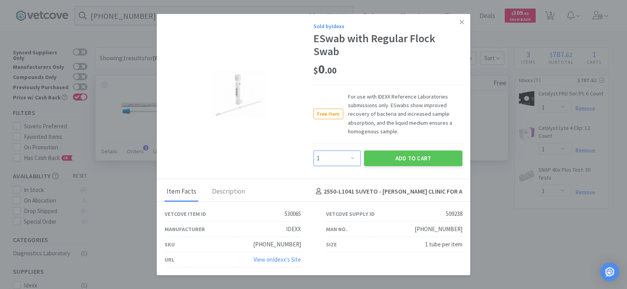
click at [347, 161] on select "Enter Quantity 1 2 3 4 5 6 7 8 9 10 11 12 13 14 15 16 17 18 19 20 Enter Quantity" at bounding box center [336, 158] width 47 height 16
click at [313, 150] on select "Enter Quantity 1 2 3 4 5 6 7 8 9 10 11 12 13 14 15 16 17 18 19 20 Enter Quantity" at bounding box center [336, 158] width 47 height 16
click at [389, 150] on button "Add to Cart" at bounding box center [413, 158] width 98 height 16
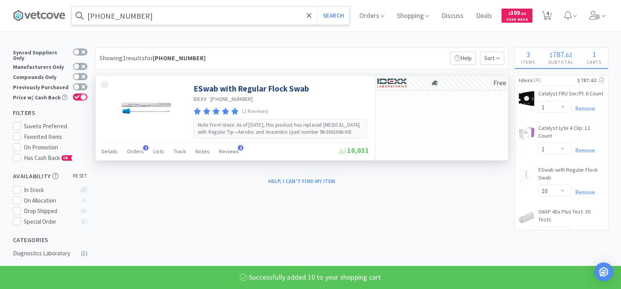
click at [145, 20] on input "[PHONE_NUMBER]" at bounding box center [211, 16] width 278 height 18
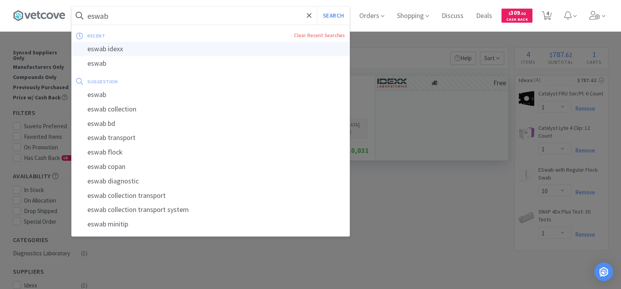
click at [144, 49] on div "eswab idexx" at bounding box center [211, 49] width 278 height 14
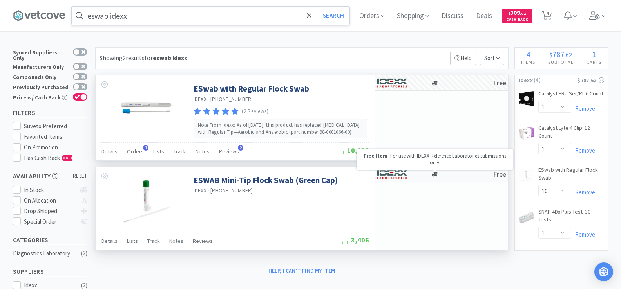
click at [436, 175] on icon at bounding box center [435, 174] width 6 height 5
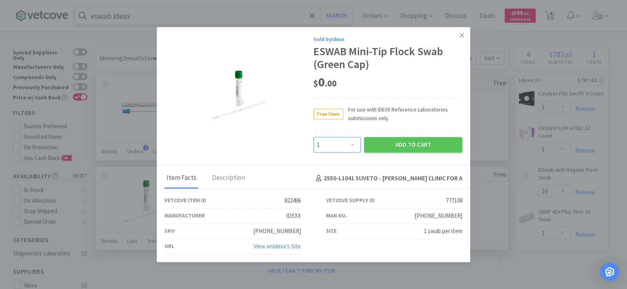
click at [343, 149] on select "Enter Quantity 1 2 3 4 5 6 7 8 9 10 11 12 13 14 15 16 17 18 19 20 Enter Quantity" at bounding box center [336, 145] width 47 height 16
click at [313, 137] on select "Enter Quantity 1 2 3 4 5 6 7 8 9 10 11 12 13 14 15 16 17 18 19 20 Enter Quantity" at bounding box center [336, 145] width 47 height 16
click at [398, 143] on button "Add to Cart" at bounding box center [413, 145] width 98 height 16
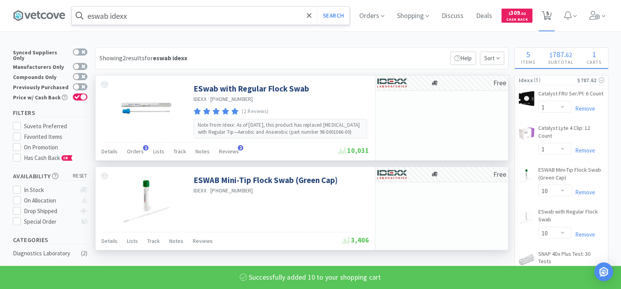
click at [549, 15] on span "5" at bounding box center [547, 13] width 3 height 31
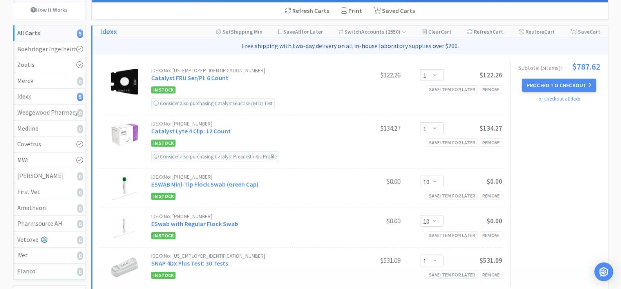
scroll to position [78, 0]
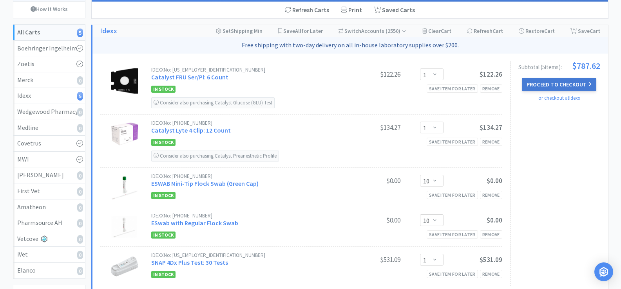
click at [545, 85] on button "Proceed to Checkout" at bounding box center [559, 84] width 74 height 13
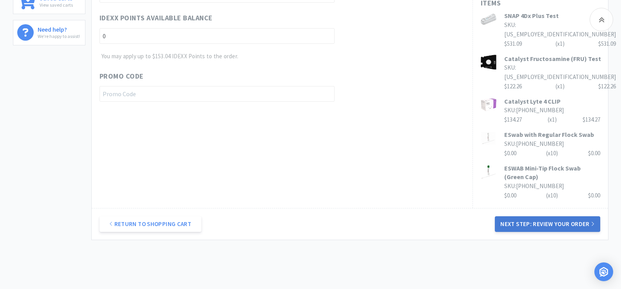
click at [542, 217] on button "Next Step: Review Your Order" at bounding box center [547, 225] width 105 height 16
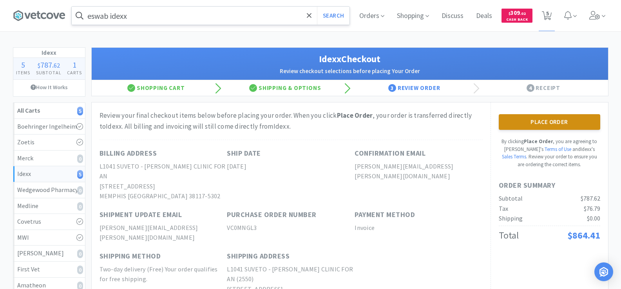
click at [572, 126] on button "Place Order" at bounding box center [549, 122] width 101 height 16
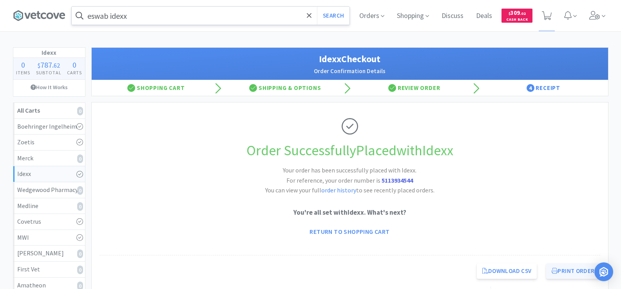
click at [557, 276] on button "Print Order" at bounding box center [573, 272] width 54 height 16
click at [374, 17] on span "Orders" at bounding box center [371, 15] width 31 height 31
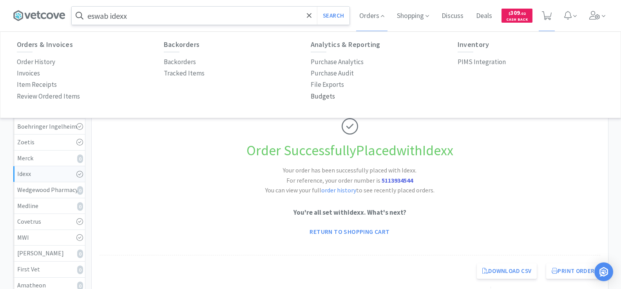
click at [320, 98] on p "Budgets" at bounding box center [323, 96] width 24 height 11
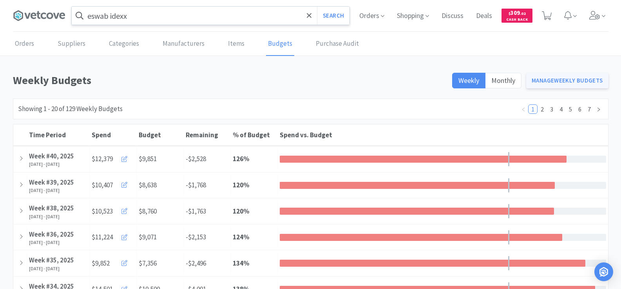
click at [555, 78] on link "Manage Weekly Budgets" at bounding box center [567, 81] width 82 height 16
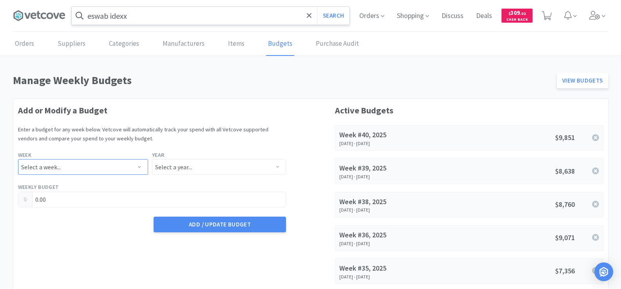
click at [31, 170] on select "Select a week... Week 1 ([DATE] - [DATE]) Week 2 ([DATE] - [DATE]) Week 3 ([DAT…" at bounding box center [83, 167] width 130 height 16
click at [18, 159] on select "Select a week... Week 1 ([DATE] - [DATE]) Week 2 ([DATE] - [DATE]) Week 3 ([DAT…" at bounding box center [83, 167] width 130 height 16
click at [184, 167] on select "Select a year... 2023 2024 2025 2026 2027 2028 2029 2030 2031 2032 2033 2034" at bounding box center [219, 167] width 134 height 16
click at [152, 159] on select "Select a year... 2023 2024 2025 2026 2027 2028 2029 2030 2031 2032 2033 2034" at bounding box center [219, 167] width 134 height 16
drag, startPoint x: 94, startPoint y: 209, endPoint x: 93, endPoint y: 205, distance: 4.1
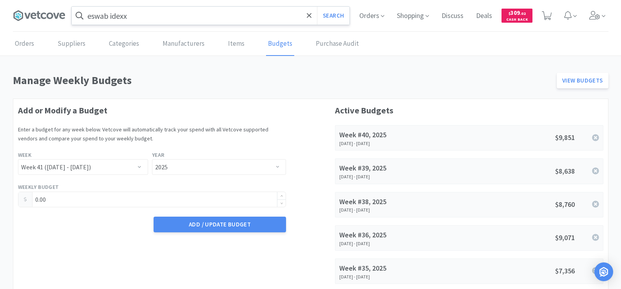
click at [94, 205] on form "Add or Modify a Budget Enter a budget for any week below. Vetcove will automati…" at bounding box center [152, 169] width 268 height 130
drag, startPoint x: 92, startPoint y: 202, endPoint x: 25, endPoint y: 204, distance: 67.0
click at [25, 204] on div "0.00" at bounding box center [152, 200] width 268 height 16
click at [174, 231] on button "Add / Update Budget" at bounding box center [220, 225] width 132 height 16
click at [376, 20] on span "Orders" at bounding box center [371, 15] width 31 height 31
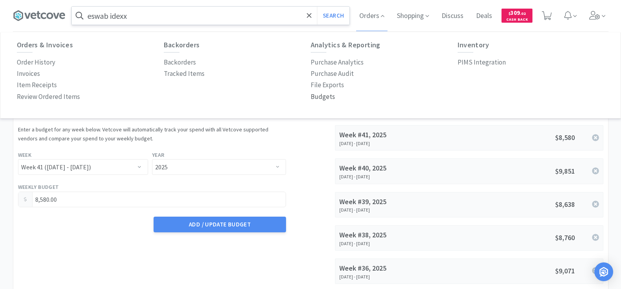
click at [327, 98] on p "Budgets" at bounding box center [323, 97] width 24 height 11
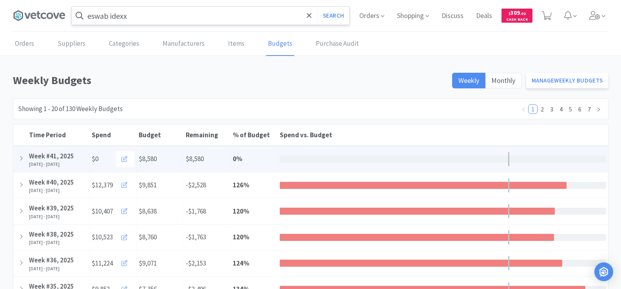
click at [81, 166] on div "[DATE] - [DATE]" at bounding box center [58, 164] width 58 height 5
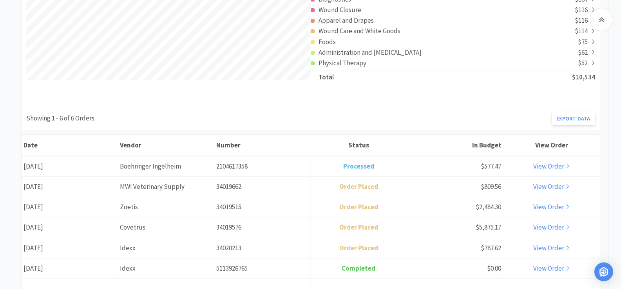
scroll to position [196, 0]
